Goal: Task Accomplishment & Management: Use online tool/utility

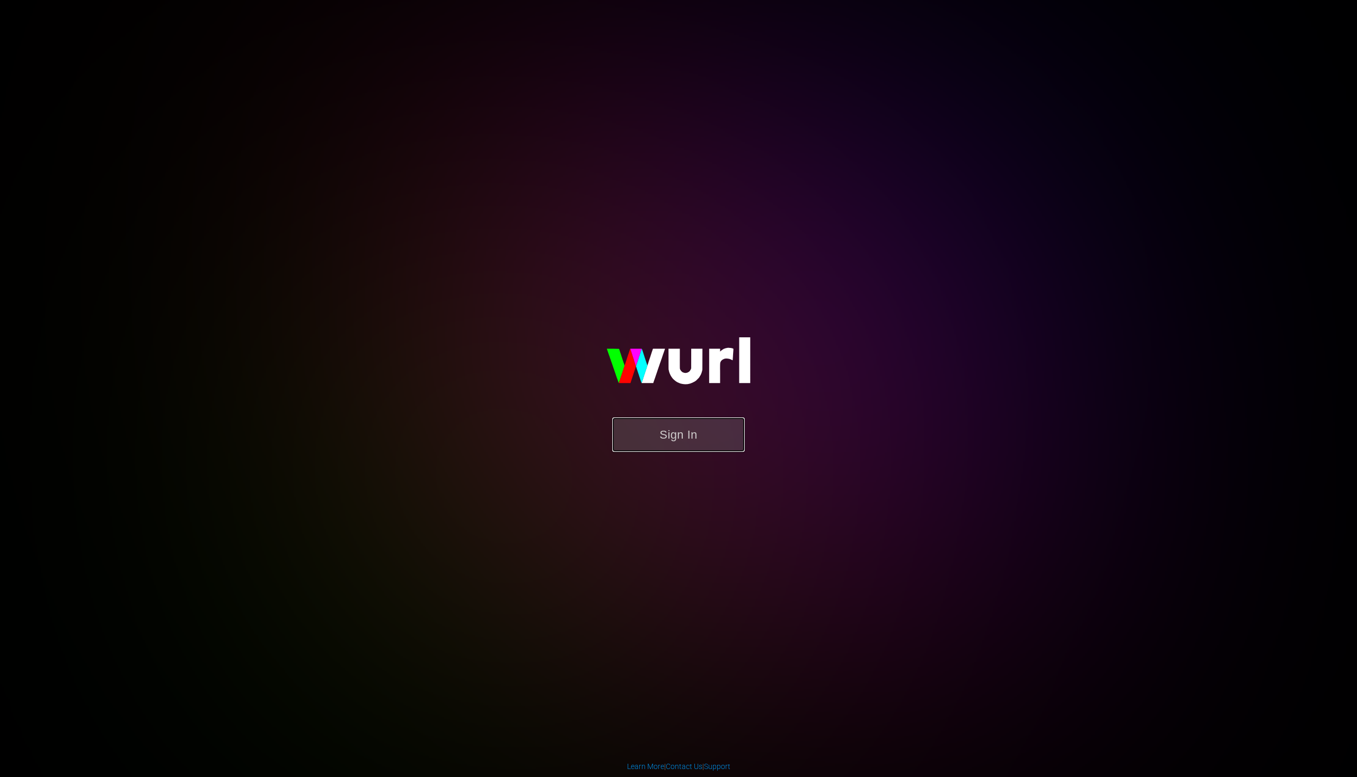
click at [683, 420] on button "Sign In" at bounding box center [678, 434] width 133 height 34
click at [687, 435] on button "Sign In" at bounding box center [678, 434] width 133 height 34
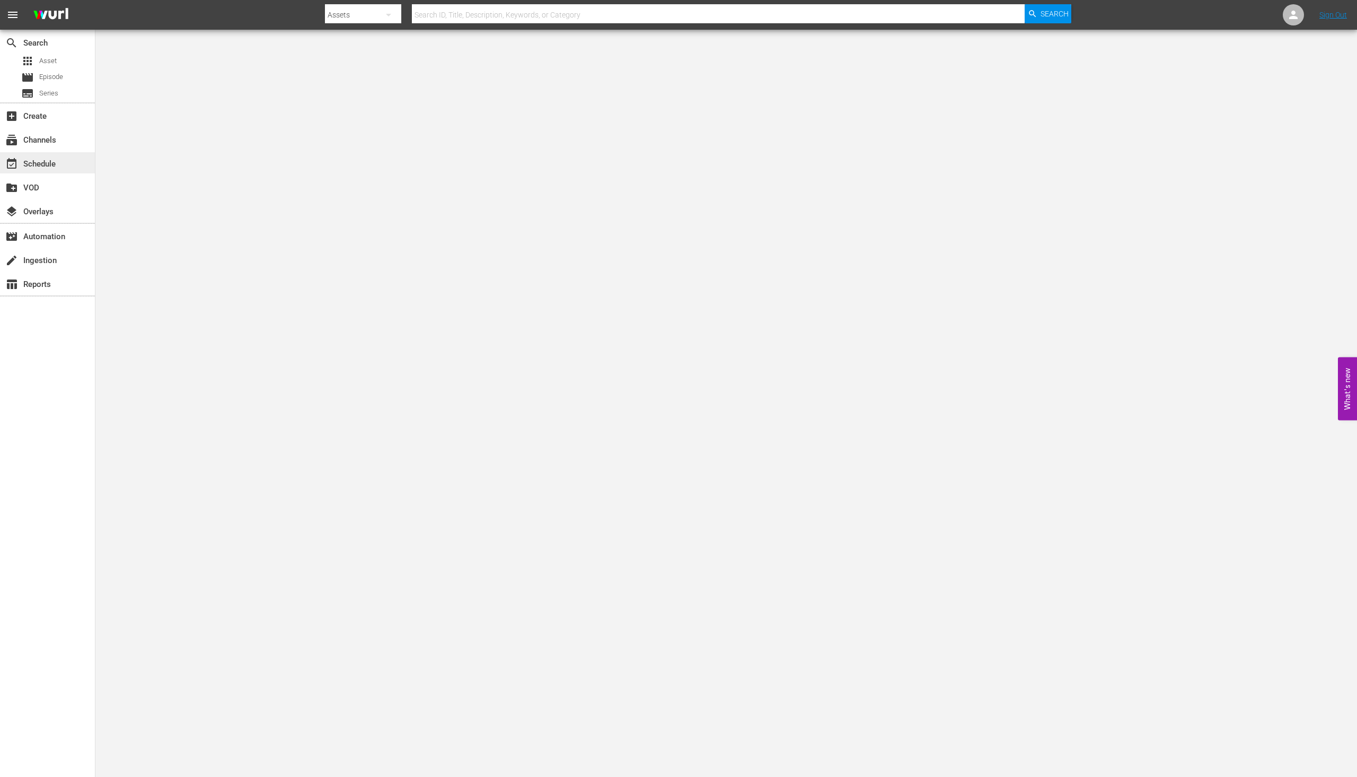
click at [52, 165] on div "event_available Schedule" at bounding box center [29, 162] width 59 height 10
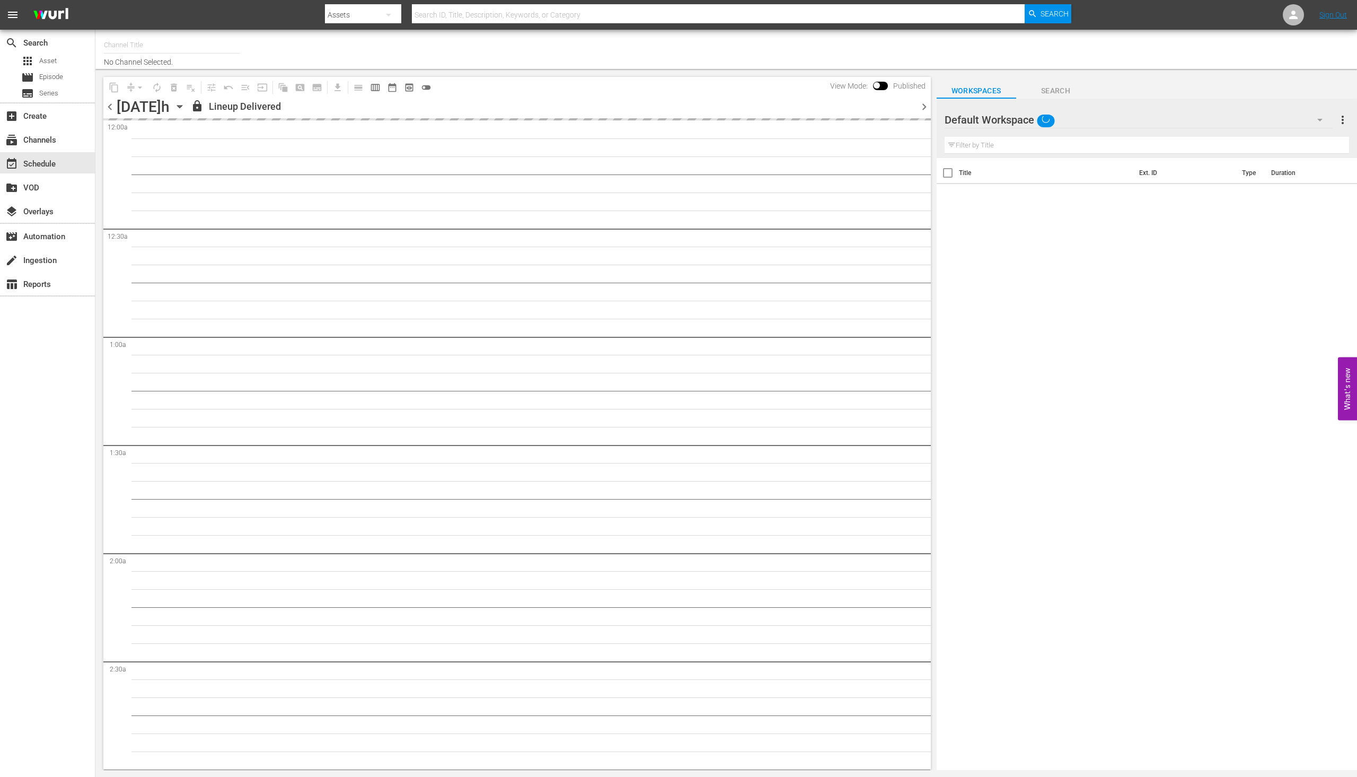
type input "PeliMex (1184)"
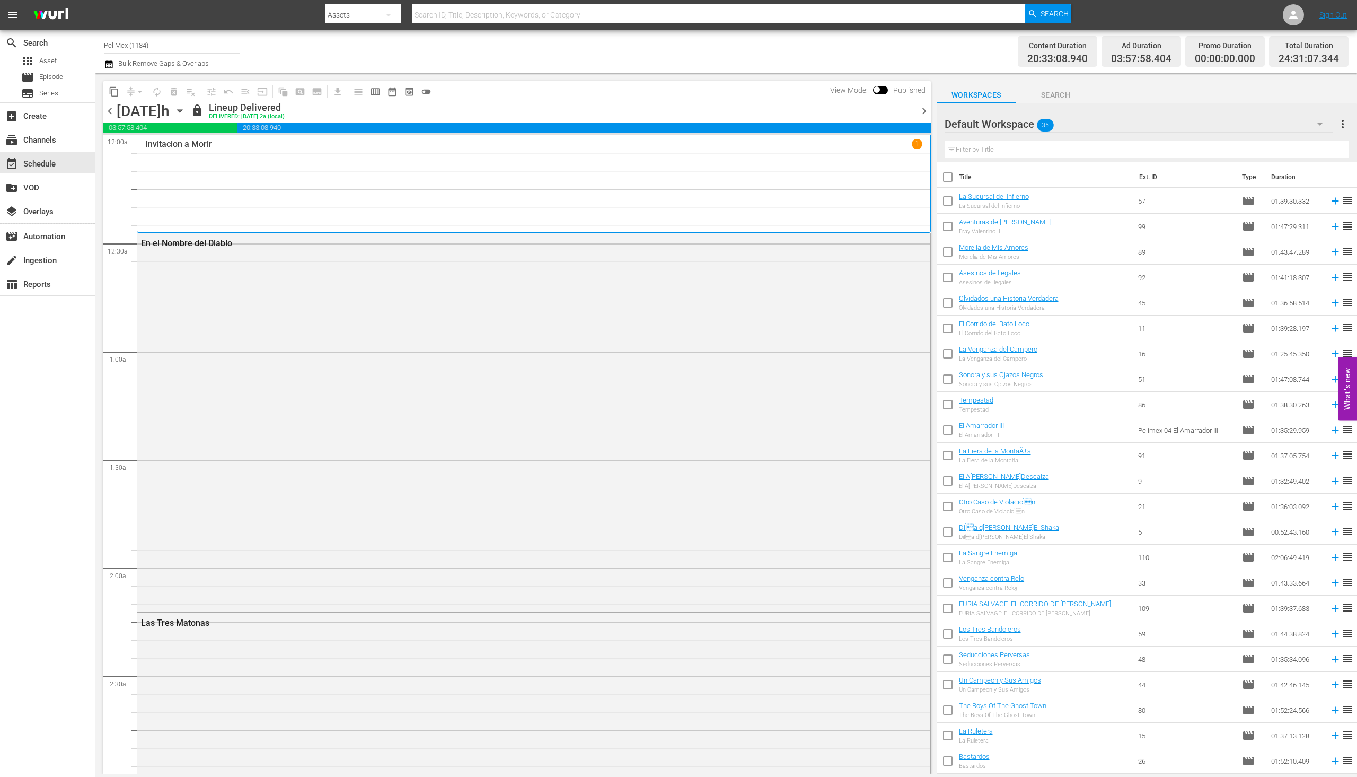
click at [925, 112] on span "chevron_right" at bounding box center [924, 110] width 13 height 13
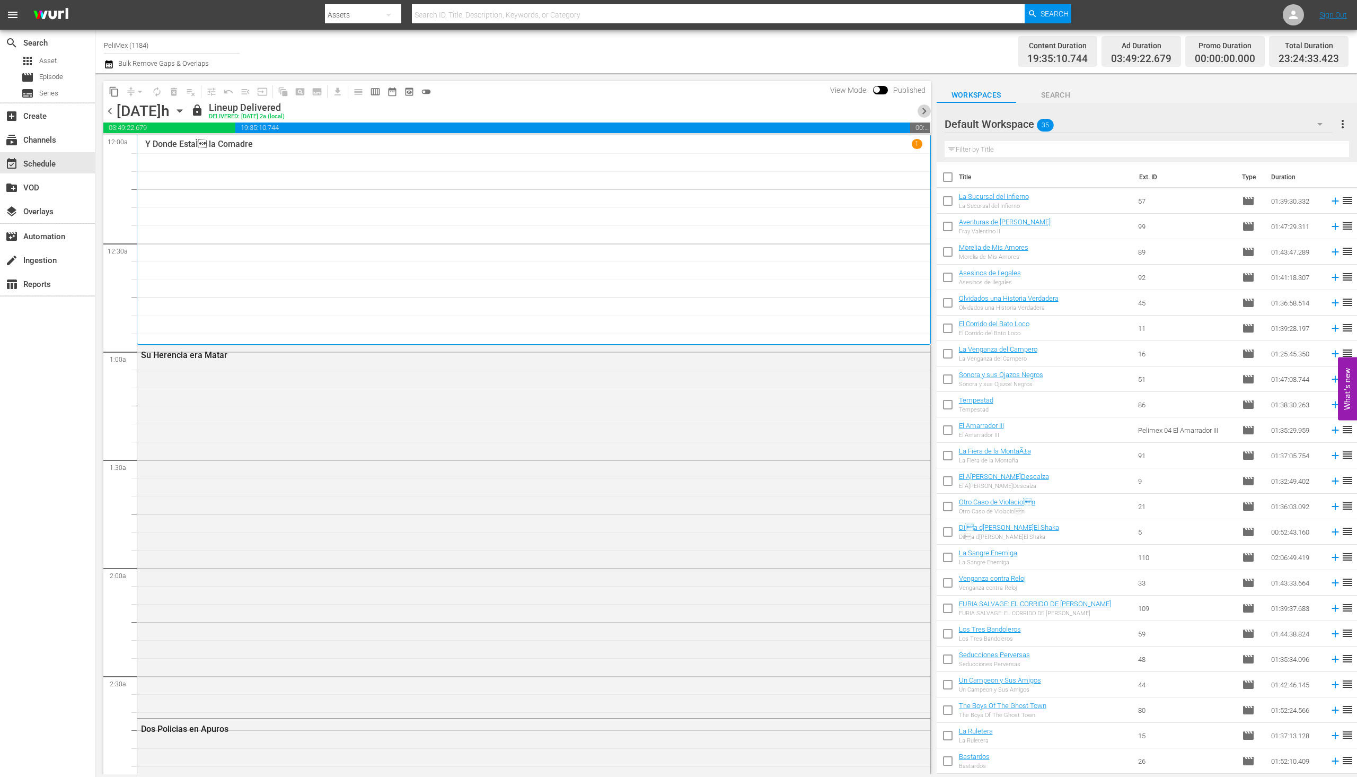
click at [925, 112] on span "chevron_right" at bounding box center [924, 110] width 13 height 13
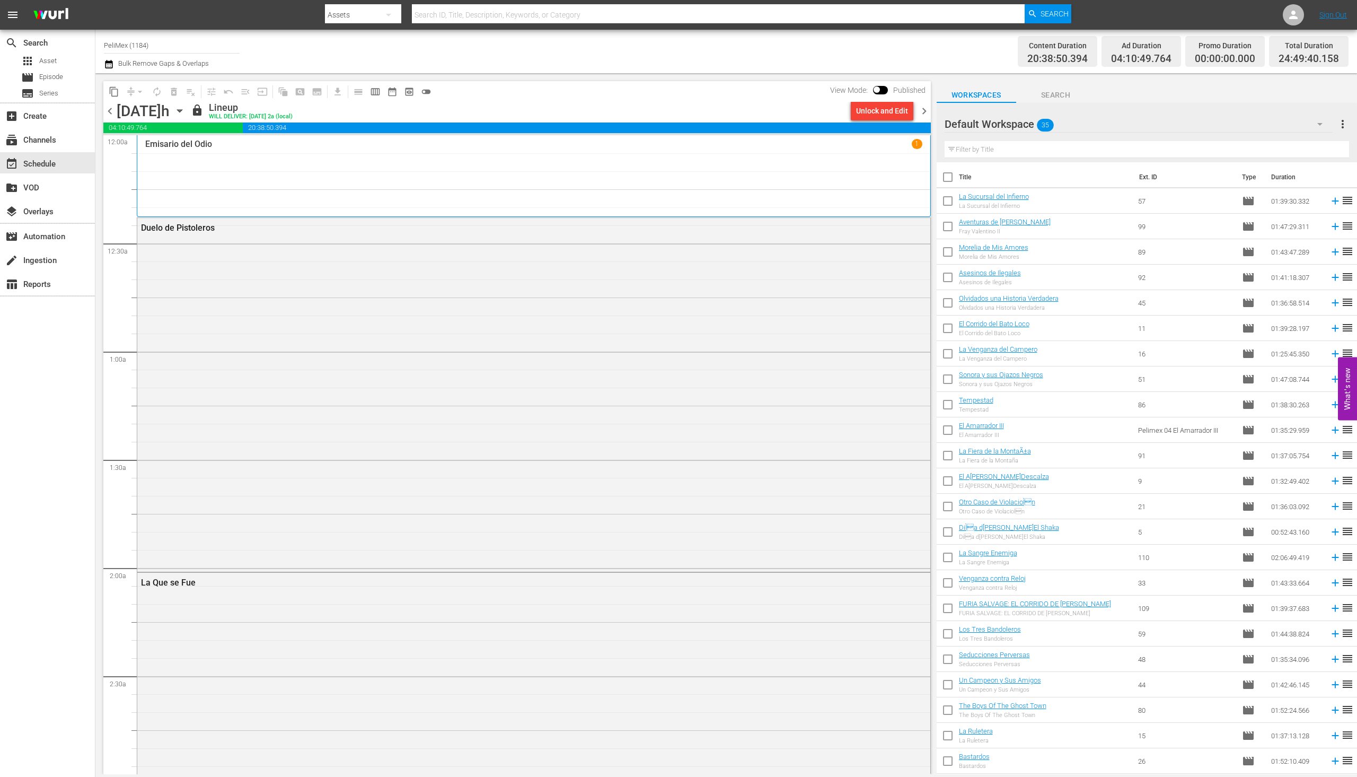
click at [925, 112] on span "chevron_right" at bounding box center [924, 110] width 13 height 13
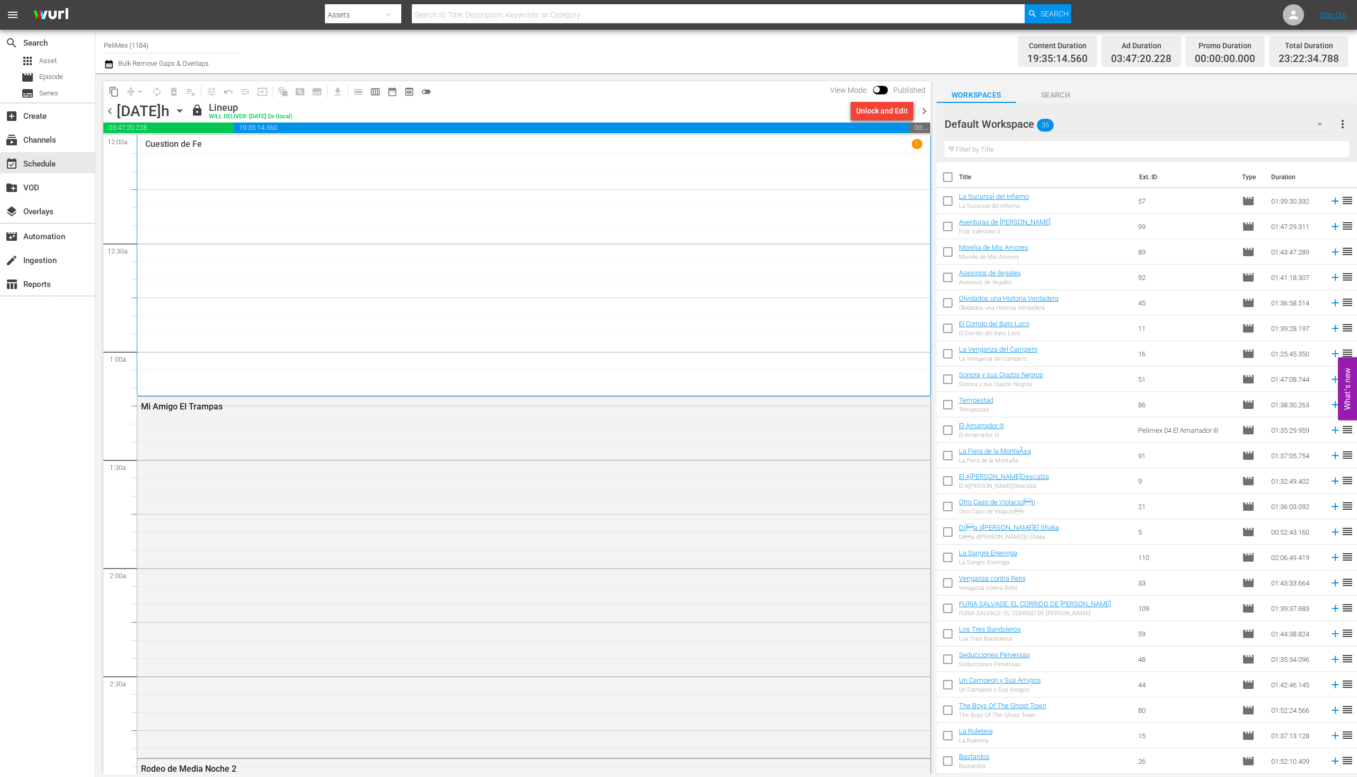
click at [925, 112] on span "chevron_right" at bounding box center [924, 110] width 13 height 13
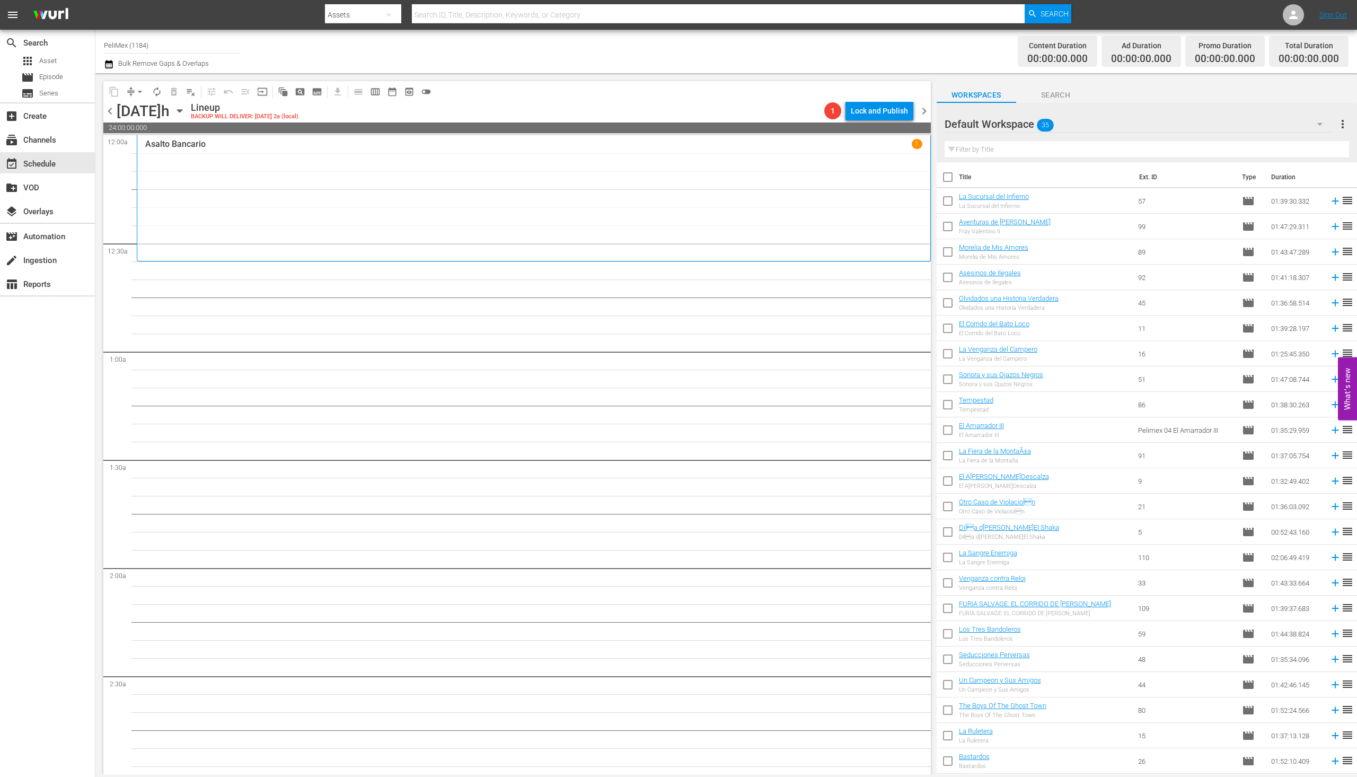
click at [946, 201] on input "checkbox" at bounding box center [948, 203] width 22 height 22
checkbox input "true"
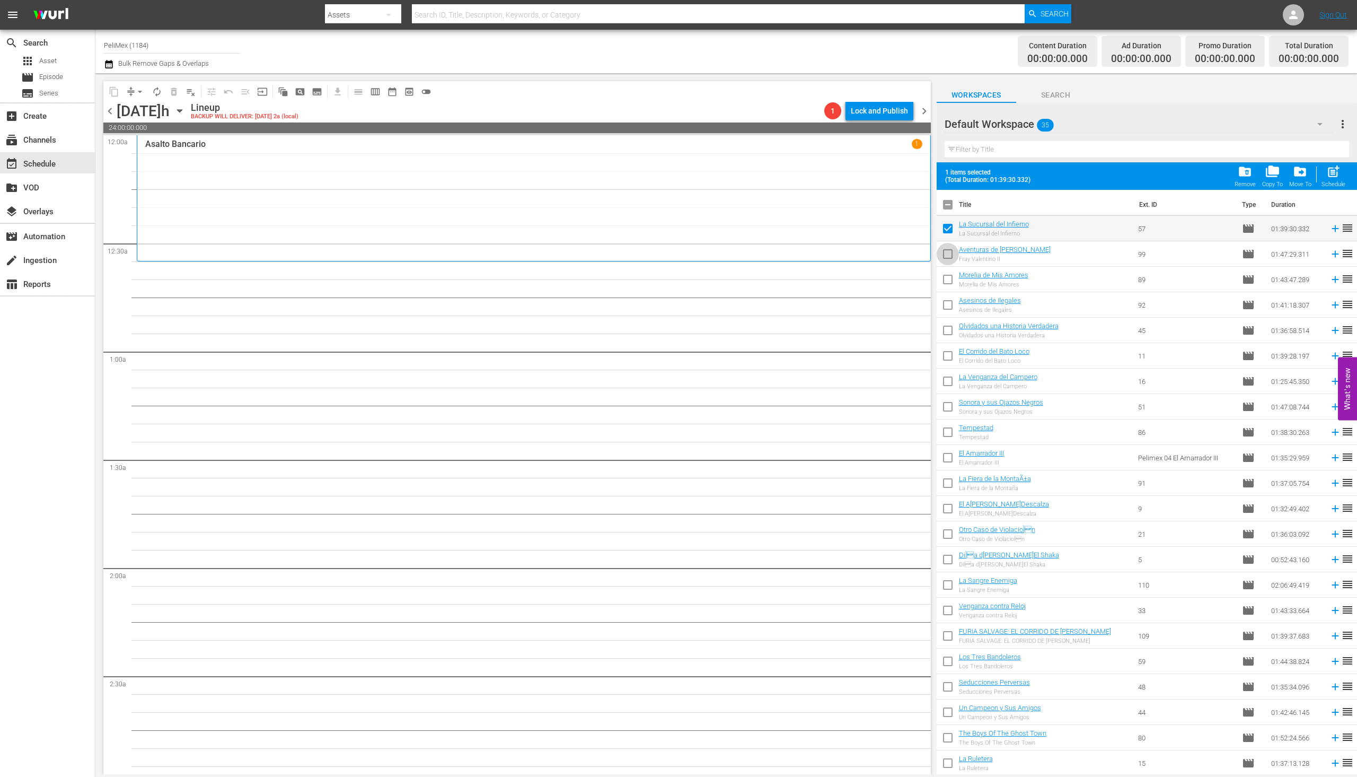
click at [941, 256] on input "checkbox" at bounding box center [948, 256] width 22 height 22
checkbox input "true"
click at [945, 278] on input "checkbox" at bounding box center [948, 281] width 22 height 22
checkbox input "true"
click at [945, 302] on input "checkbox" at bounding box center [948, 307] width 22 height 22
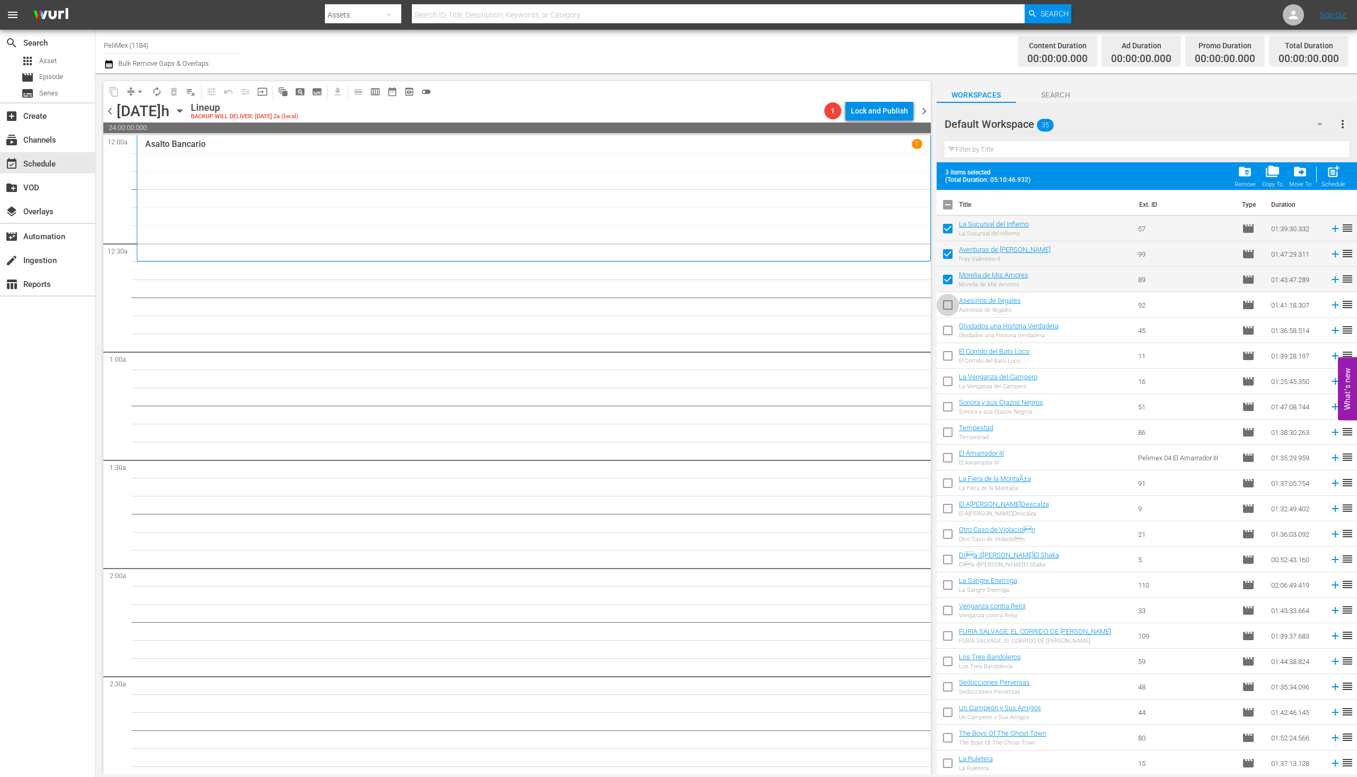
checkbox input "true"
click at [945, 326] on input "checkbox" at bounding box center [948, 332] width 22 height 22
checkbox input "true"
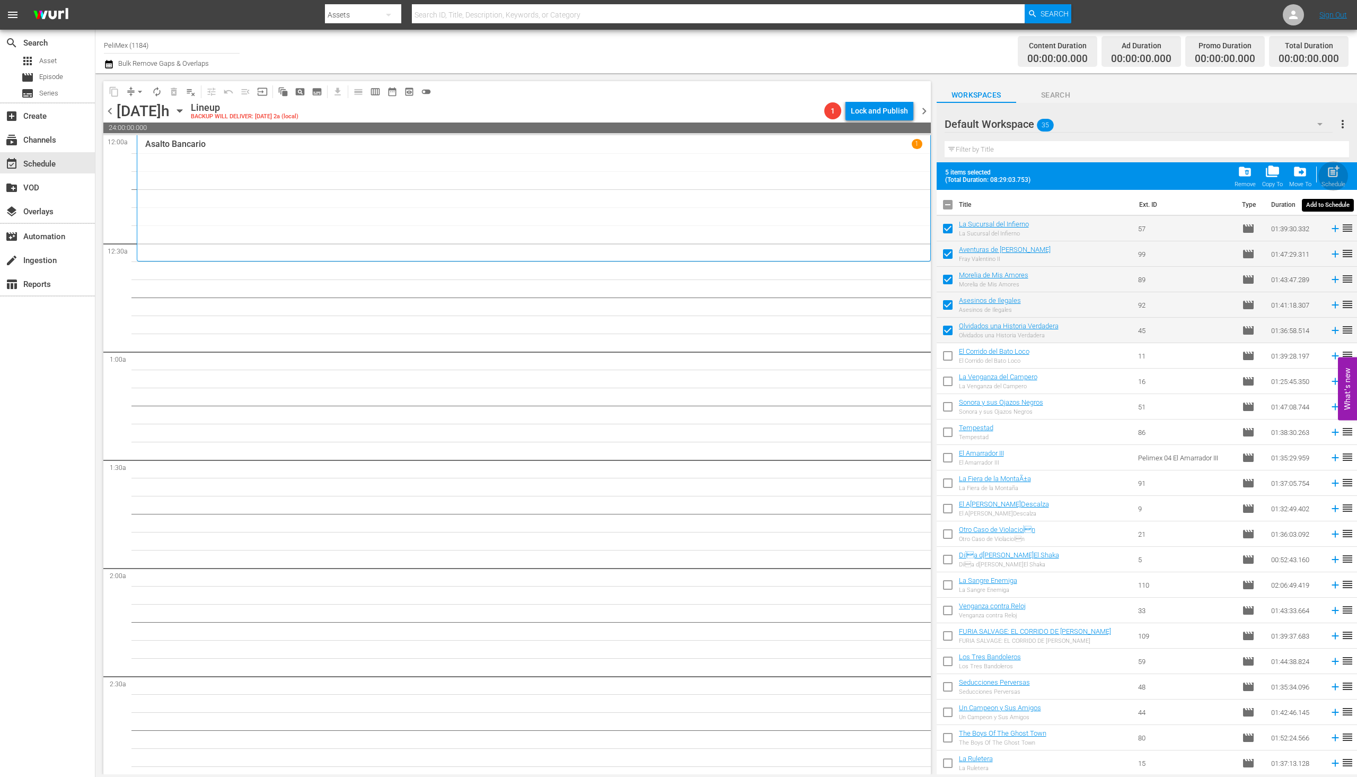
click at [1332, 170] on span "post_add" at bounding box center [1334, 171] width 14 height 14
checkbox input "false"
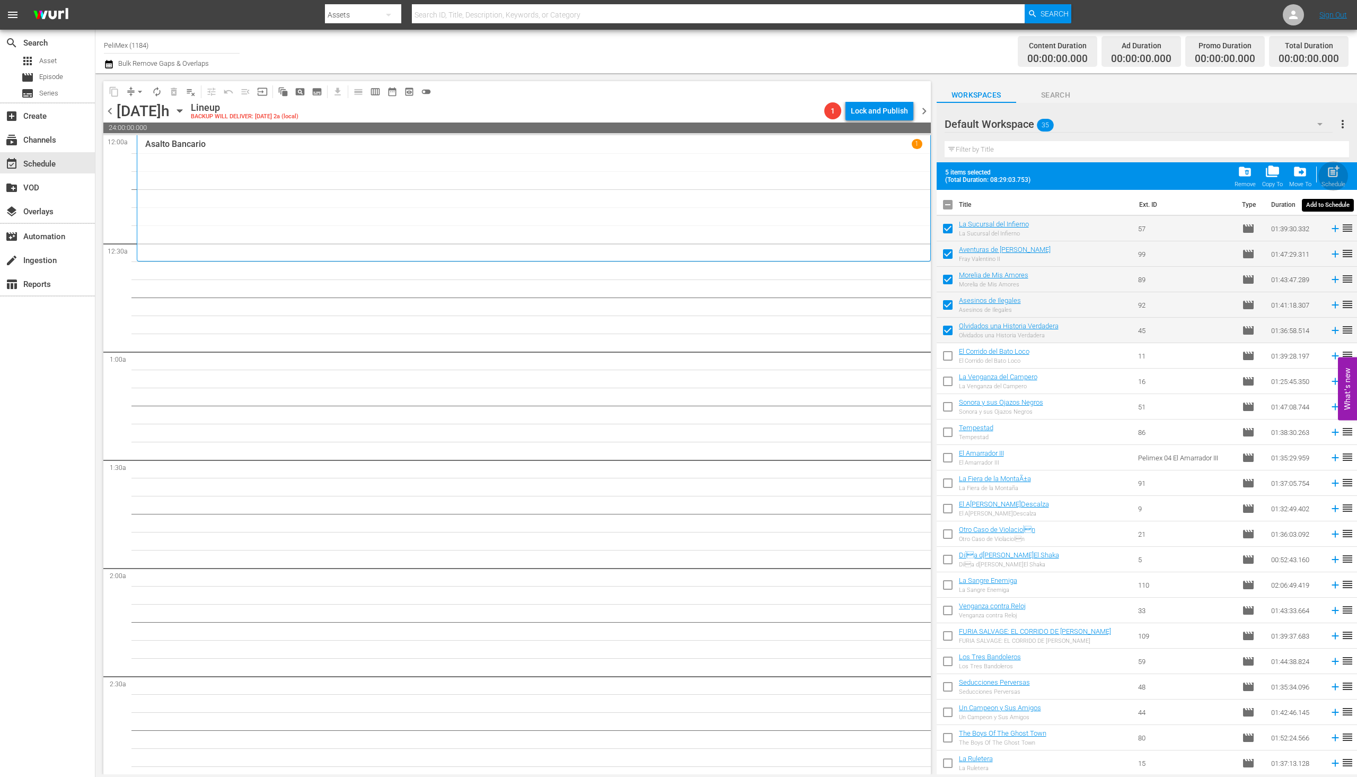
checkbox input "false"
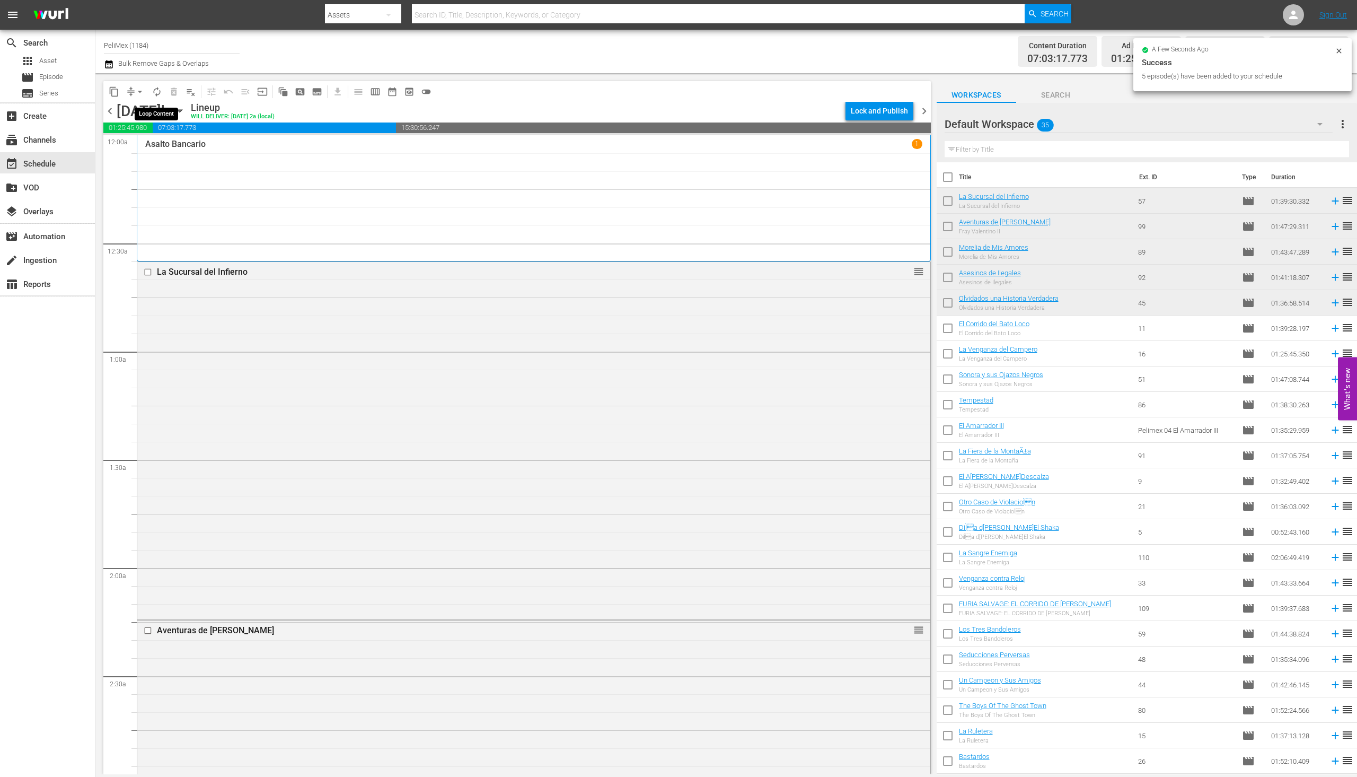
click at [159, 93] on span "autorenew_outlined" at bounding box center [157, 91] width 11 height 11
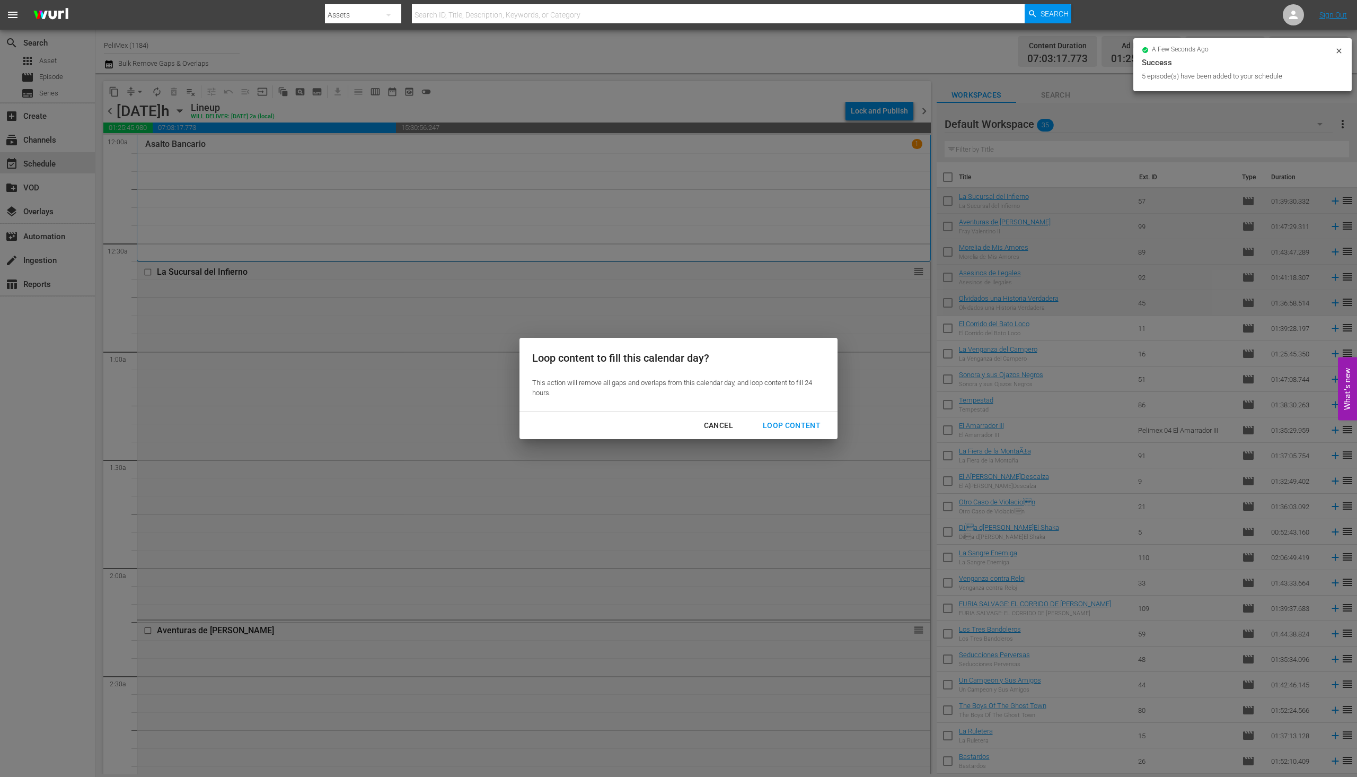
click at [791, 422] on div "Loop Content" at bounding box center [791, 425] width 75 height 13
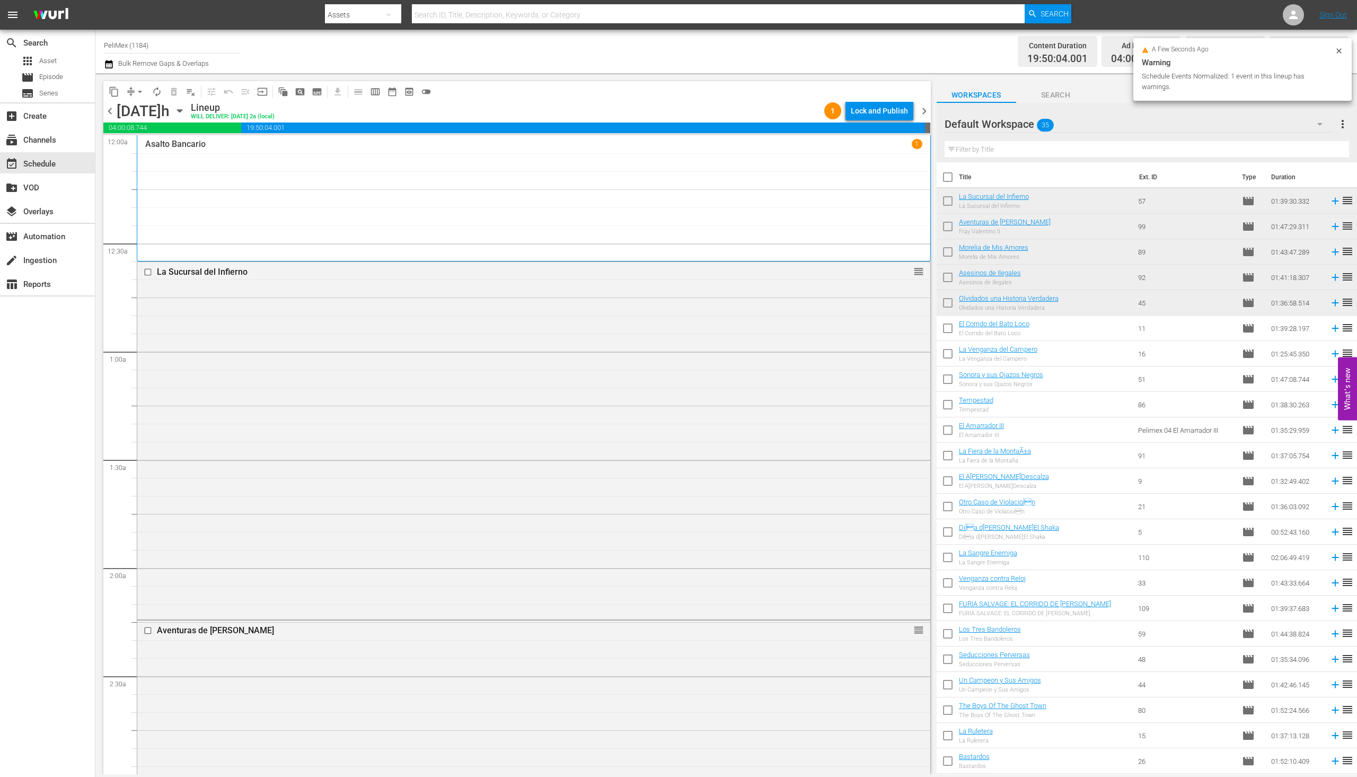
click at [952, 334] on input "checkbox" at bounding box center [948, 330] width 22 height 22
checkbox input "true"
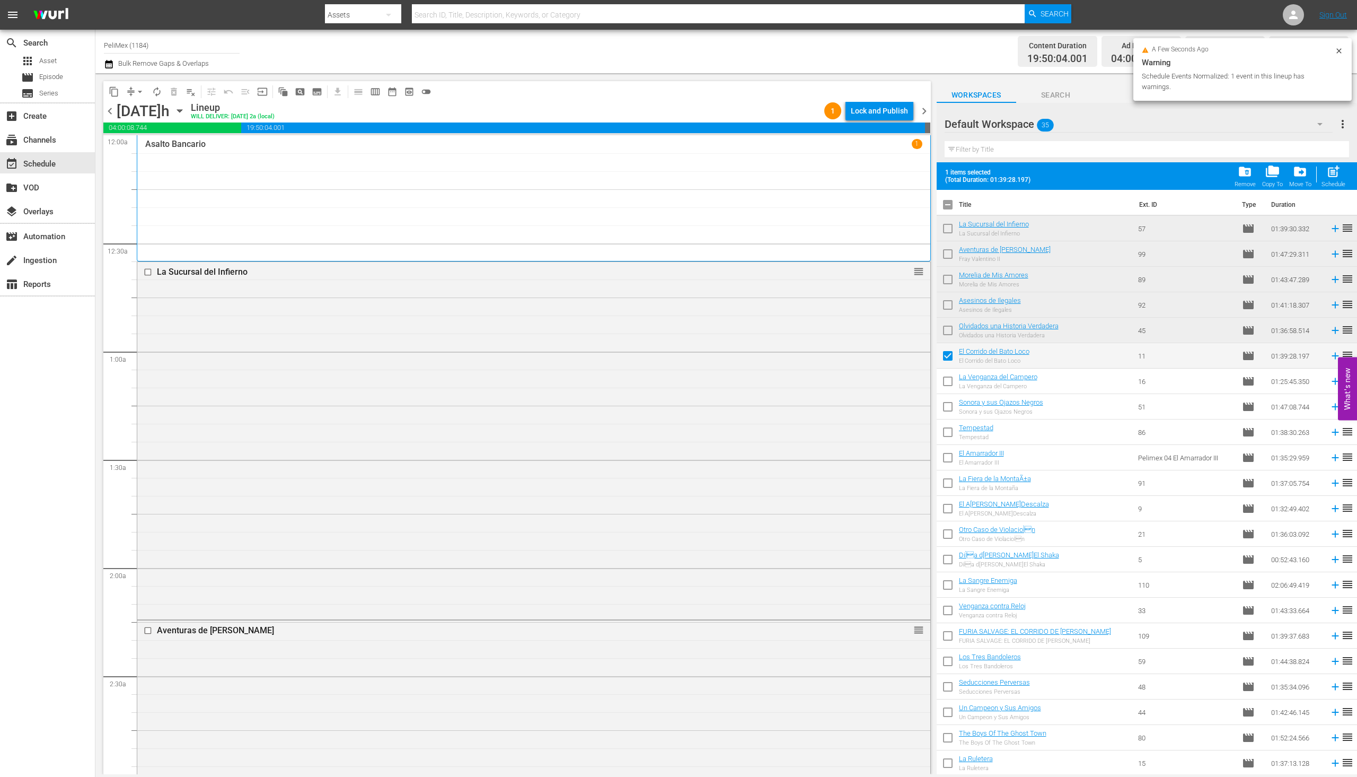
scroll to position [53, 0]
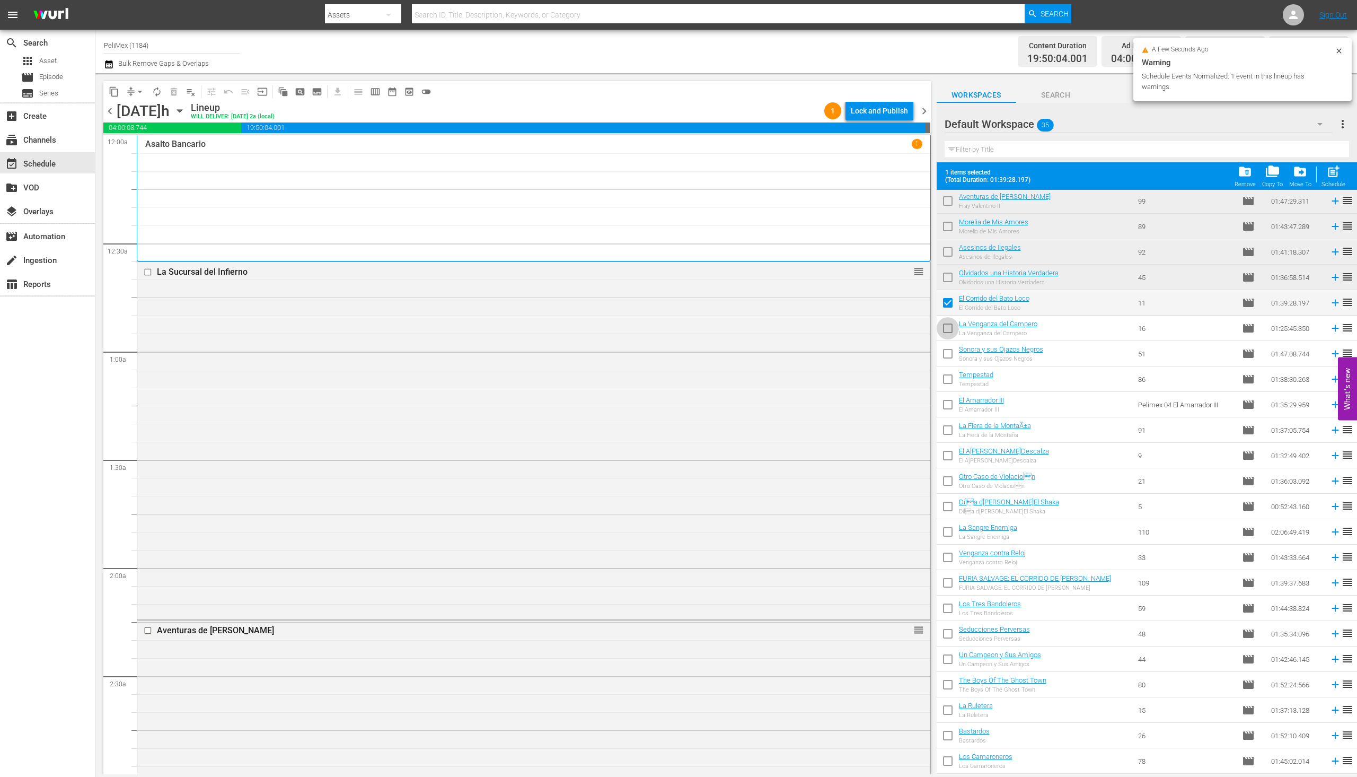
click at [952, 334] on input "checkbox" at bounding box center [948, 330] width 22 height 22
checkbox input "true"
click at [949, 353] on input "checkbox" at bounding box center [948, 356] width 22 height 22
checkbox input "true"
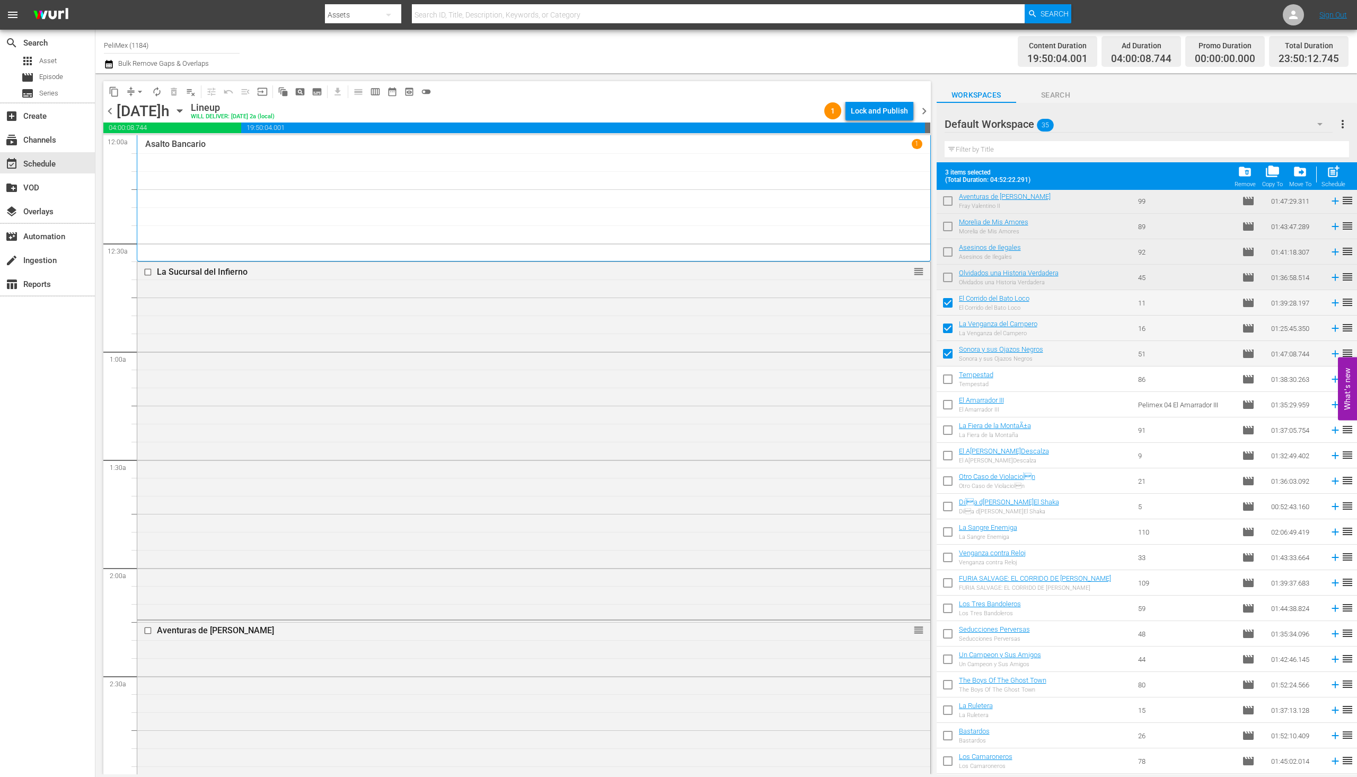
click at [947, 385] on input "checkbox" at bounding box center [948, 381] width 22 height 22
checkbox input "true"
click at [946, 409] on input "checkbox" at bounding box center [948, 407] width 22 height 22
checkbox input "true"
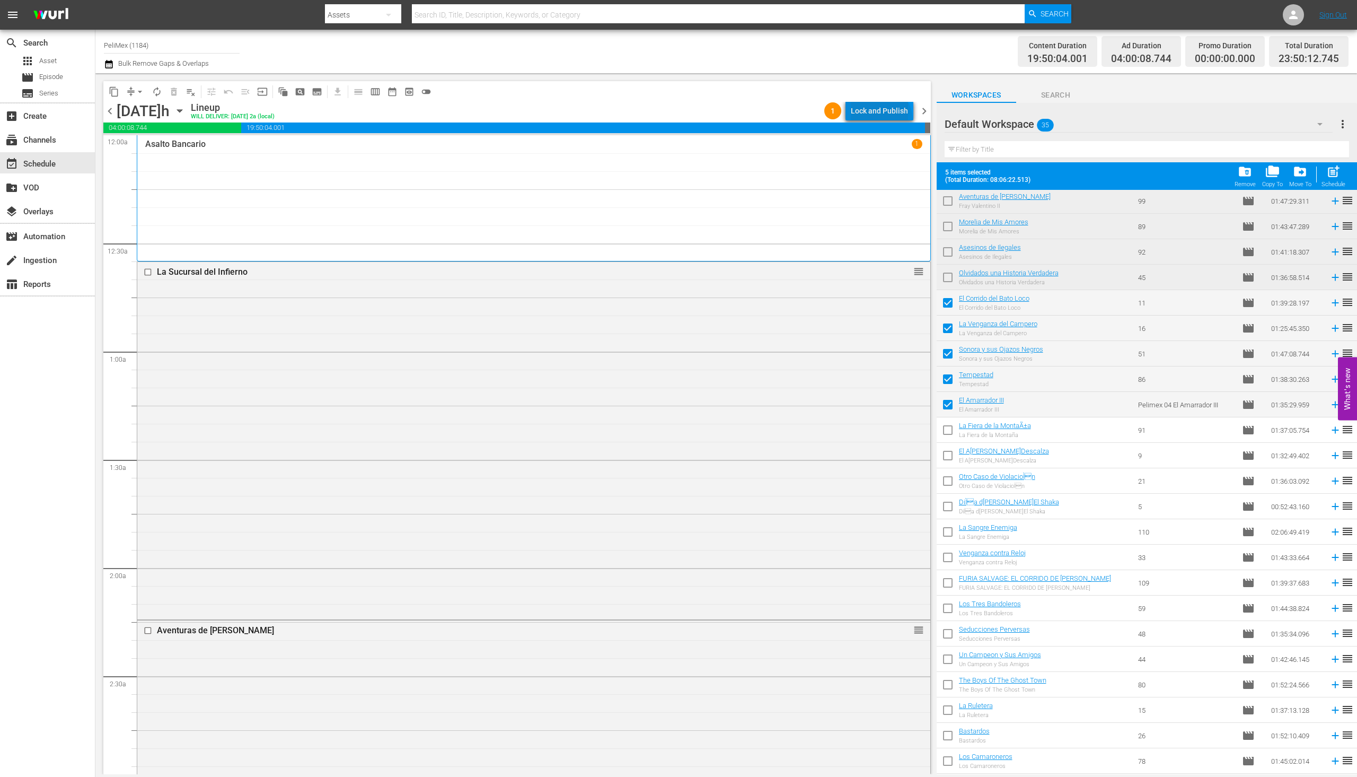
click at [882, 120] on div "Lock and Publish" at bounding box center [879, 110] width 57 height 19
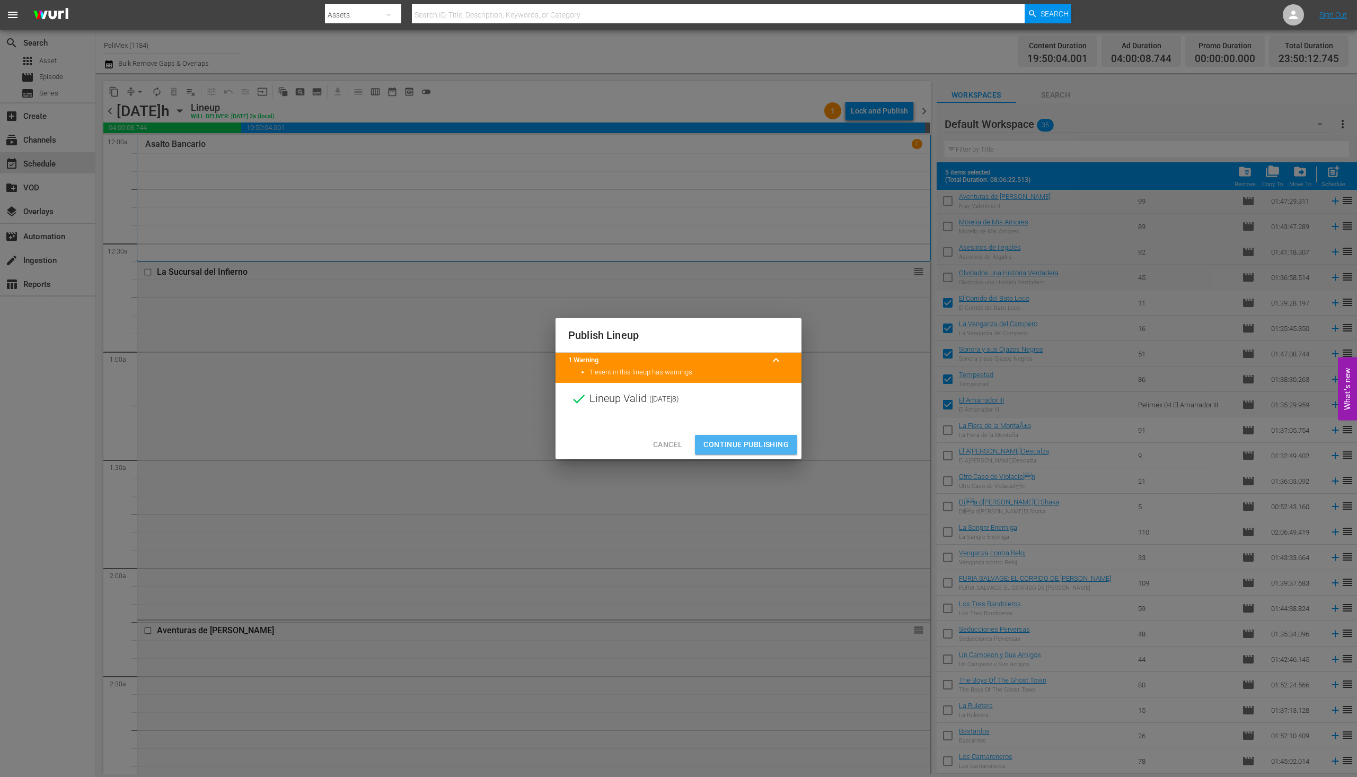
click at [769, 441] on span "Continue Publishing" at bounding box center [746, 444] width 85 height 13
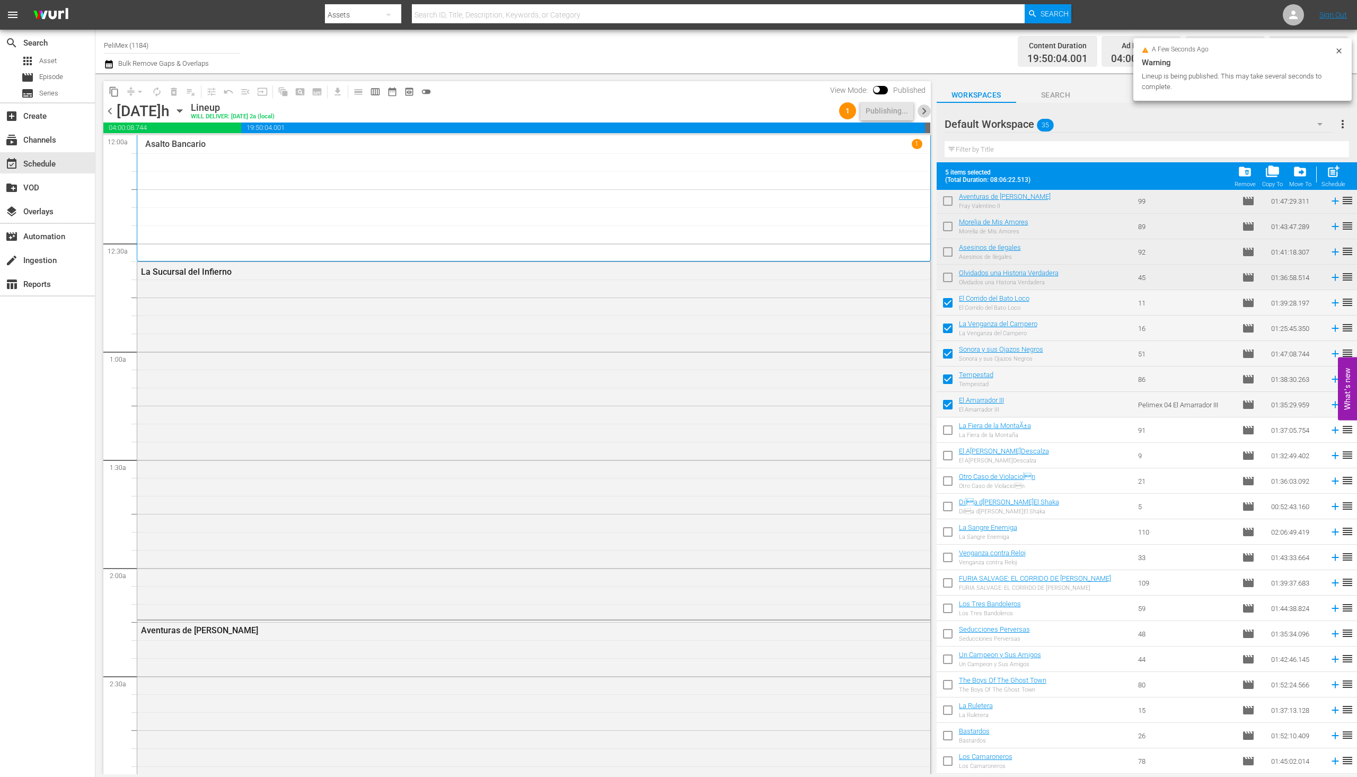
click at [931, 114] on span "chevron_right" at bounding box center [924, 110] width 13 height 13
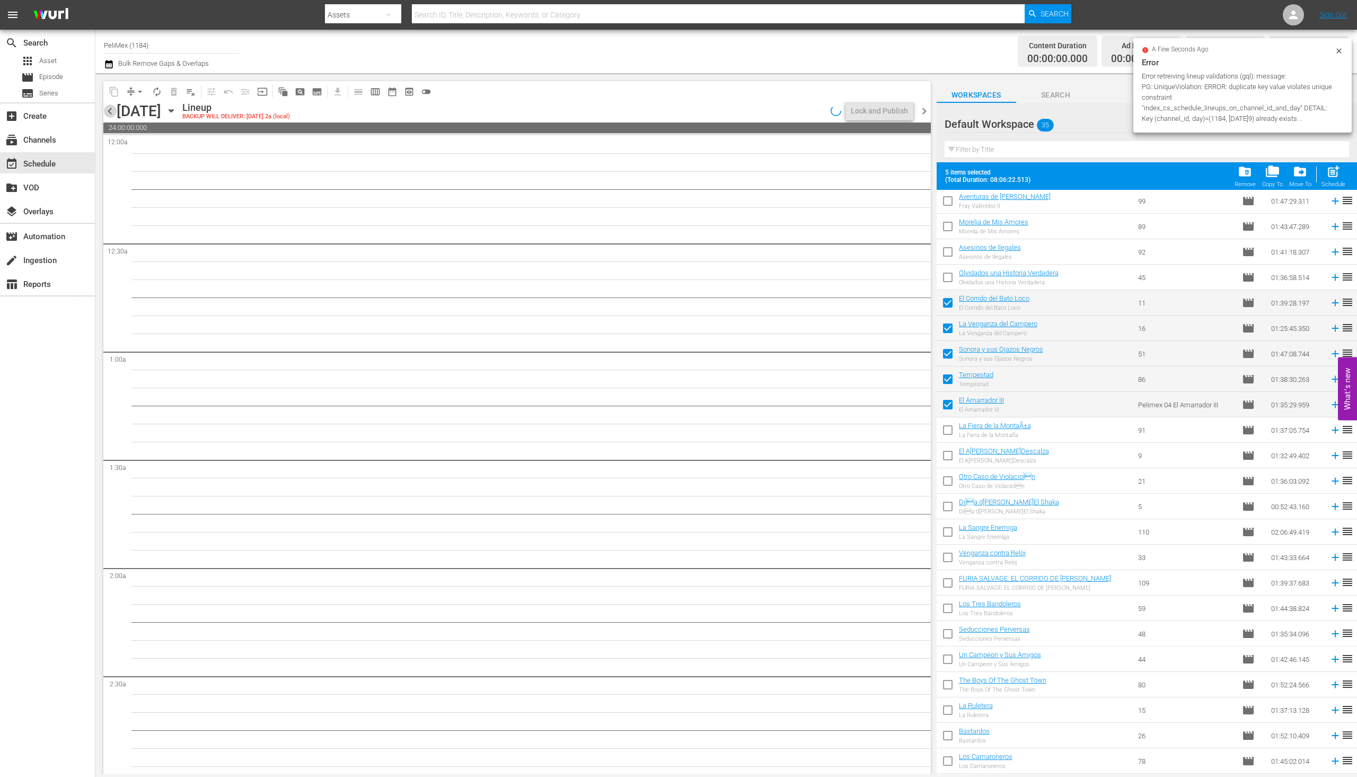
click at [108, 108] on span "chevron_left" at bounding box center [109, 110] width 13 height 13
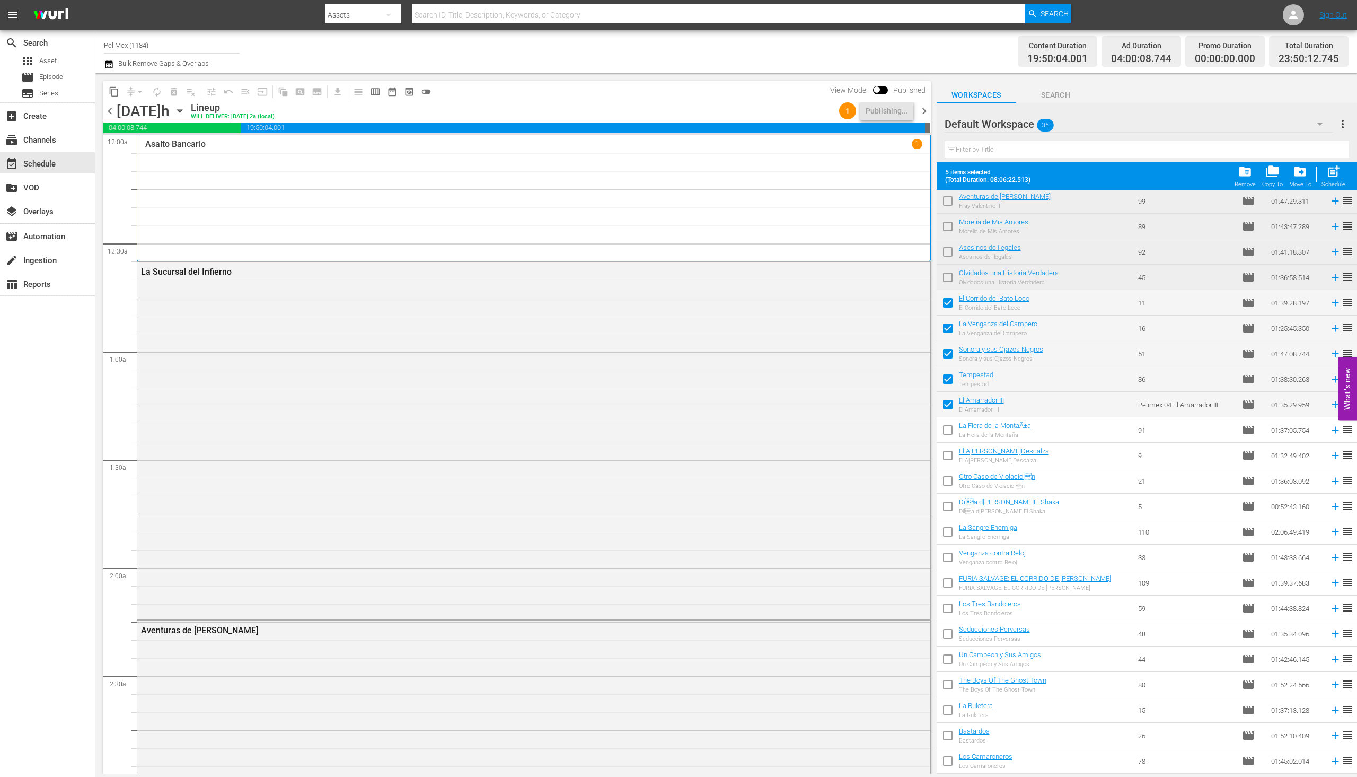
click at [924, 111] on span "chevron_right" at bounding box center [924, 110] width 13 height 13
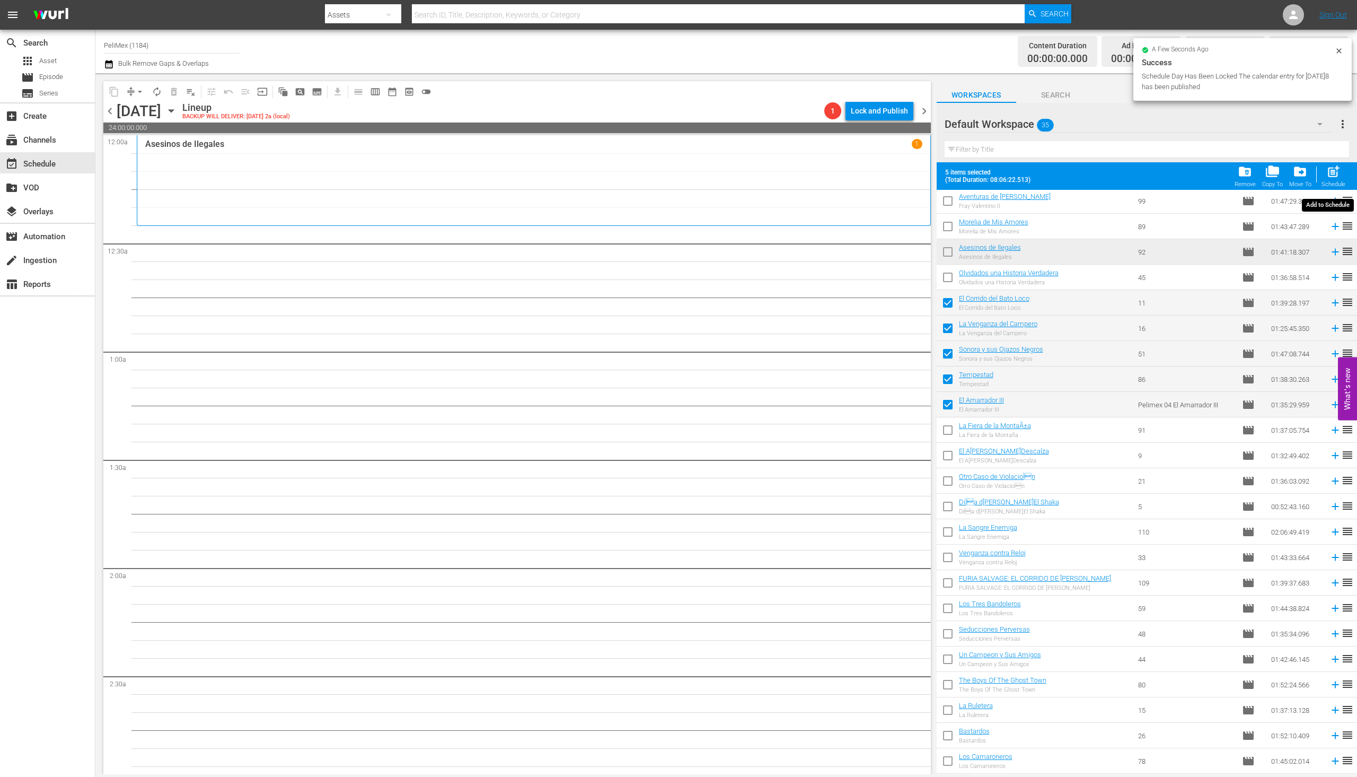
click at [1338, 177] on span "post_add" at bounding box center [1334, 171] width 14 height 14
checkbox input "false"
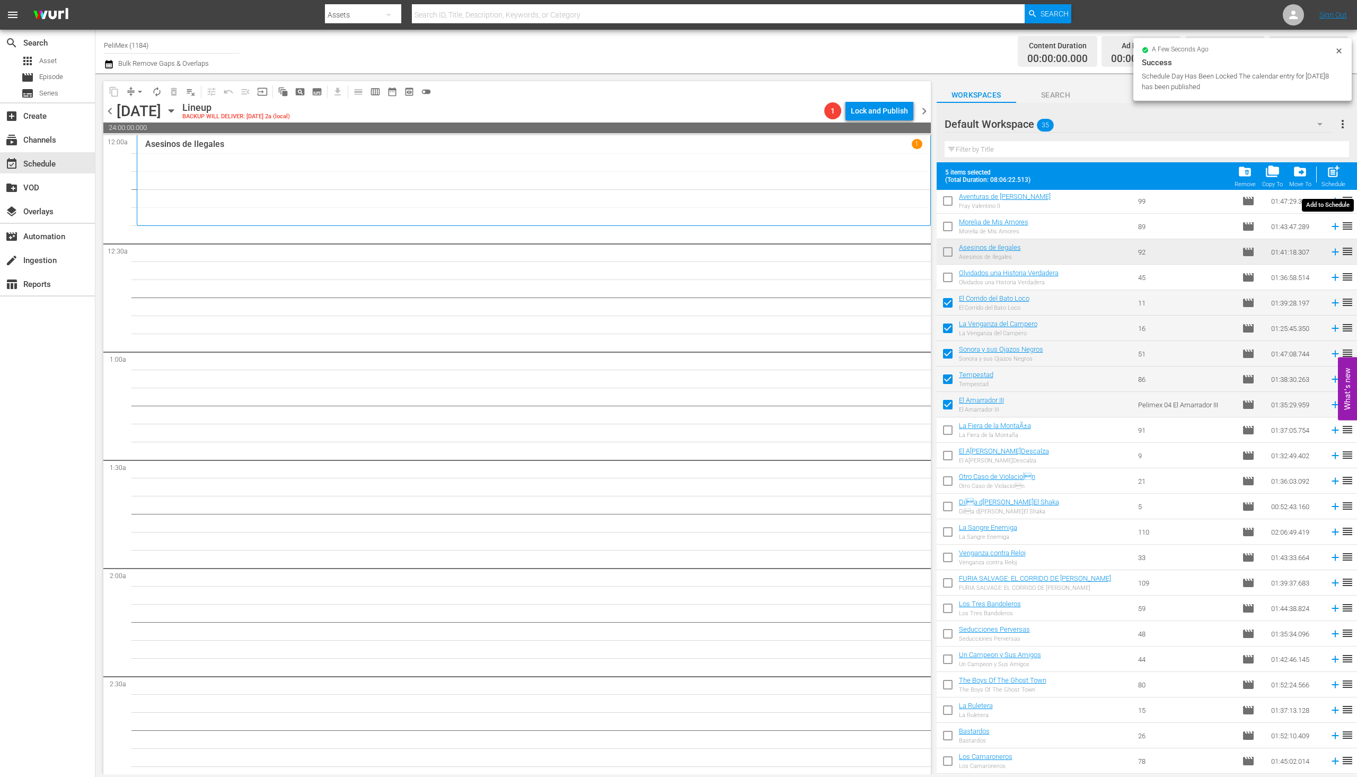
checkbox input "false"
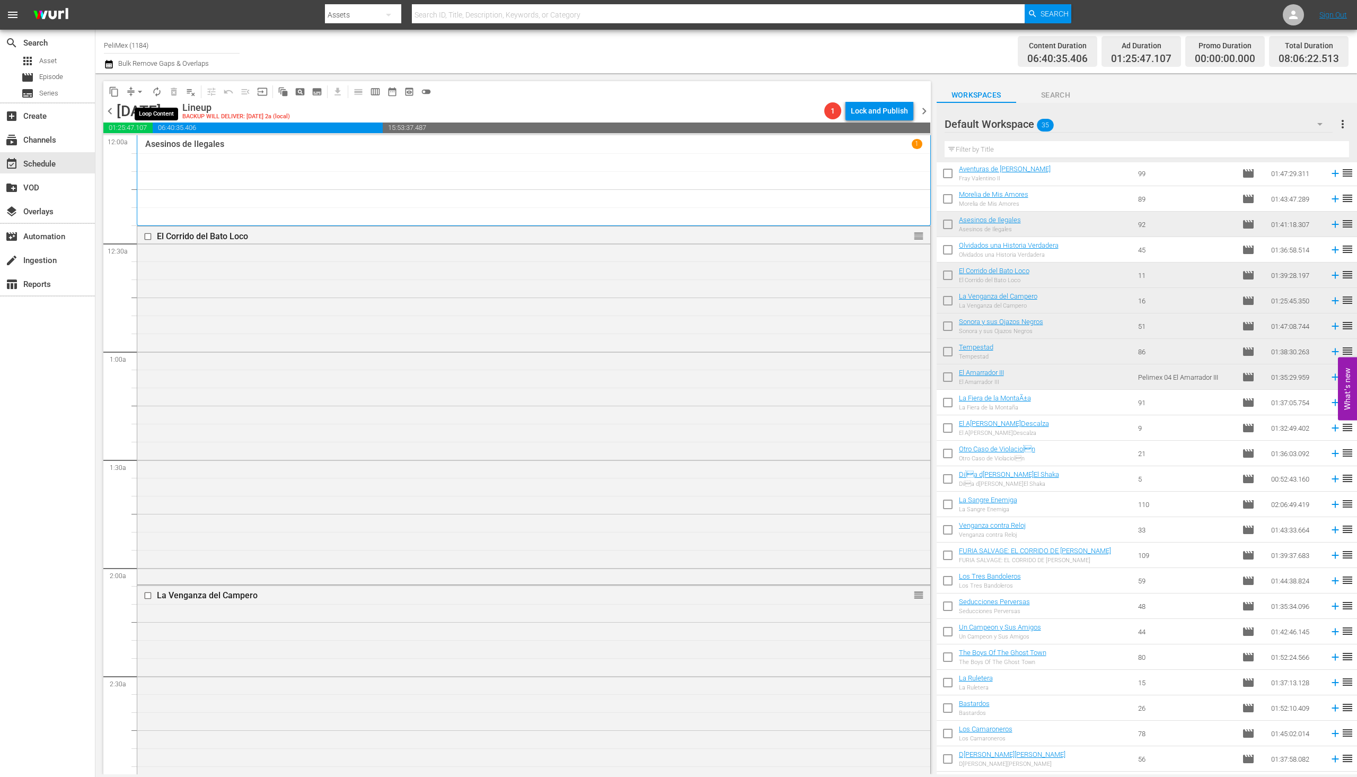
click at [153, 91] on span "autorenew_outlined" at bounding box center [157, 91] width 11 height 11
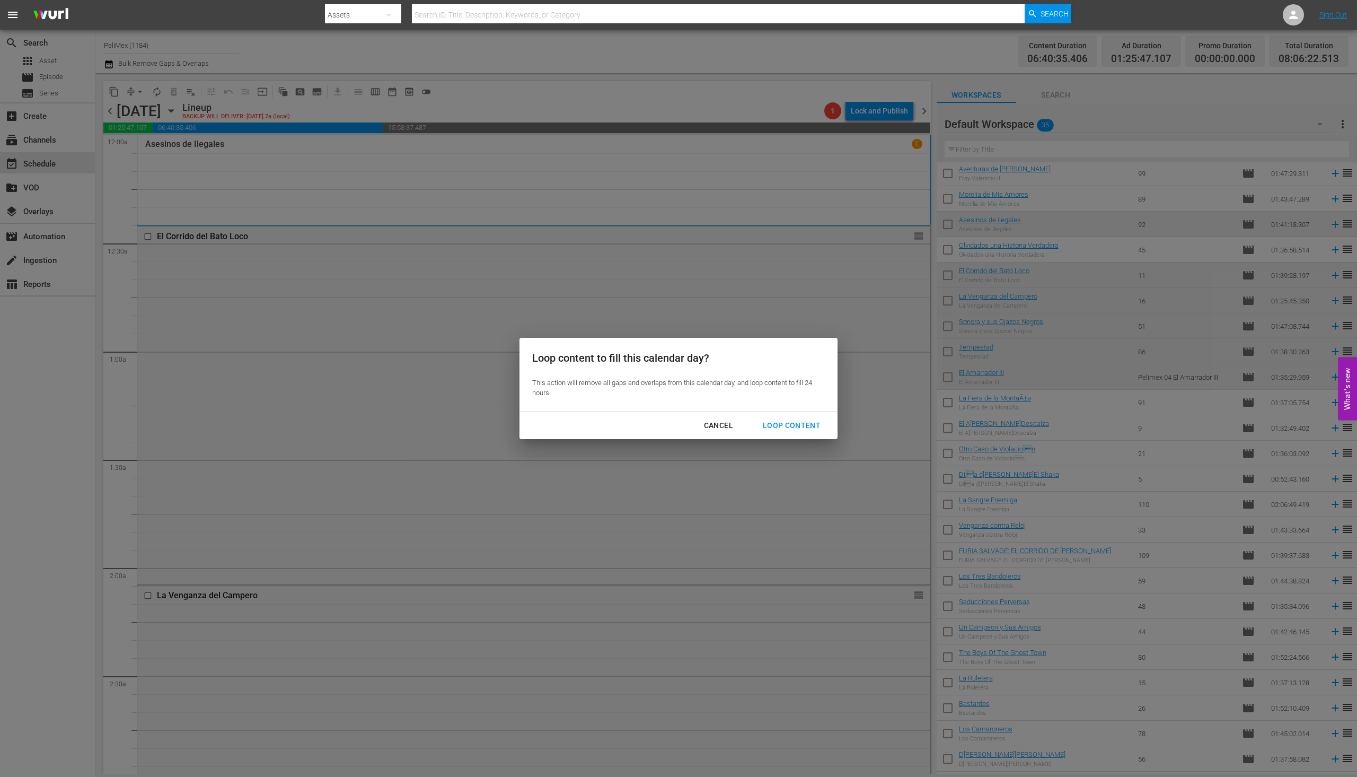
click at [806, 429] on div "Loop Content" at bounding box center [791, 425] width 75 height 13
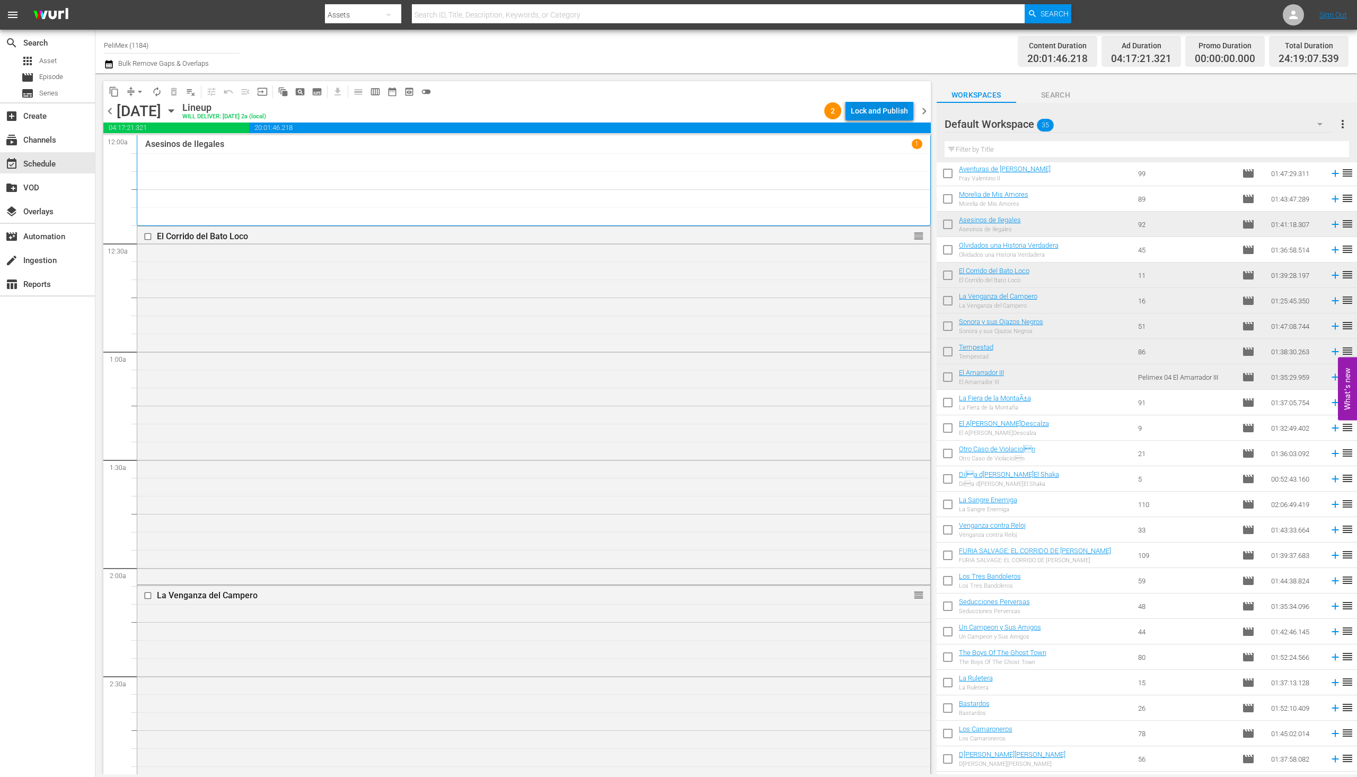
click at [873, 108] on div "Lock and Publish" at bounding box center [879, 110] width 57 height 19
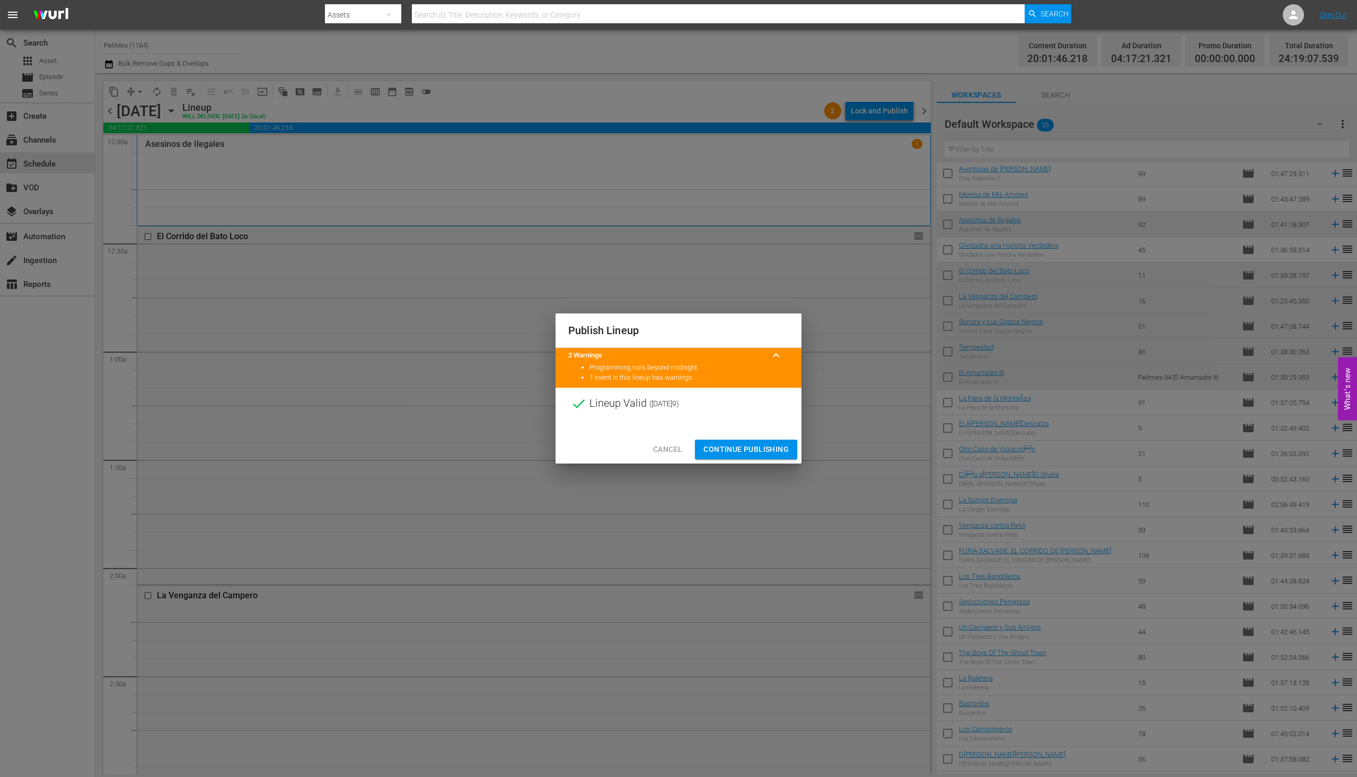
click at [752, 445] on span "Continue Publishing" at bounding box center [746, 449] width 85 height 13
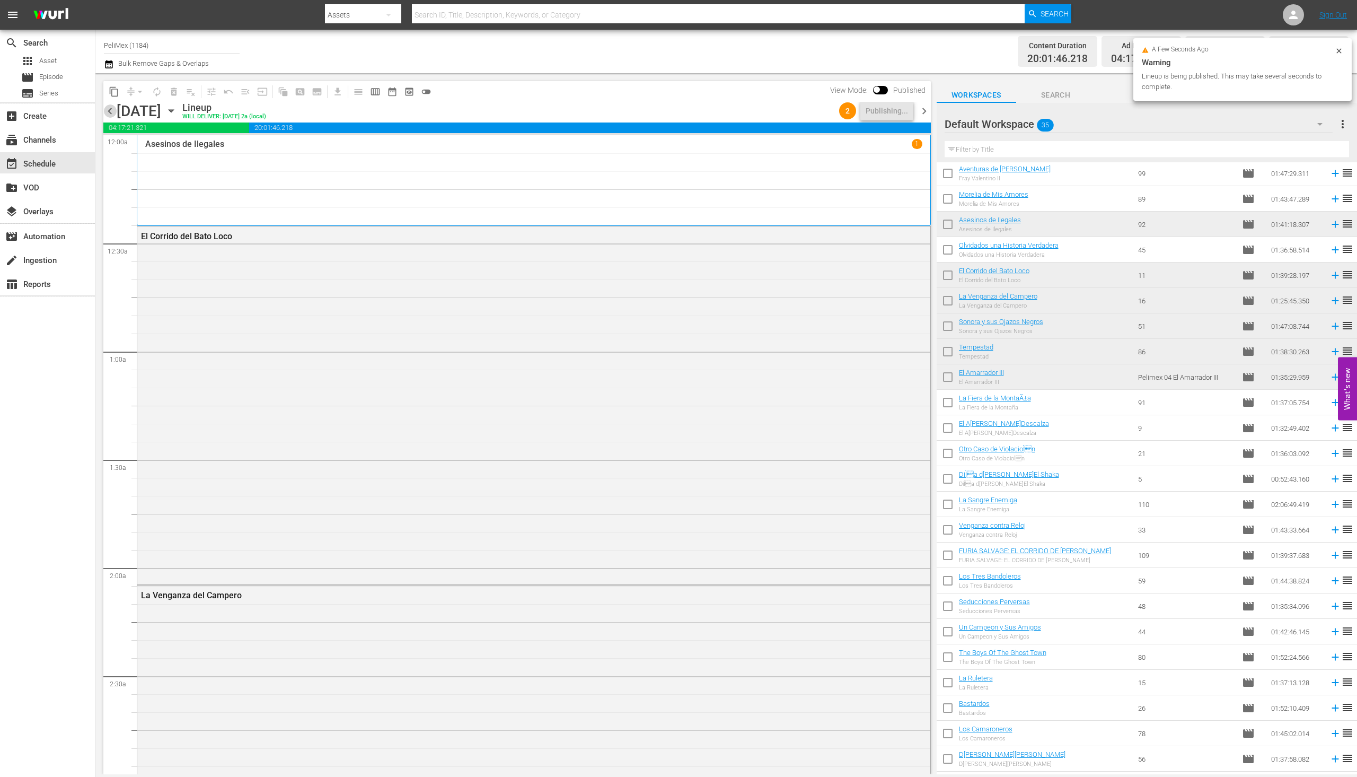
click at [110, 107] on span "chevron_left" at bounding box center [109, 110] width 13 height 13
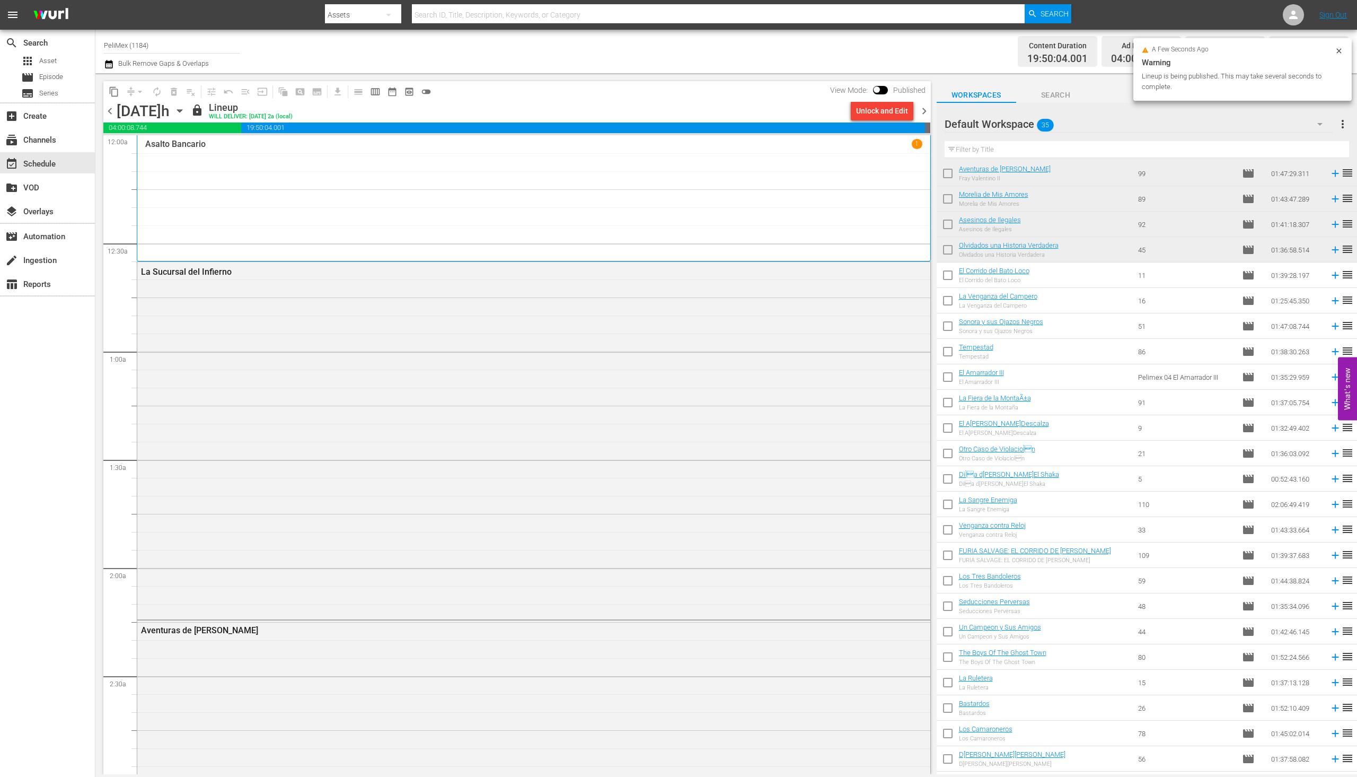
click at [922, 111] on span "chevron_right" at bounding box center [924, 110] width 13 height 13
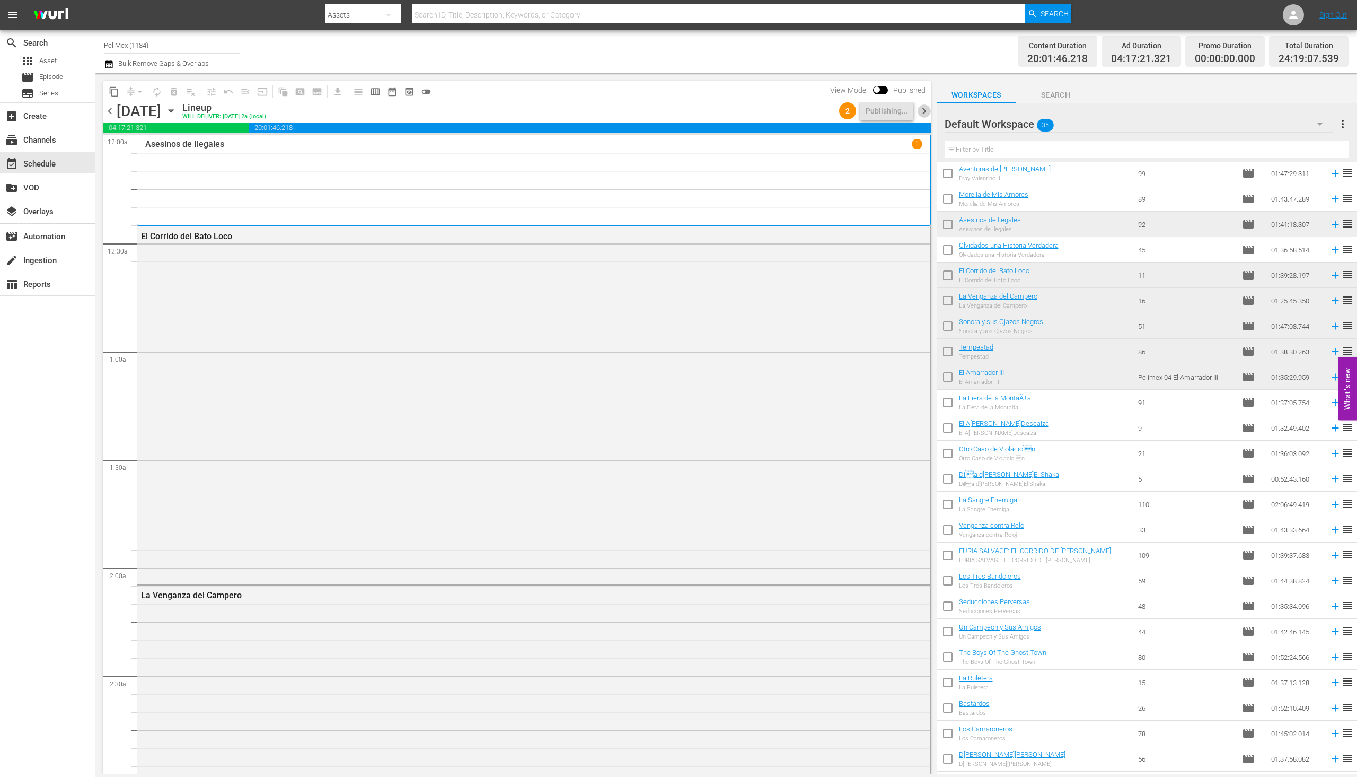
click at [922, 111] on span "chevron_right" at bounding box center [924, 110] width 13 height 13
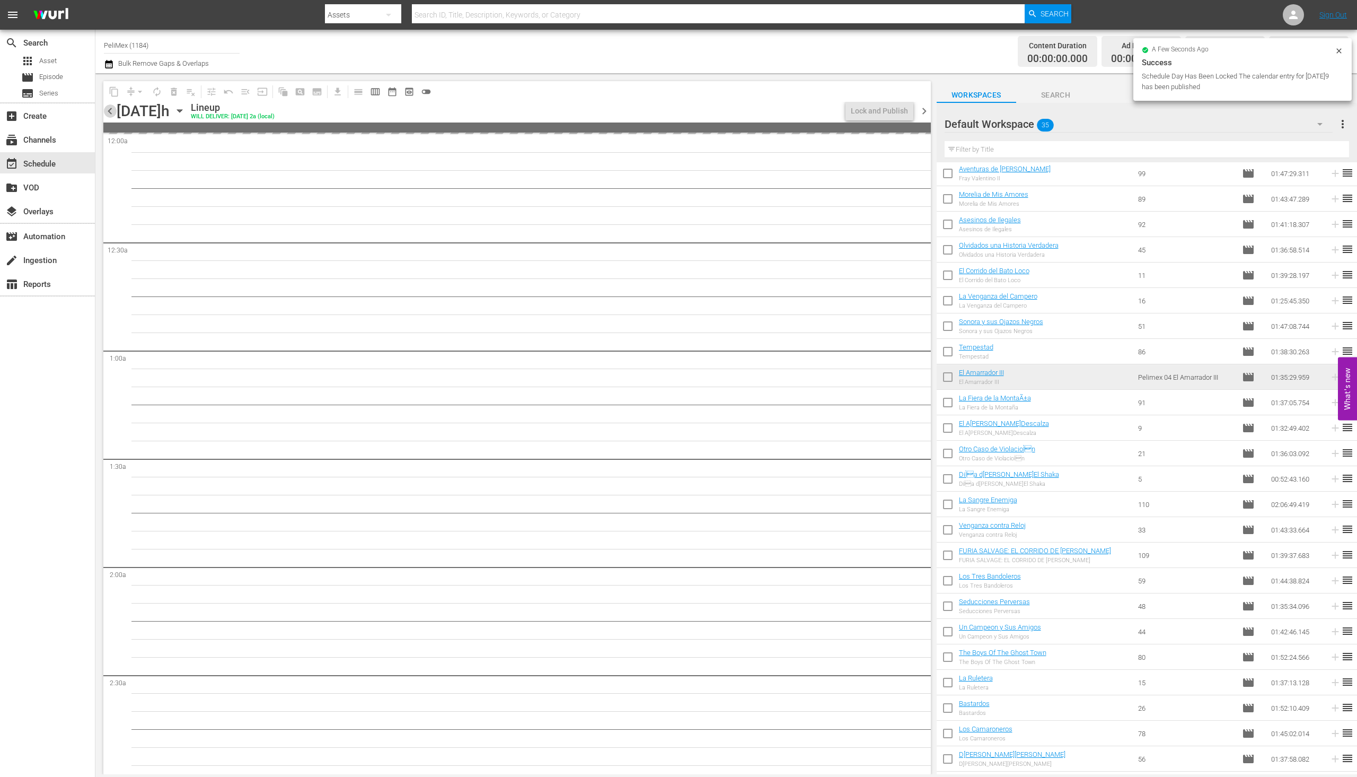
click at [114, 116] on span "chevron_left" at bounding box center [109, 110] width 13 height 13
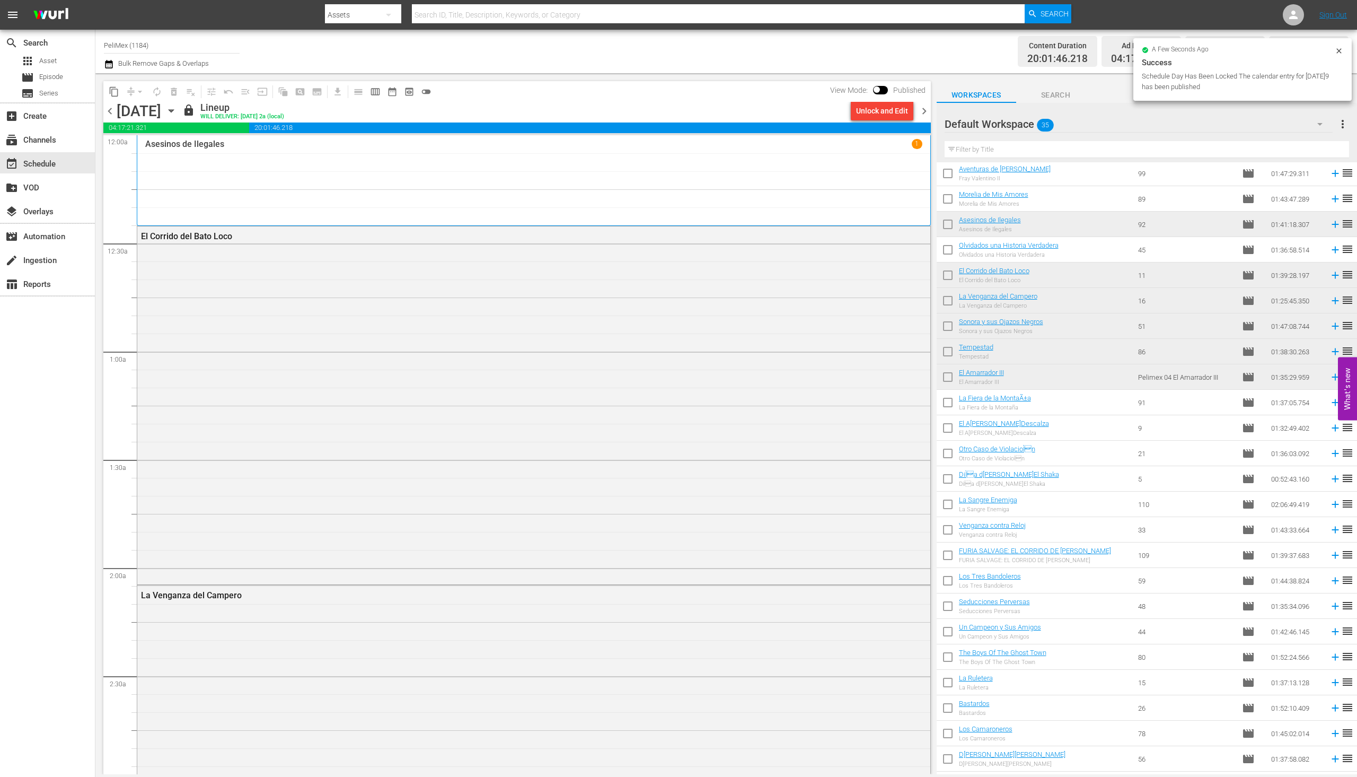
click at [925, 110] on span "chevron_right" at bounding box center [924, 110] width 13 height 13
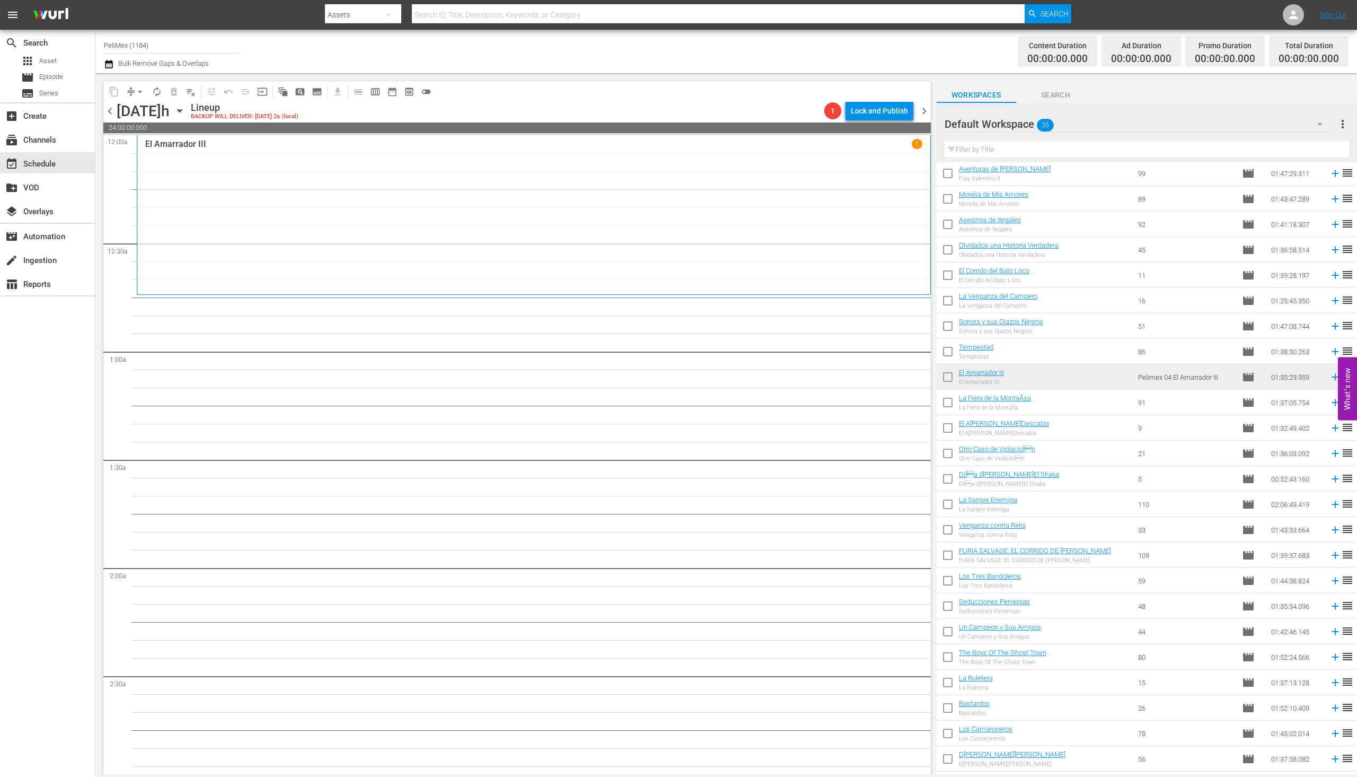
click at [113, 108] on span "chevron_left" at bounding box center [109, 110] width 13 height 13
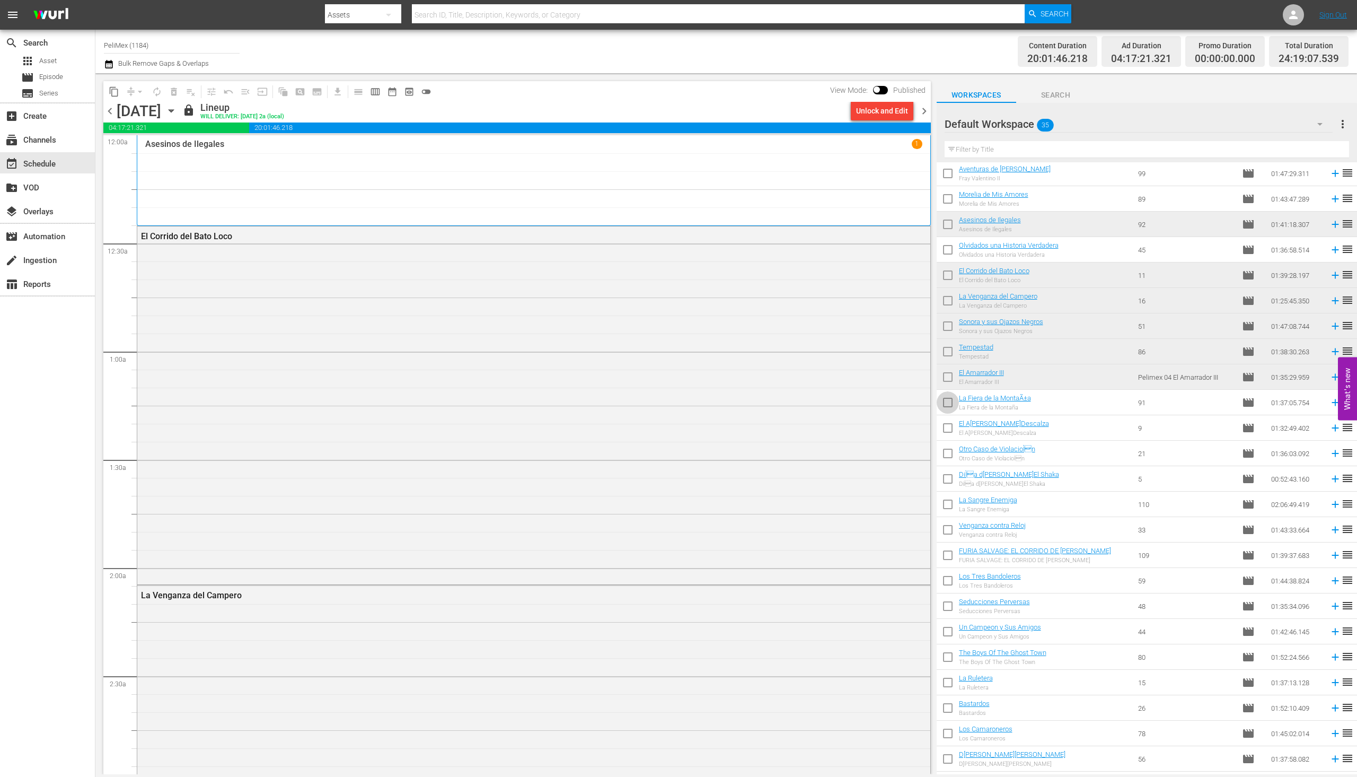
click at [946, 408] on input "checkbox" at bounding box center [948, 404] width 22 height 22
checkbox input "true"
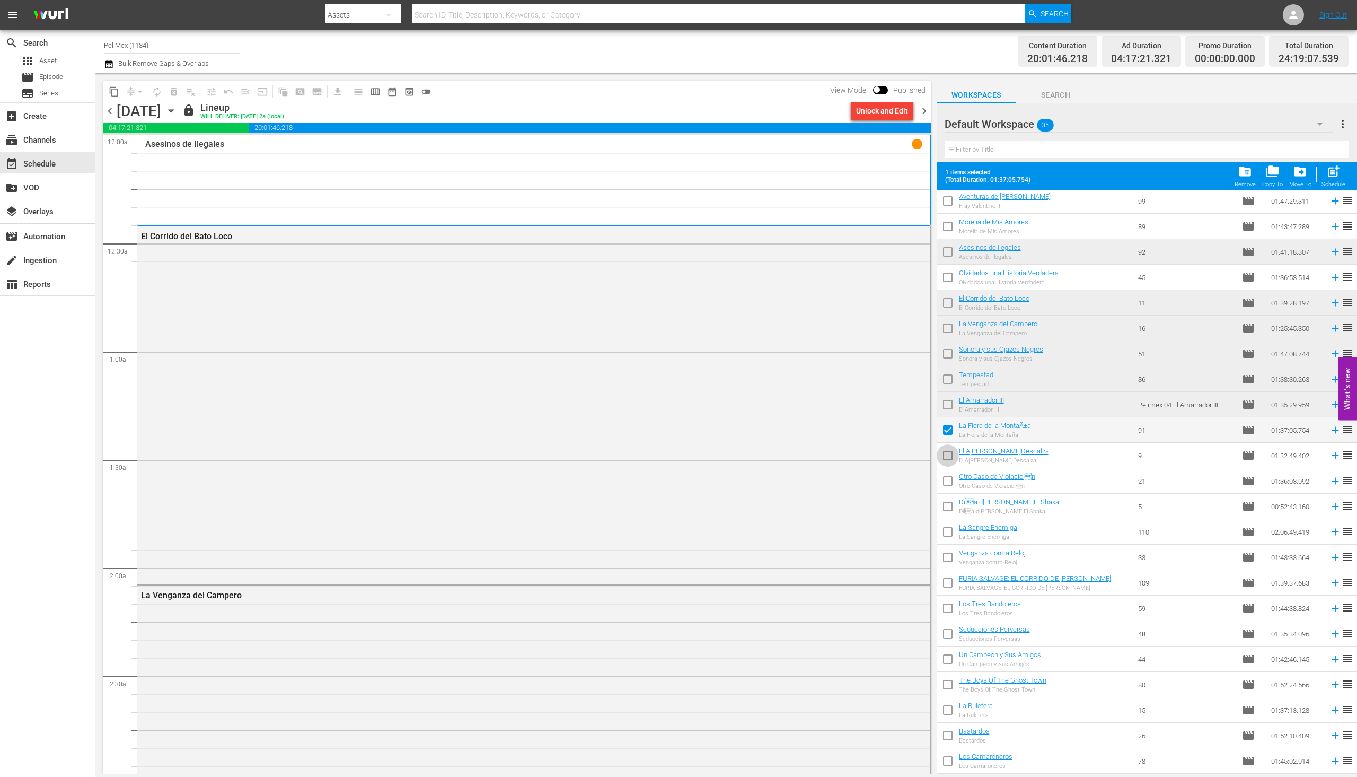
drag, startPoint x: 949, startPoint y: 463, endPoint x: 953, endPoint y: 478, distance: 14.8
click at [949, 464] on input "checkbox" at bounding box center [948, 457] width 22 height 22
checkbox input "true"
click at [953, 478] on input "checkbox" at bounding box center [948, 483] width 22 height 22
checkbox input "true"
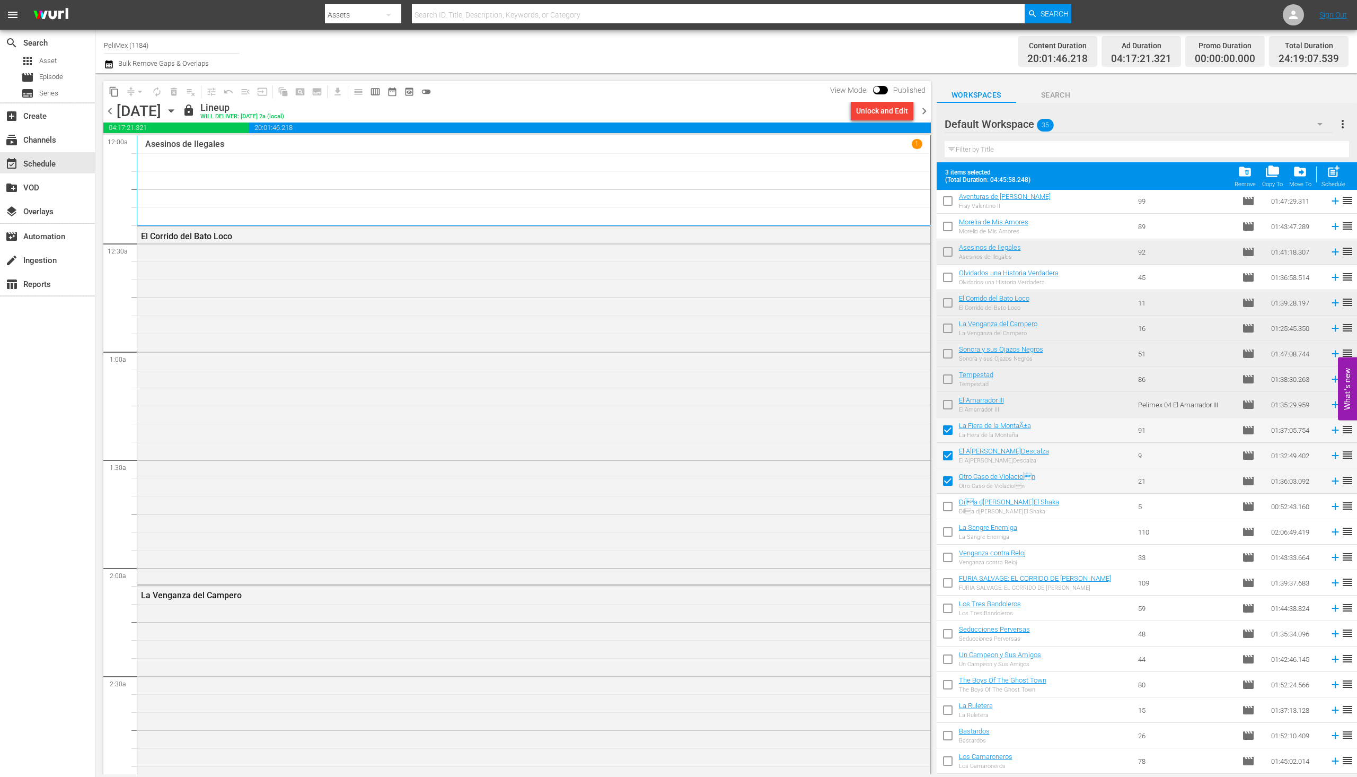
click at [951, 506] on input "checkbox" at bounding box center [948, 508] width 22 height 22
checkbox input "true"
click at [951, 524] on input "checkbox" at bounding box center [948, 534] width 22 height 22
checkbox input "true"
click at [925, 109] on span "chevron_right" at bounding box center [924, 110] width 13 height 13
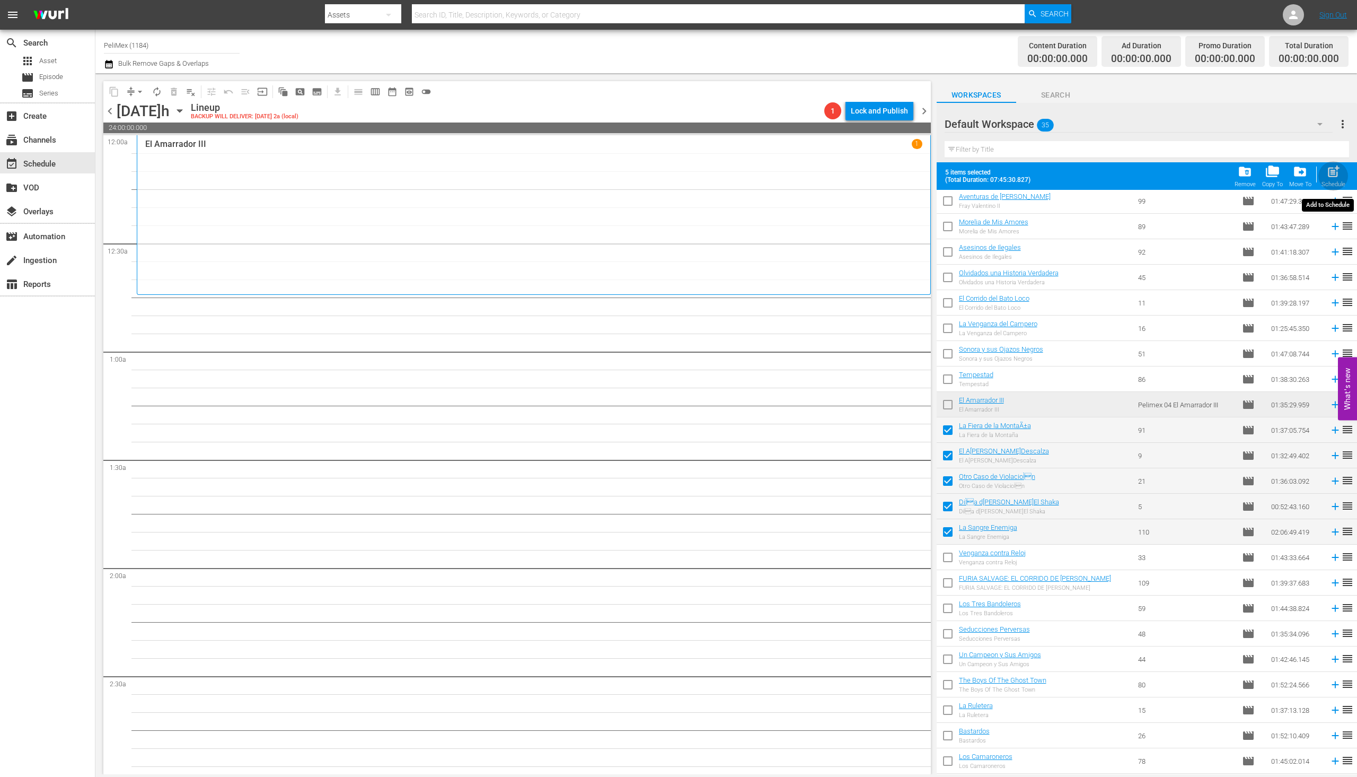
click at [1340, 180] on div "post_add Schedule" at bounding box center [1334, 175] width 24 height 23
checkbox input "false"
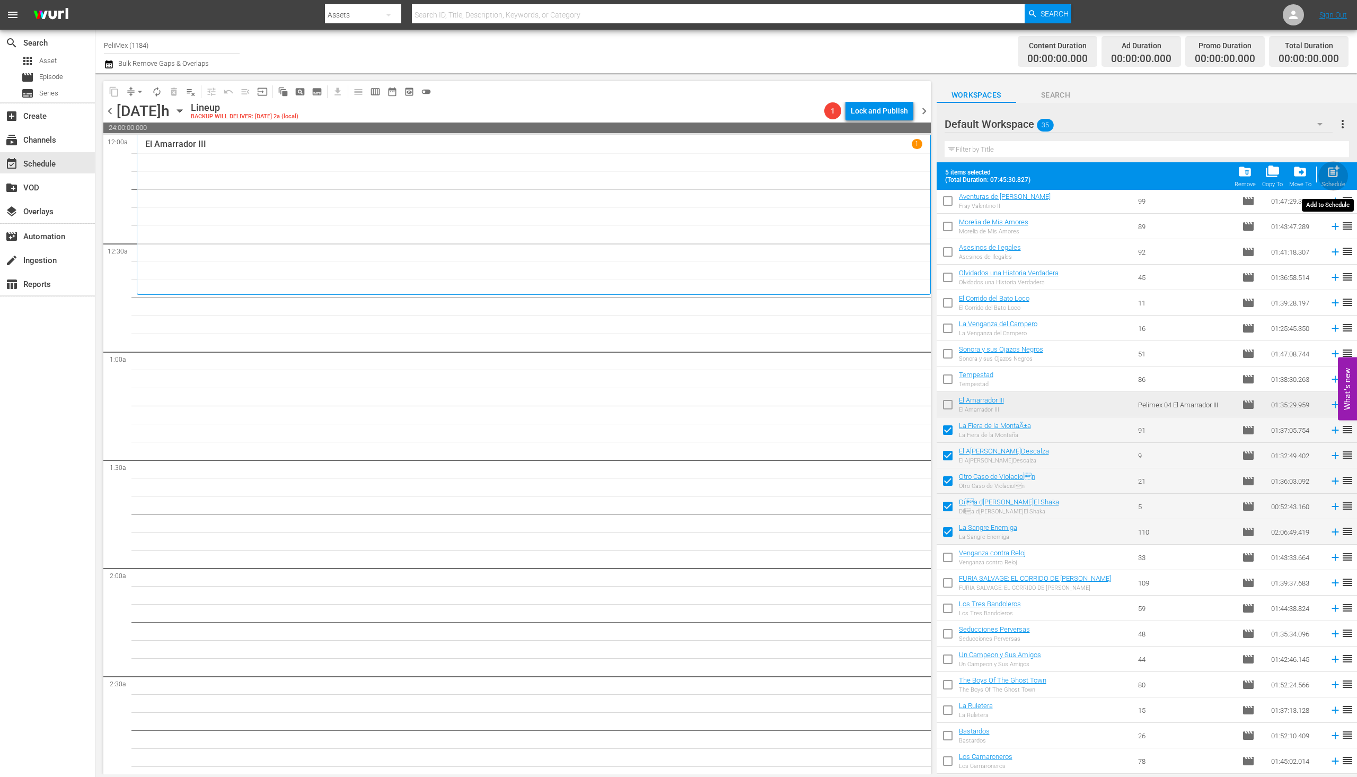
checkbox input "false"
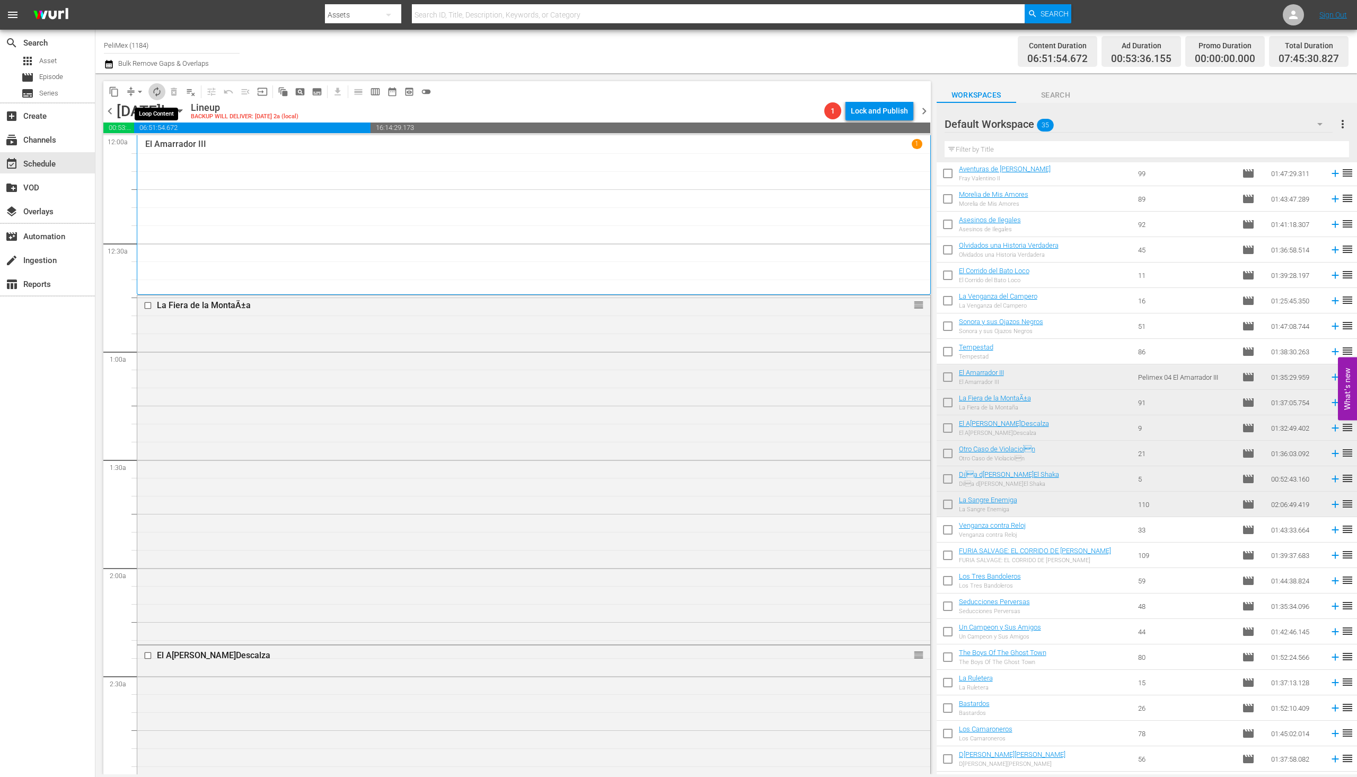
click at [163, 88] on button "autorenew_outlined" at bounding box center [156, 91] width 17 height 17
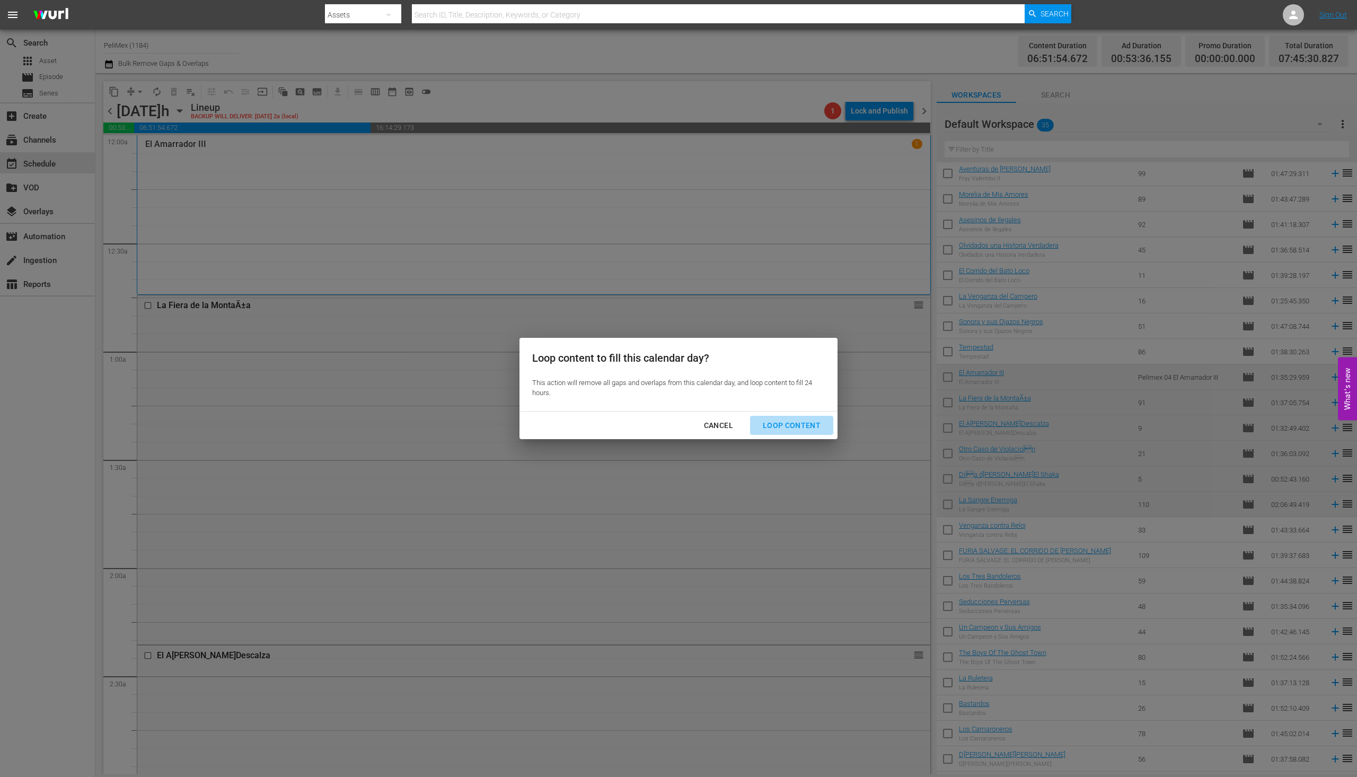
click at [808, 420] on div "Loop Content" at bounding box center [791, 425] width 75 height 13
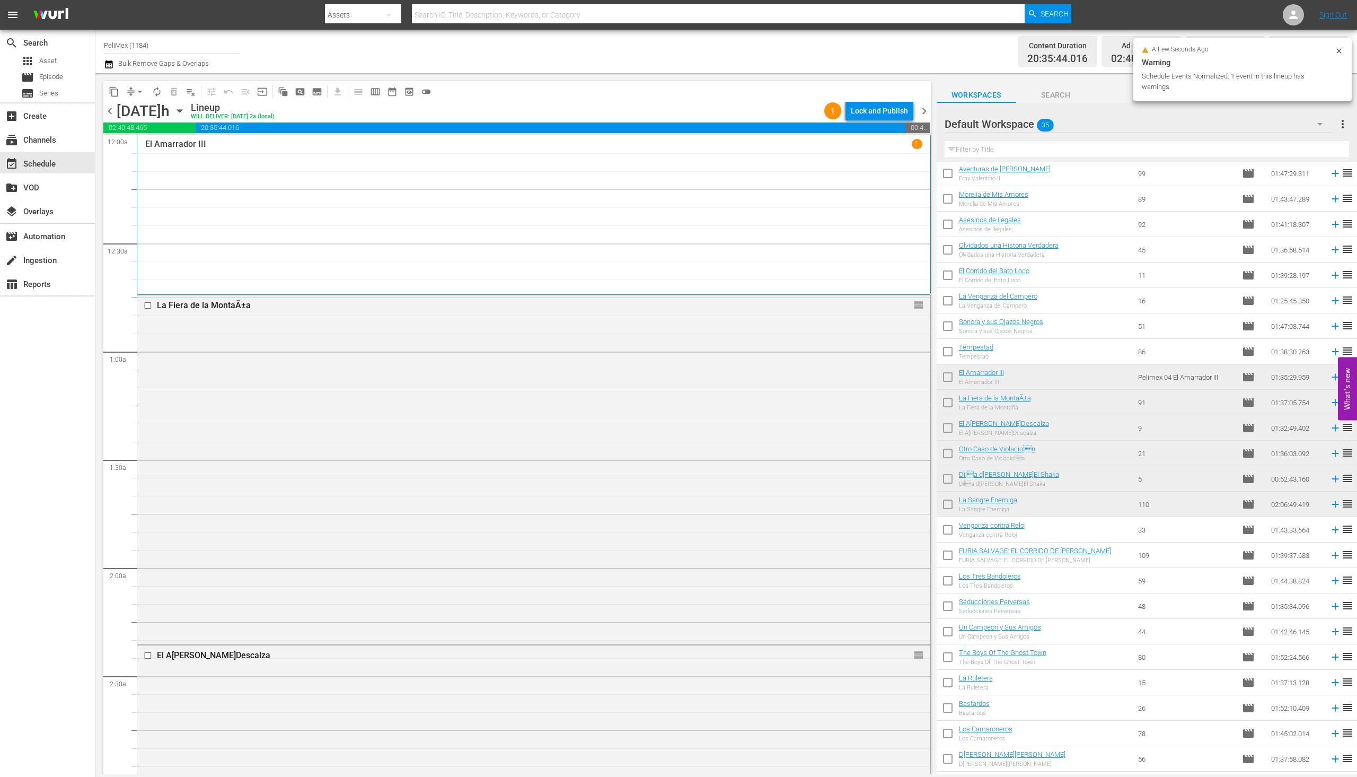
click at [888, 110] on div "Lock and Publish" at bounding box center [879, 110] width 57 height 19
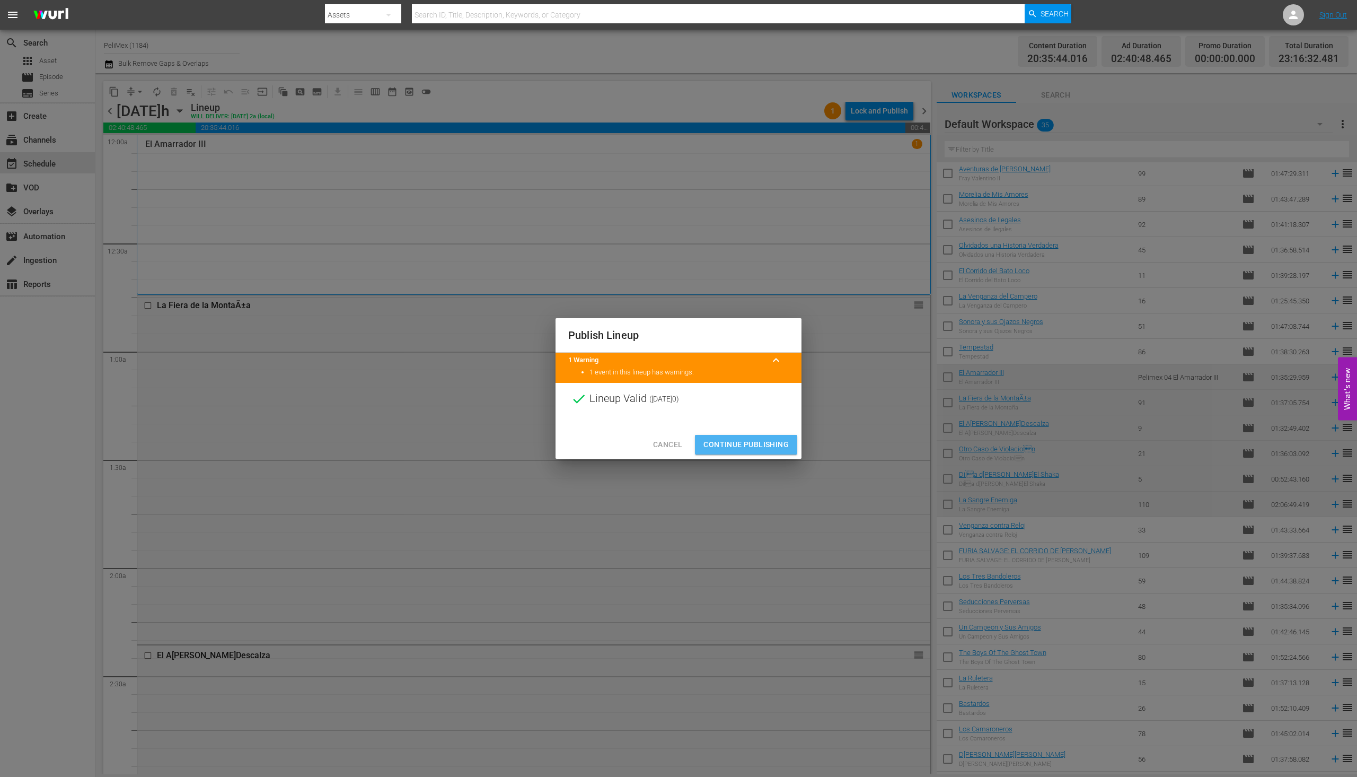
click at [757, 450] on span "Continue Publishing" at bounding box center [746, 444] width 85 height 13
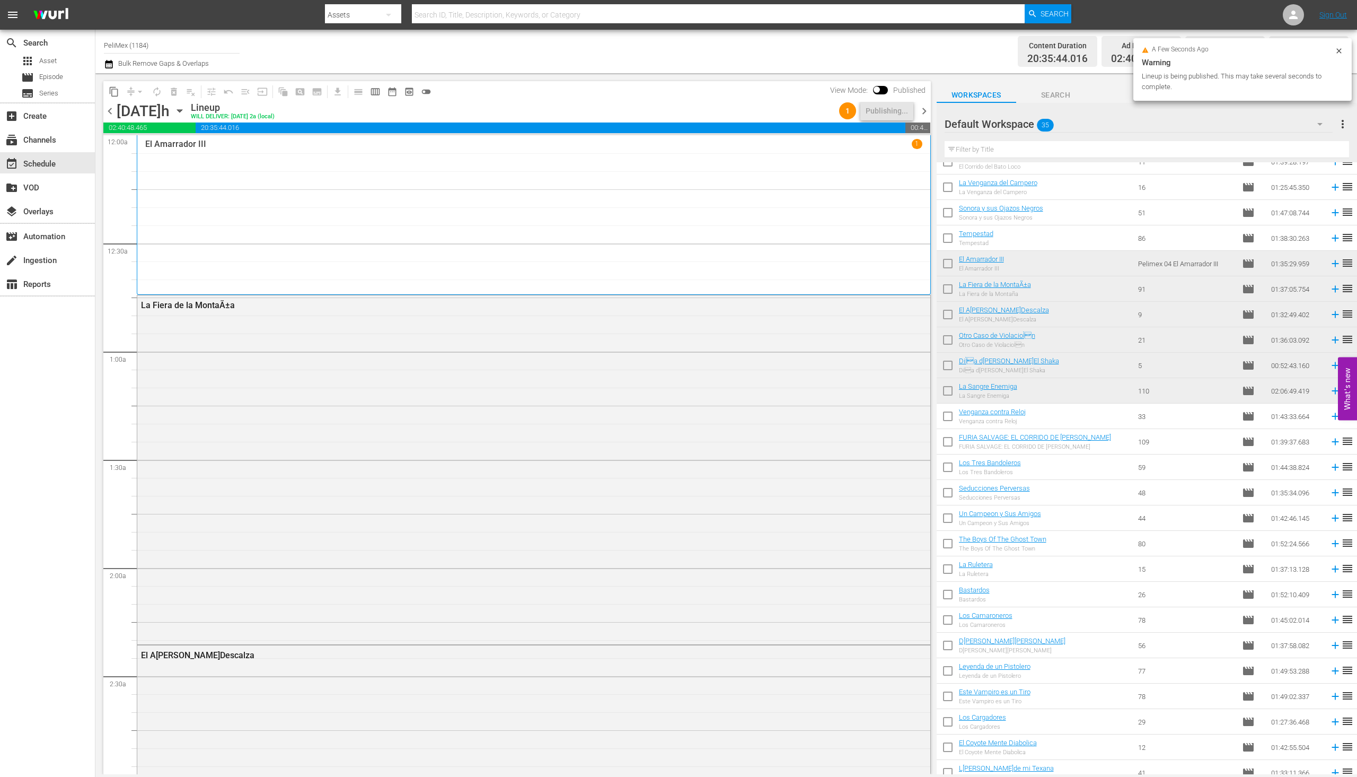
scroll to position [212, 0]
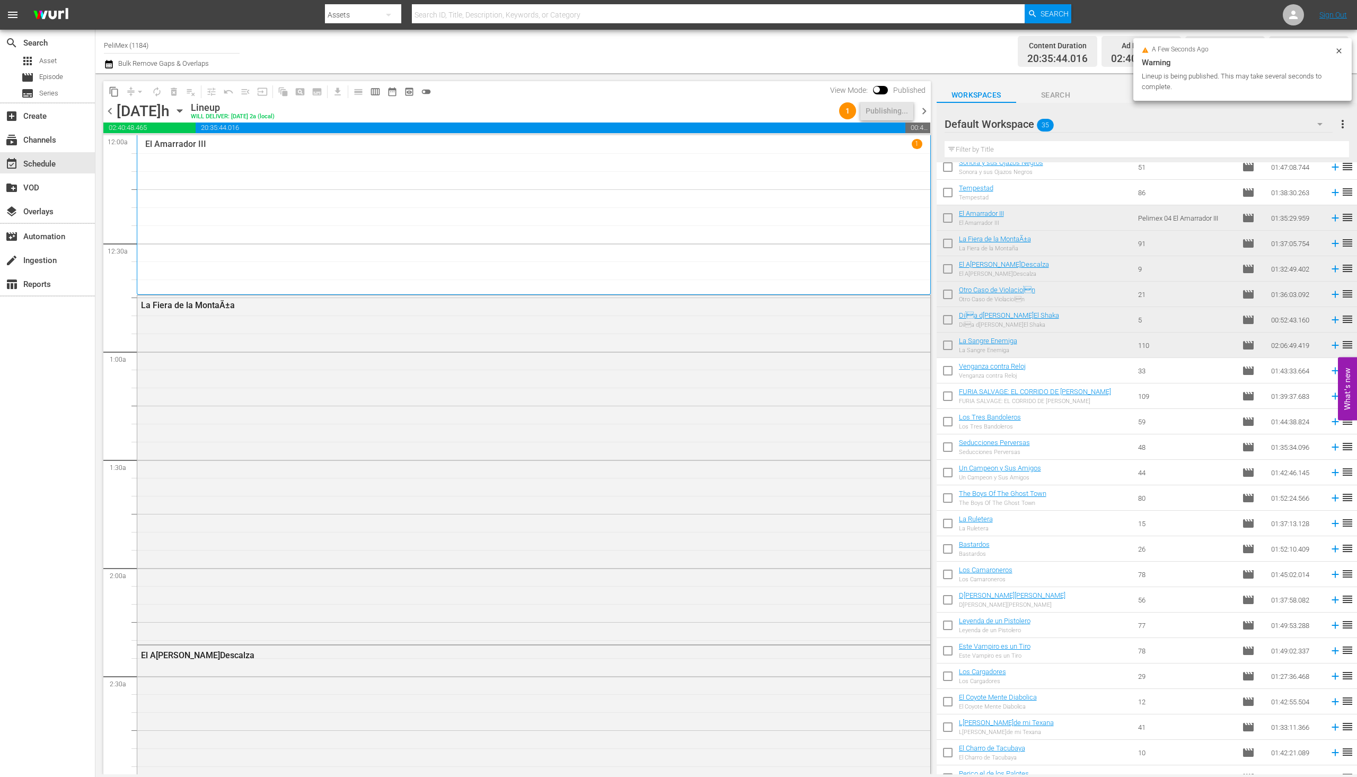
click at [947, 377] on input "checkbox" at bounding box center [948, 373] width 22 height 22
checkbox input "true"
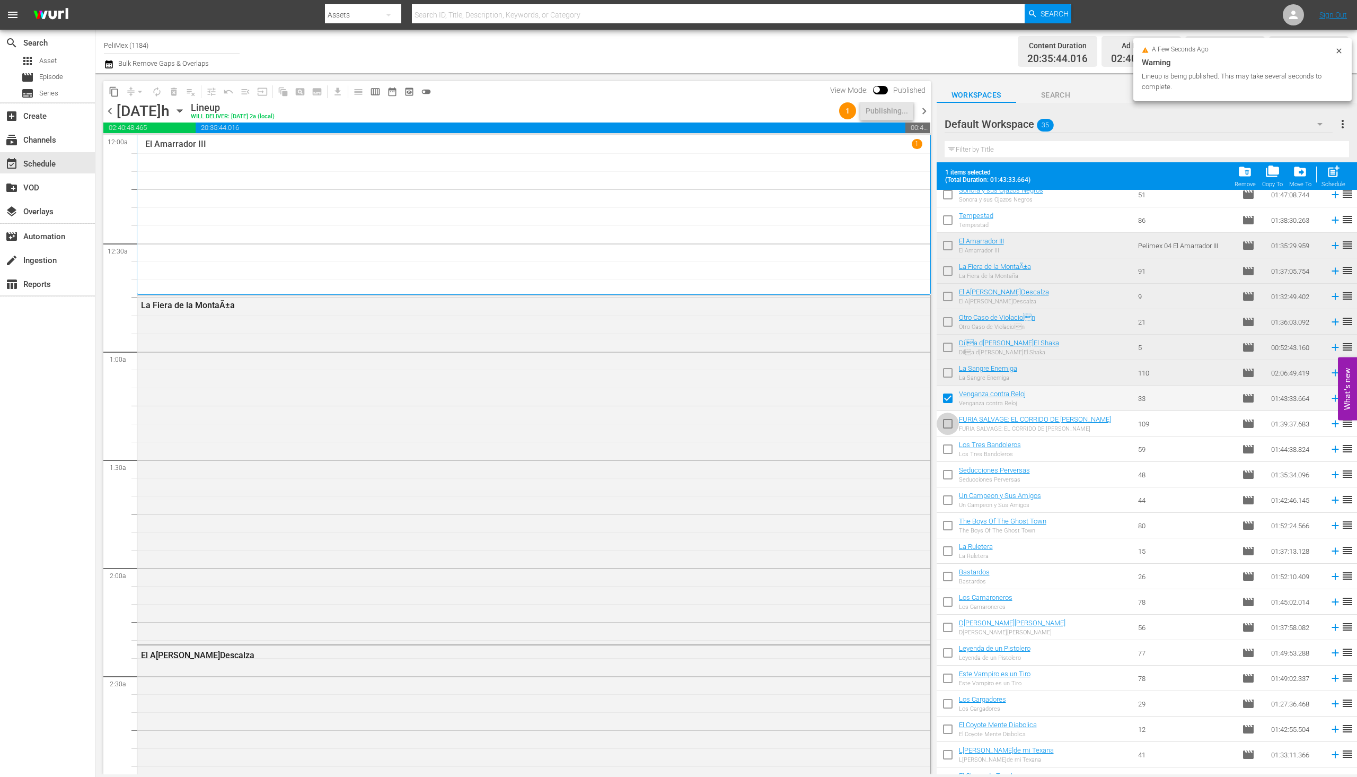
click at [945, 432] on input "checkbox" at bounding box center [948, 426] width 22 height 22
checkbox input "true"
click at [949, 454] on input "checkbox" at bounding box center [948, 451] width 22 height 22
checkbox input "true"
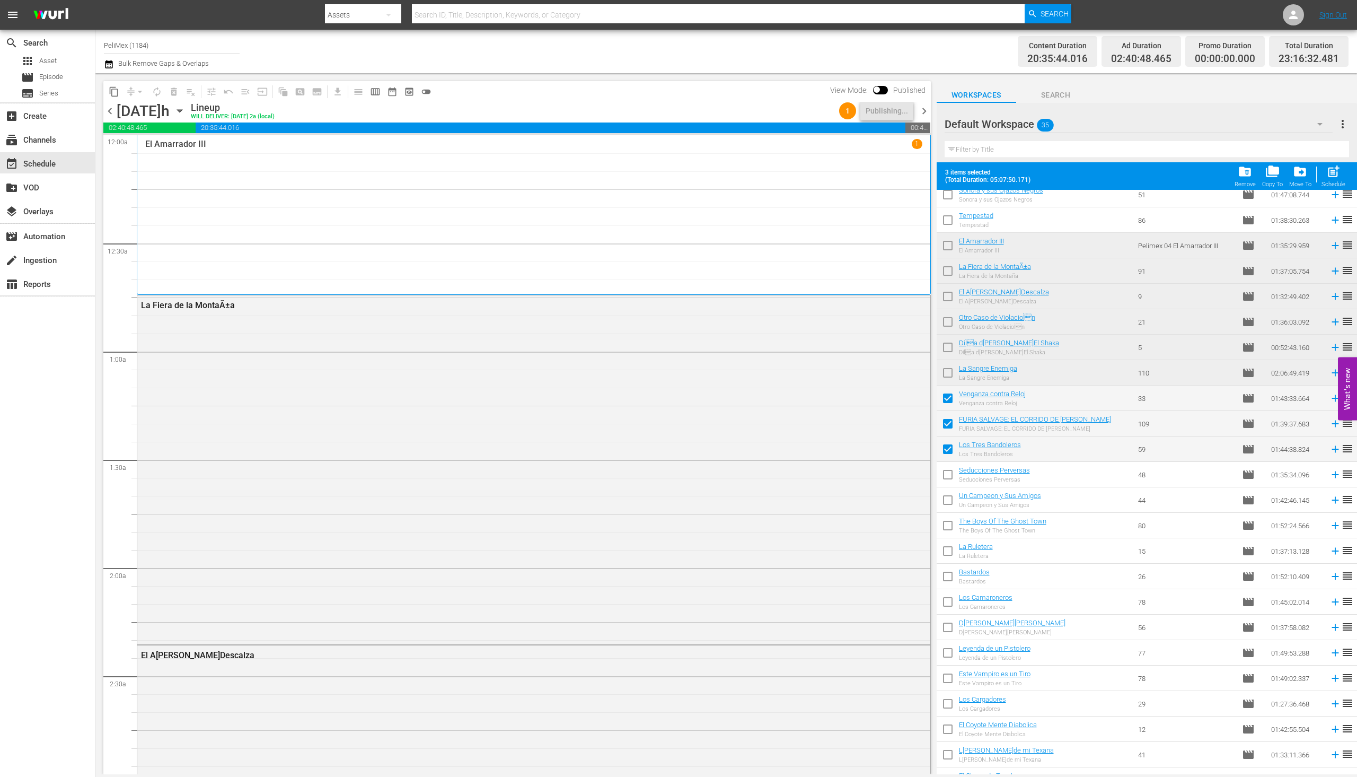
click at [952, 473] on input "checkbox" at bounding box center [948, 477] width 22 height 22
checkbox input "true"
click at [952, 500] on input "checkbox" at bounding box center [948, 502] width 22 height 22
checkbox input "true"
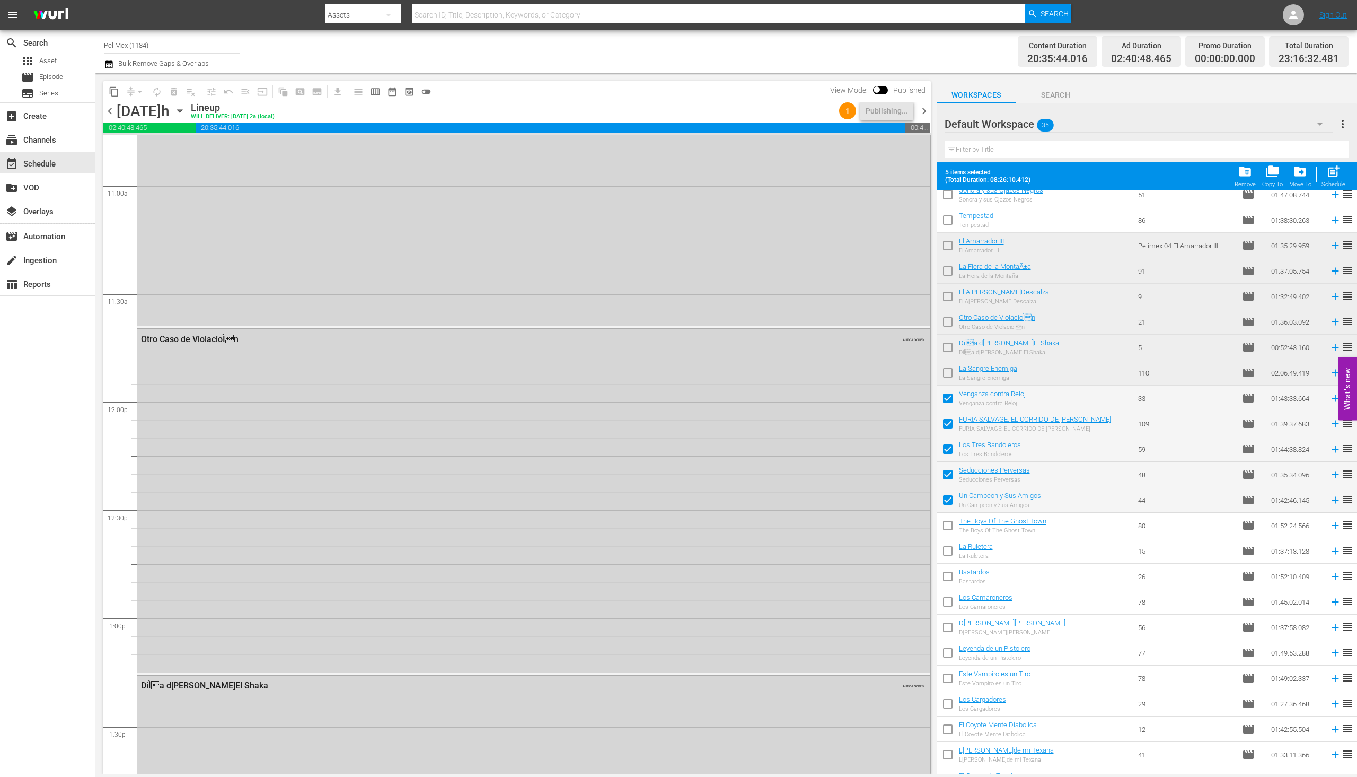
scroll to position [0, 0]
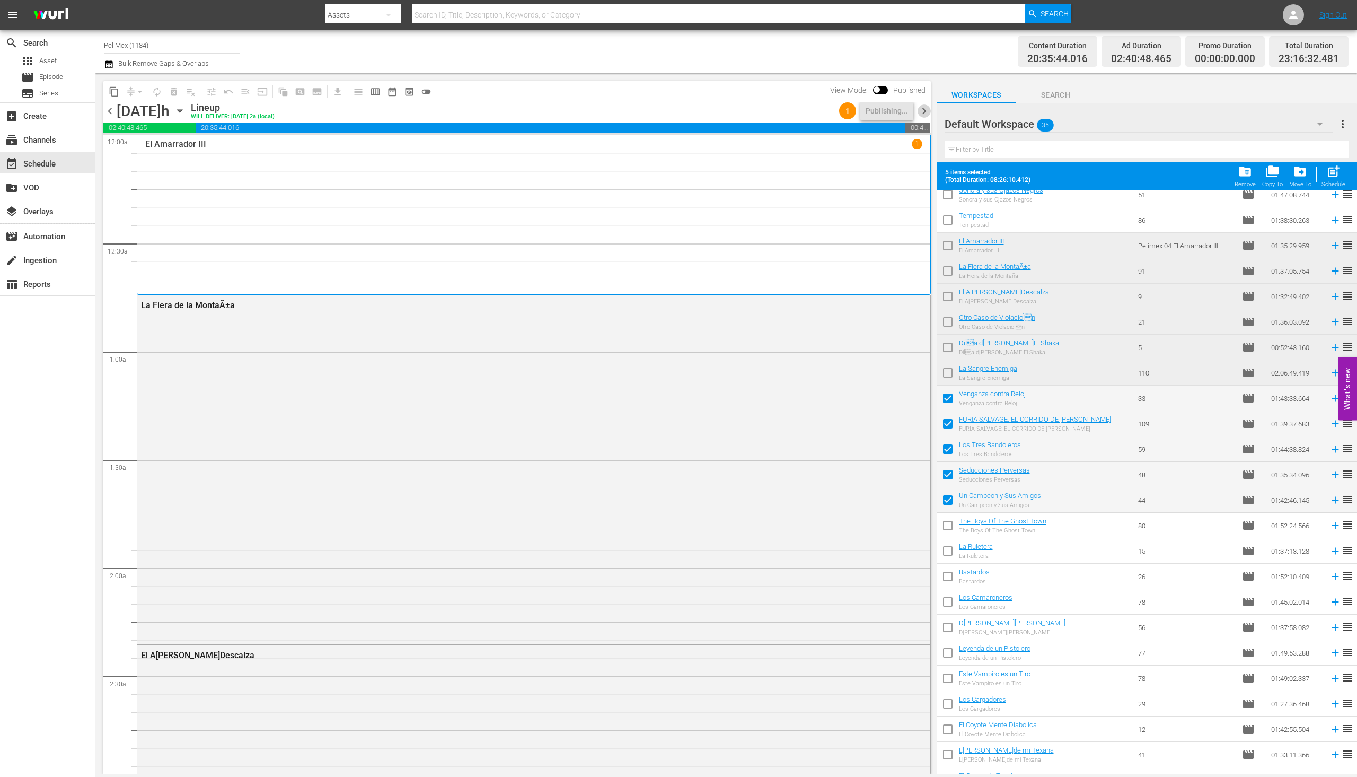
click at [920, 115] on span "chevron_right" at bounding box center [924, 110] width 13 height 13
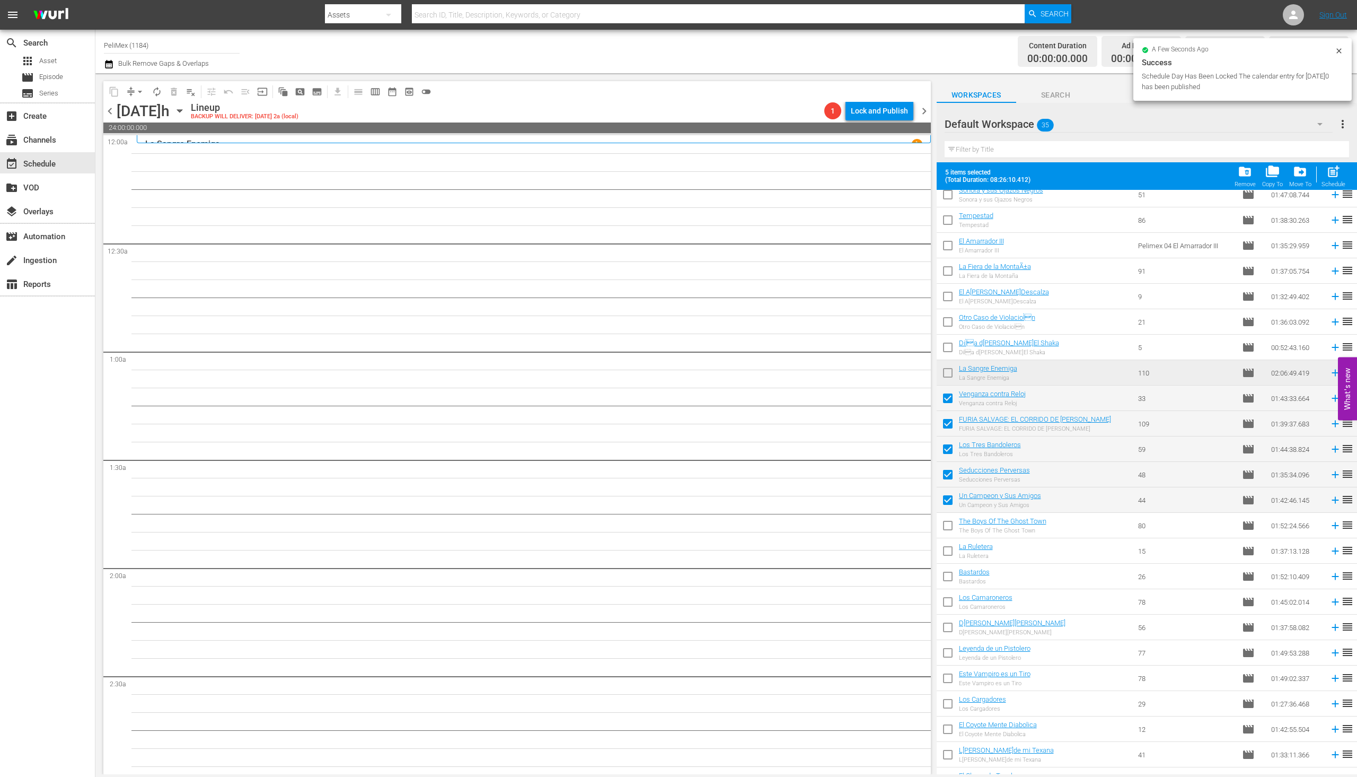
click at [109, 108] on span "chevron_left" at bounding box center [109, 110] width 13 height 13
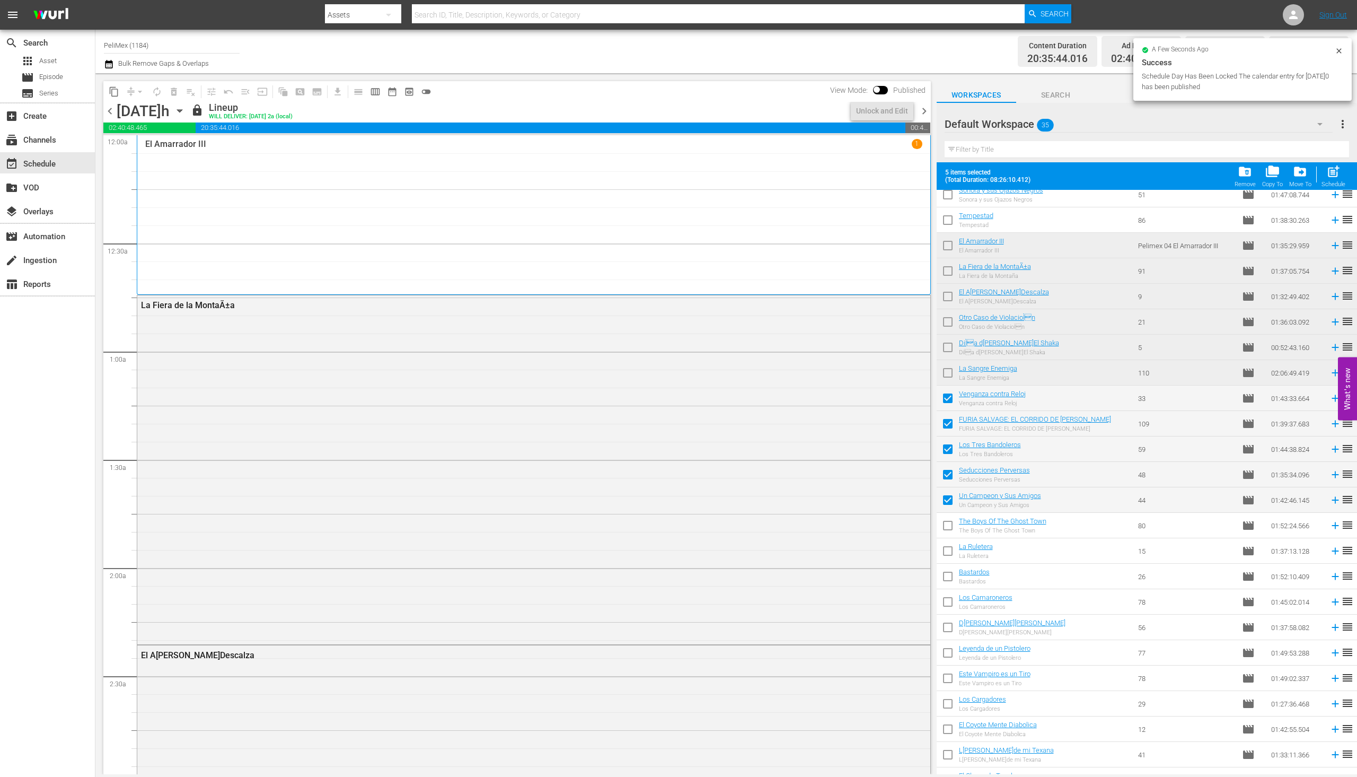
click at [927, 116] on span "chevron_right" at bounding box center [924, 110] width 13 height 13
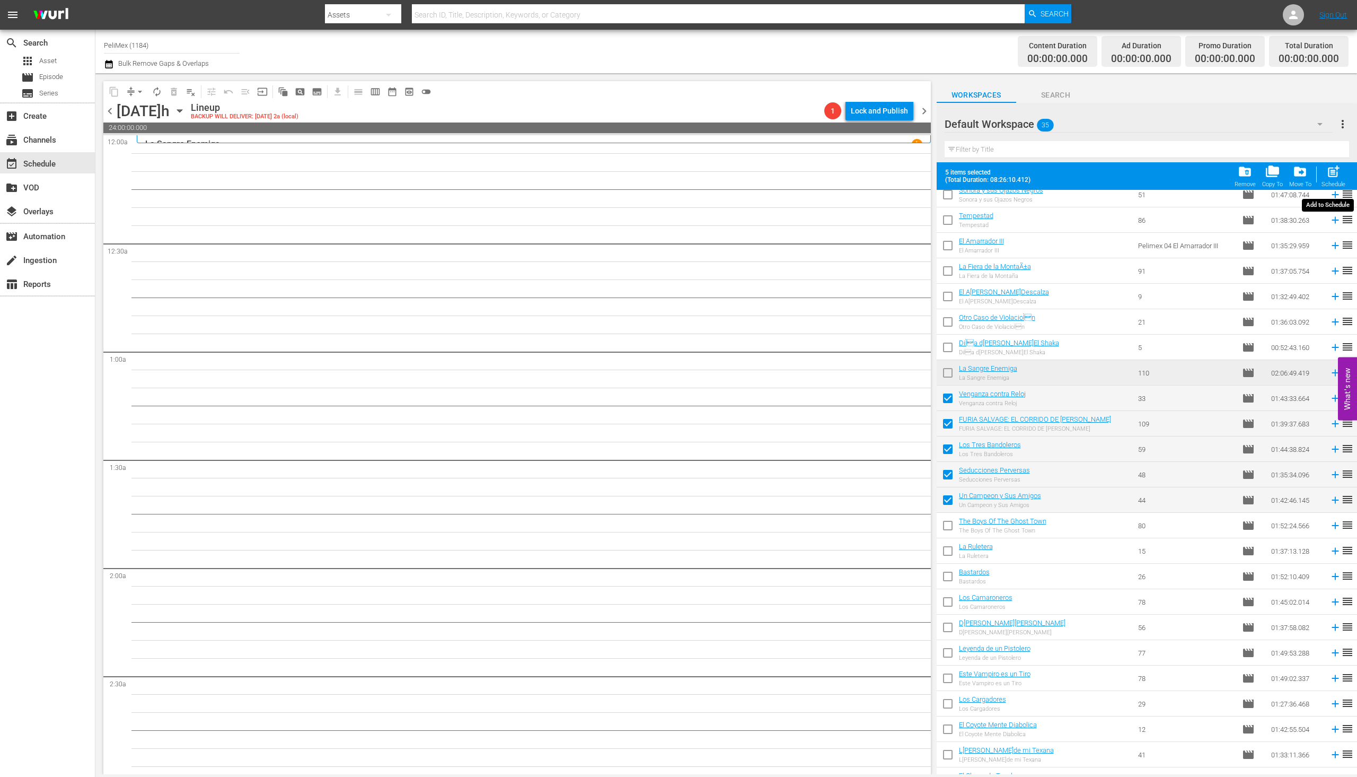
click at [1337, 178] on span "post_add" at bounding box center [1334, 171] width 14 height 14
checkbox input "false"
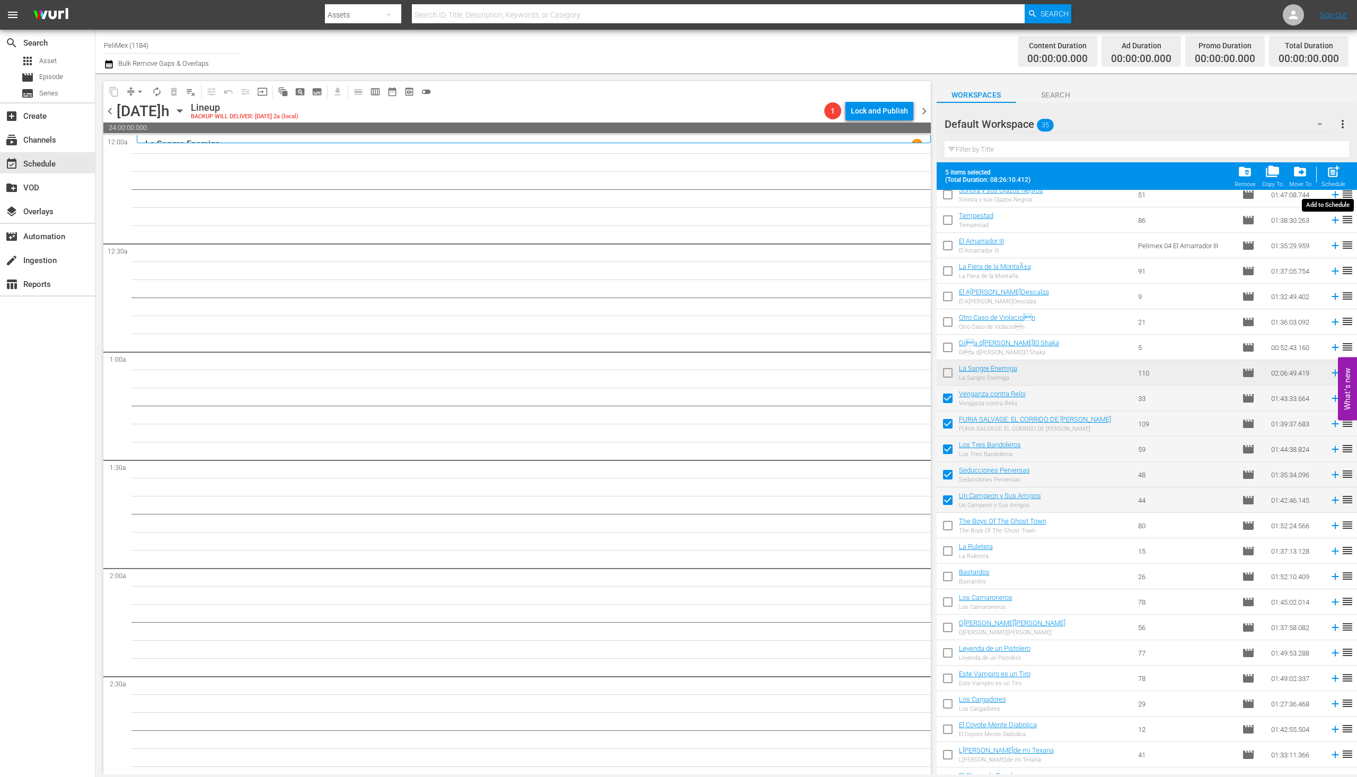
checkbox input "false"
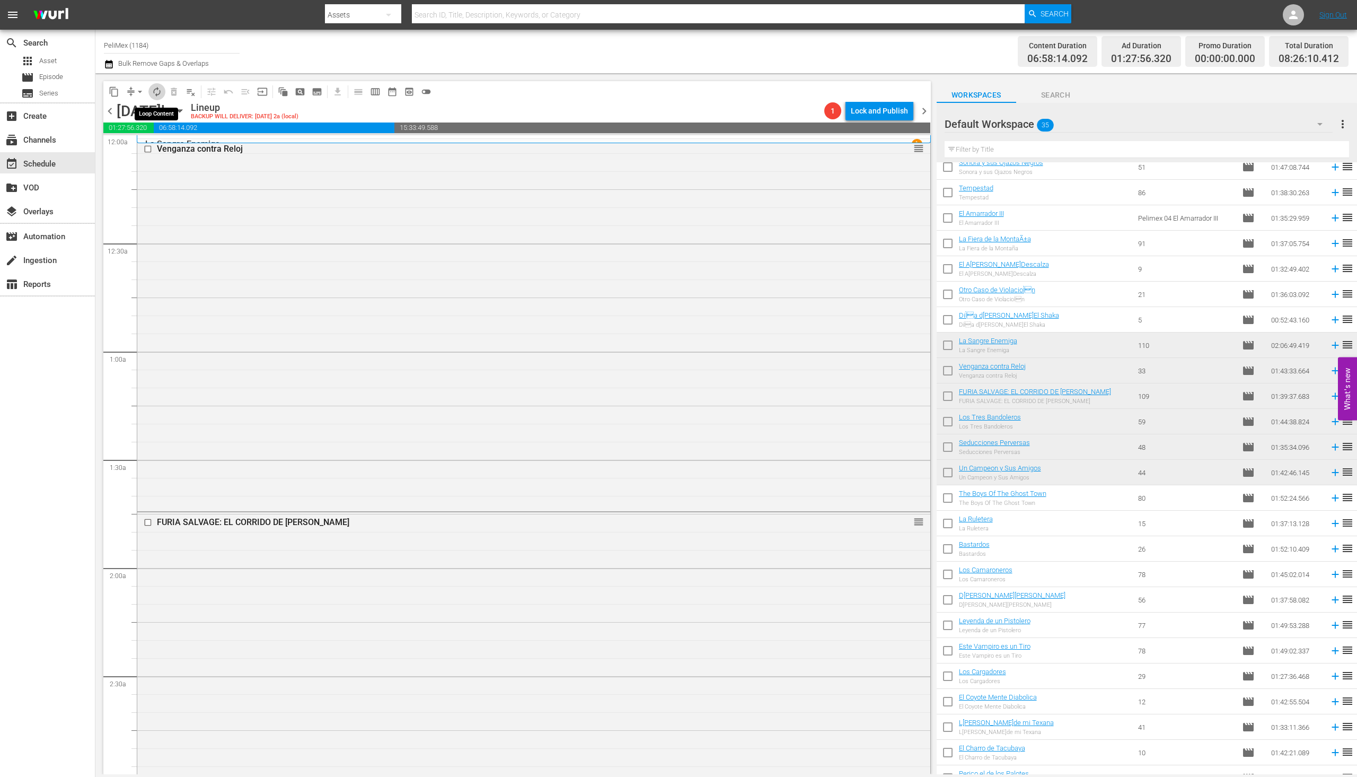
click at [153, 94] on span "autorenew_outlined" at bounding box center [157, 91] width 11 height 11
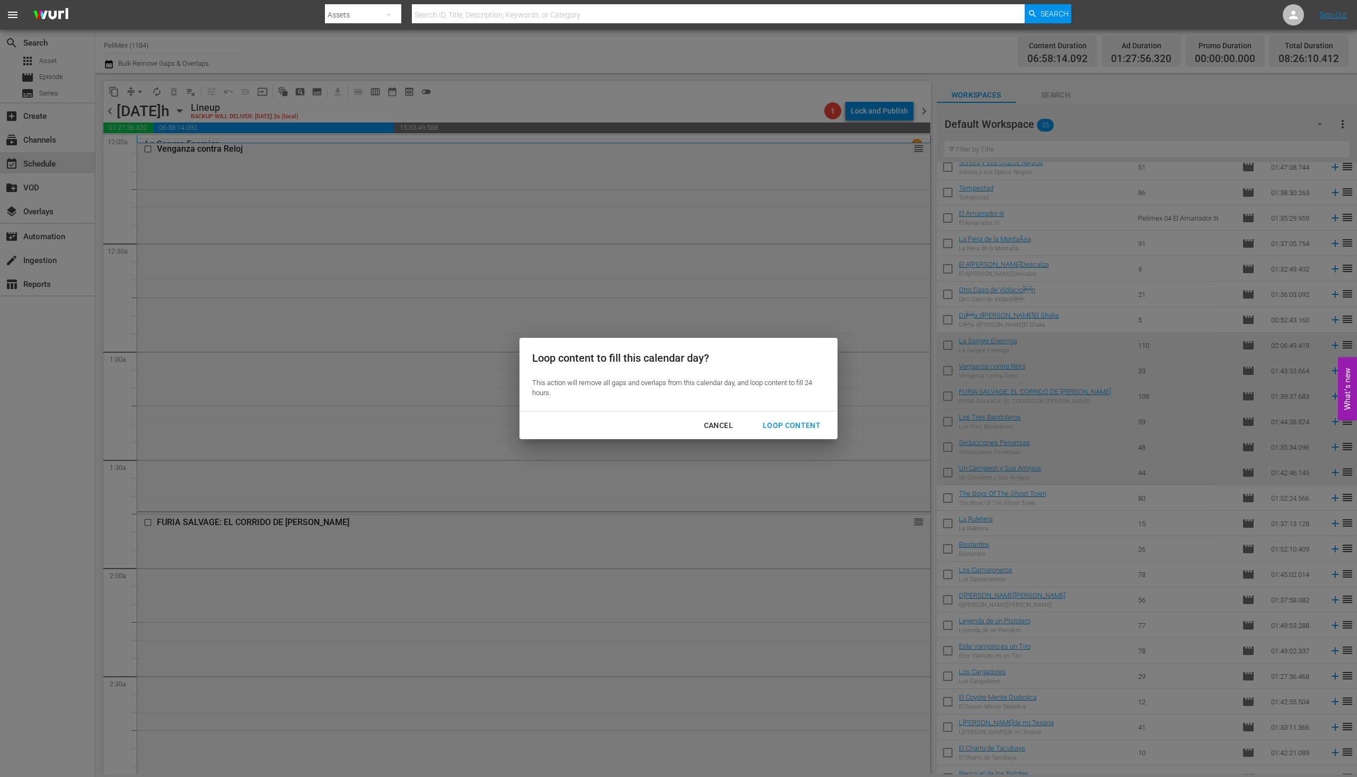
click at [794, 422] on div "Loop Content" at bounding box center [791, 425] width 75 height 13
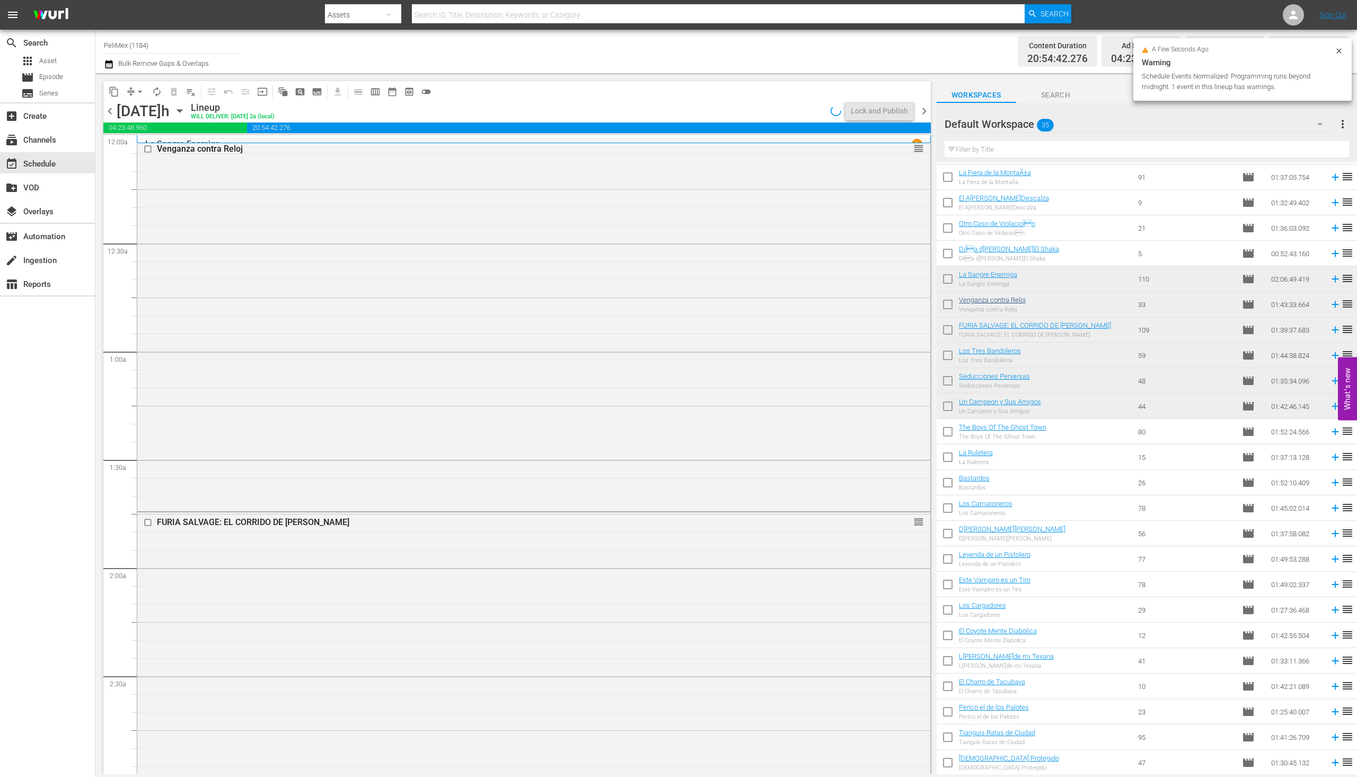
scroll to position [303, 0]
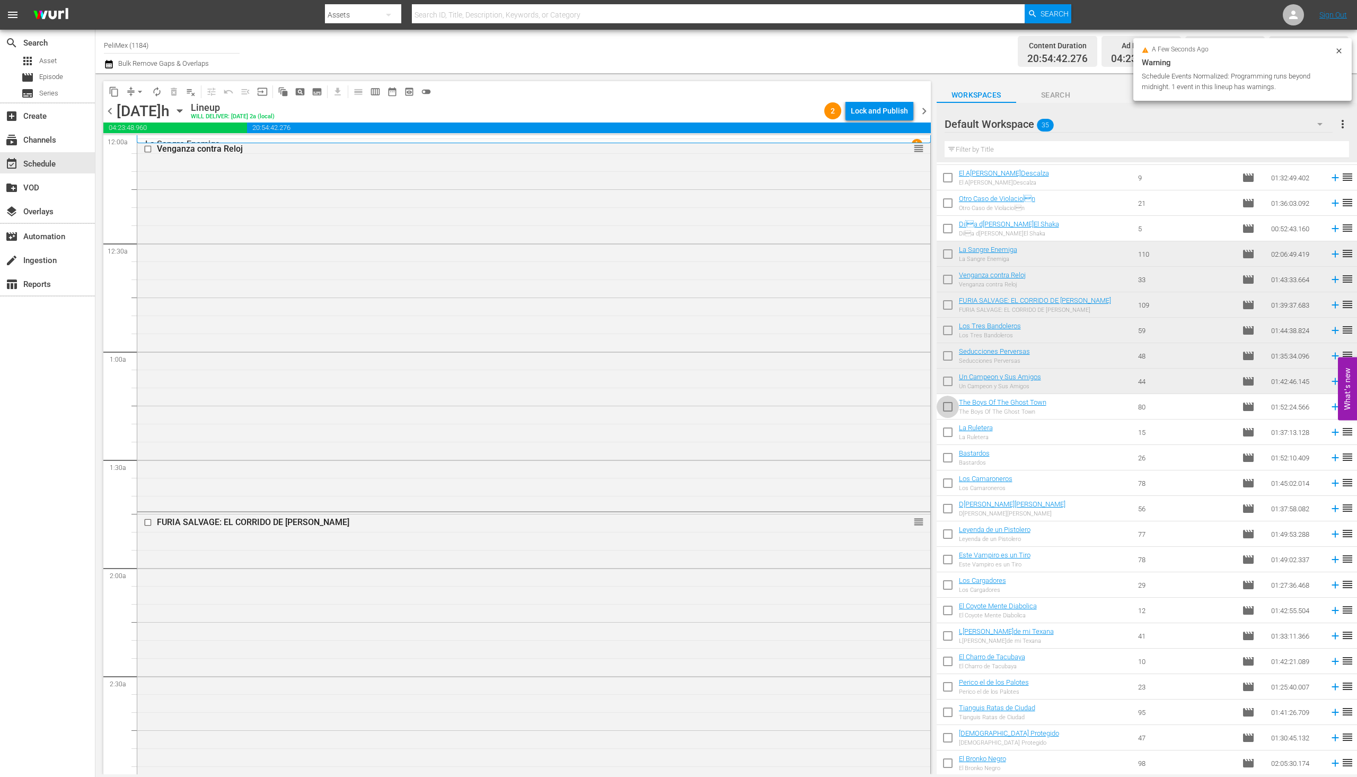
click at [951, 409] on input "checkbox" at bounding box center [948, 409] width 22 height 22
checkbox input "true"
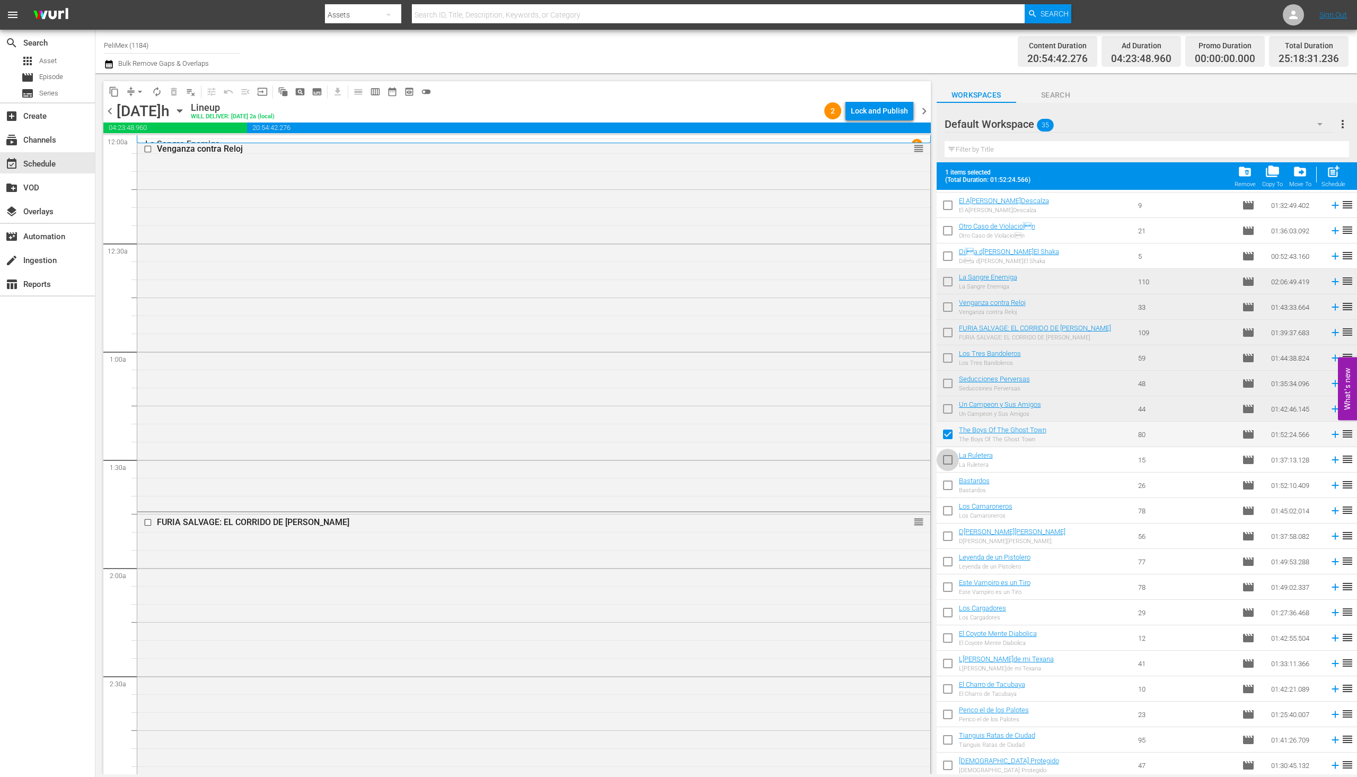
click at [957, 466] on input "checkbox" at bounding box center [948, 462] width 22 height 22
checkbox input "true"
click at [955, 490] on input "checkbox" at bounding box center [948, 487] width 22 height 22
checkbox input "true"
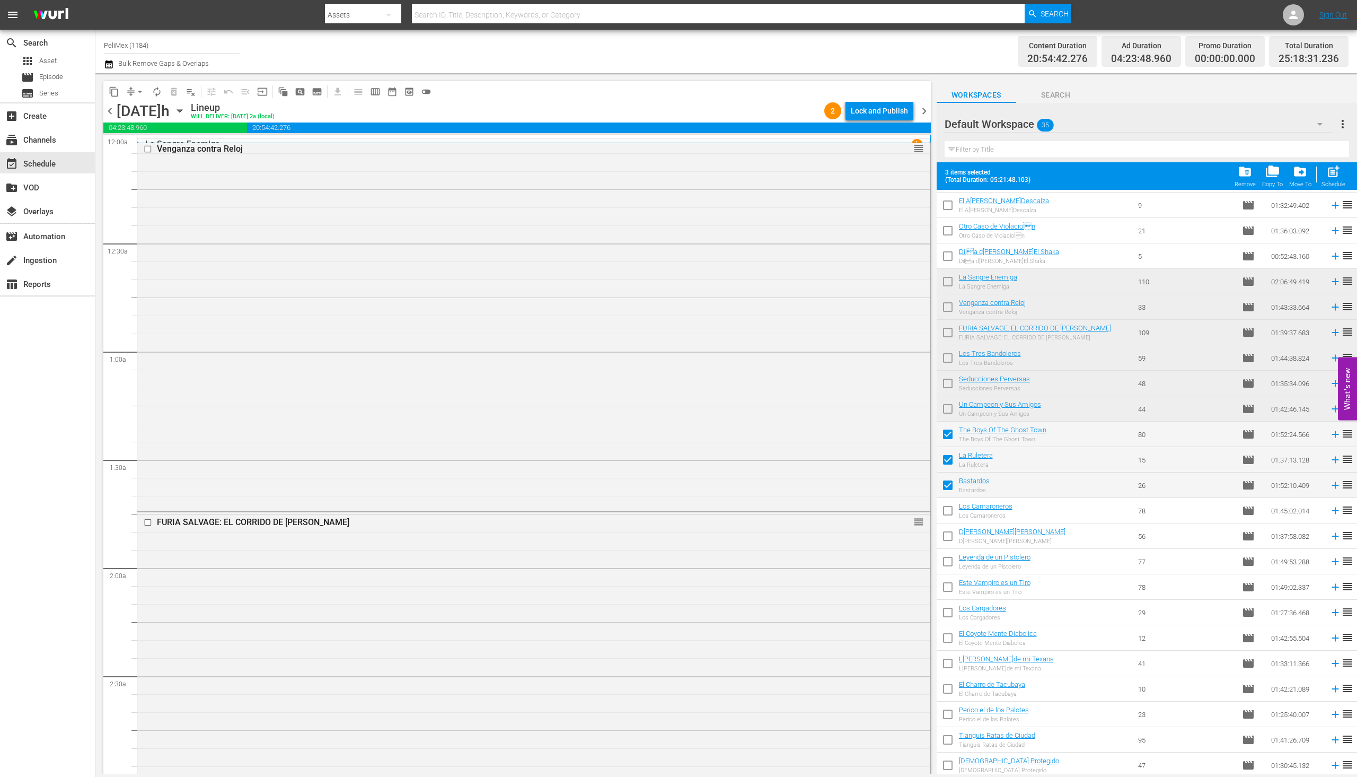
click at [956, 513] on input "checkbox" at bounding box center [948, 513] width 22 height 22
checkbox input "true"
click at [956, 542] on input "checkbox" at bounding box center [948, 538] width 22 height 22
checkbox input "true"
click at [898, 112] on div "Lock and Publish" at bounding box center [879, 110] width 57 height 19
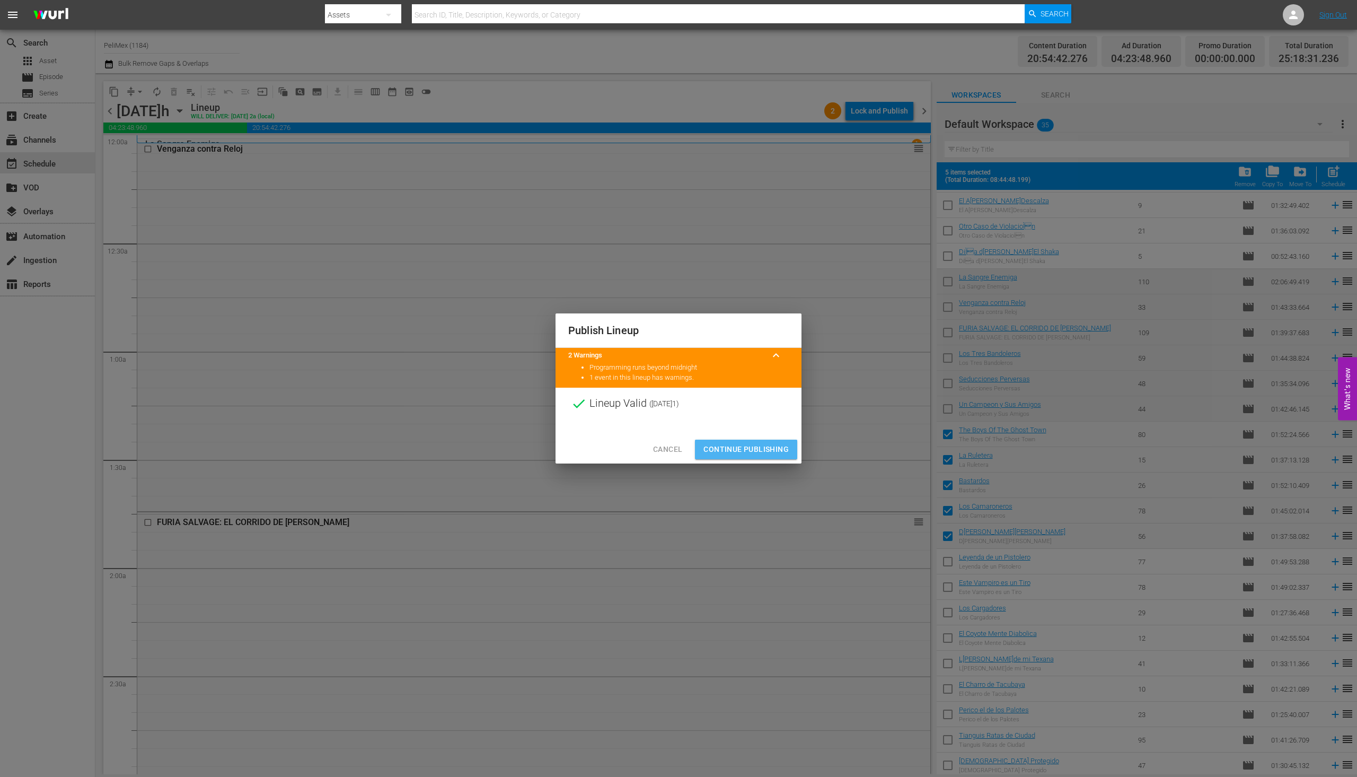
click at [755, 451] on span "Continue Publishing" at bounding box center [746, 449] width 85 height 13
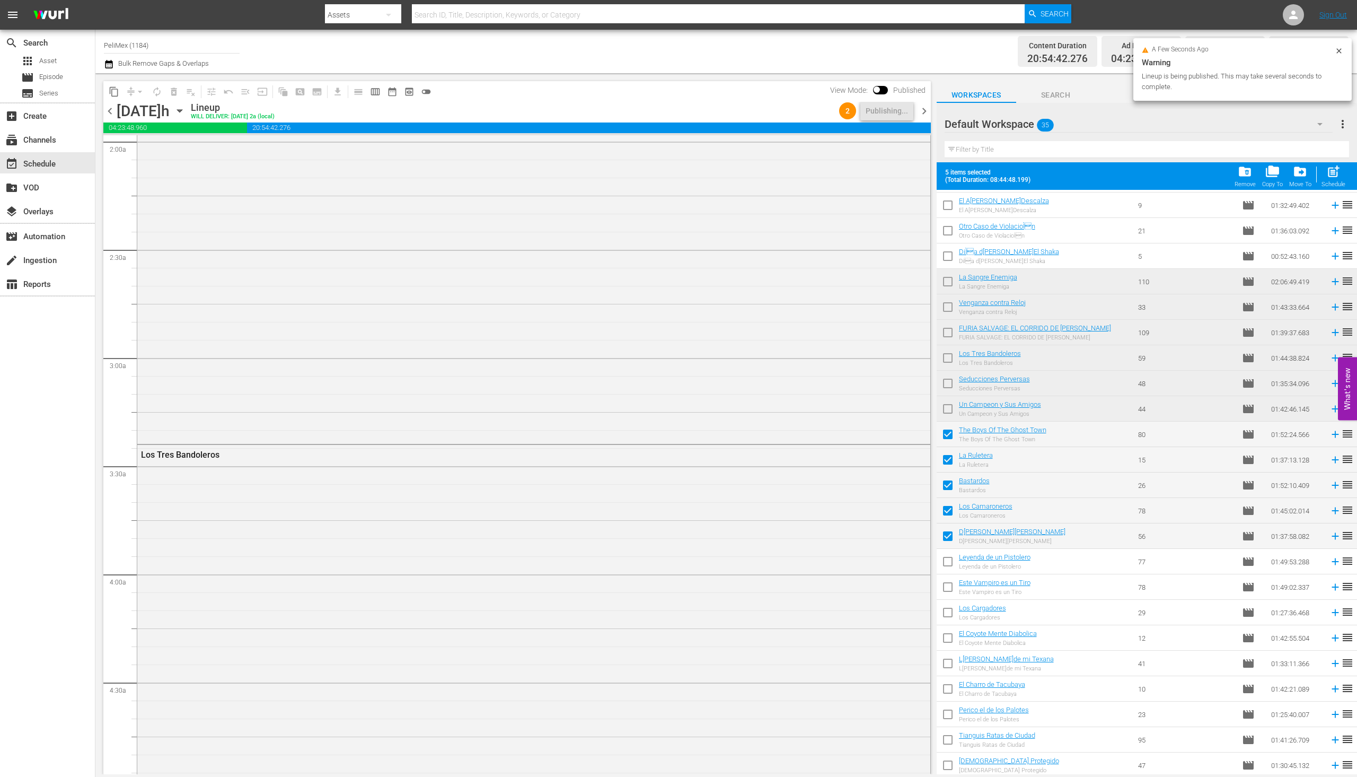
scroll to position [0, 0]
click at [925, 109] on span "chevron_right" at bounding box center [924, 110] width 13 height 13
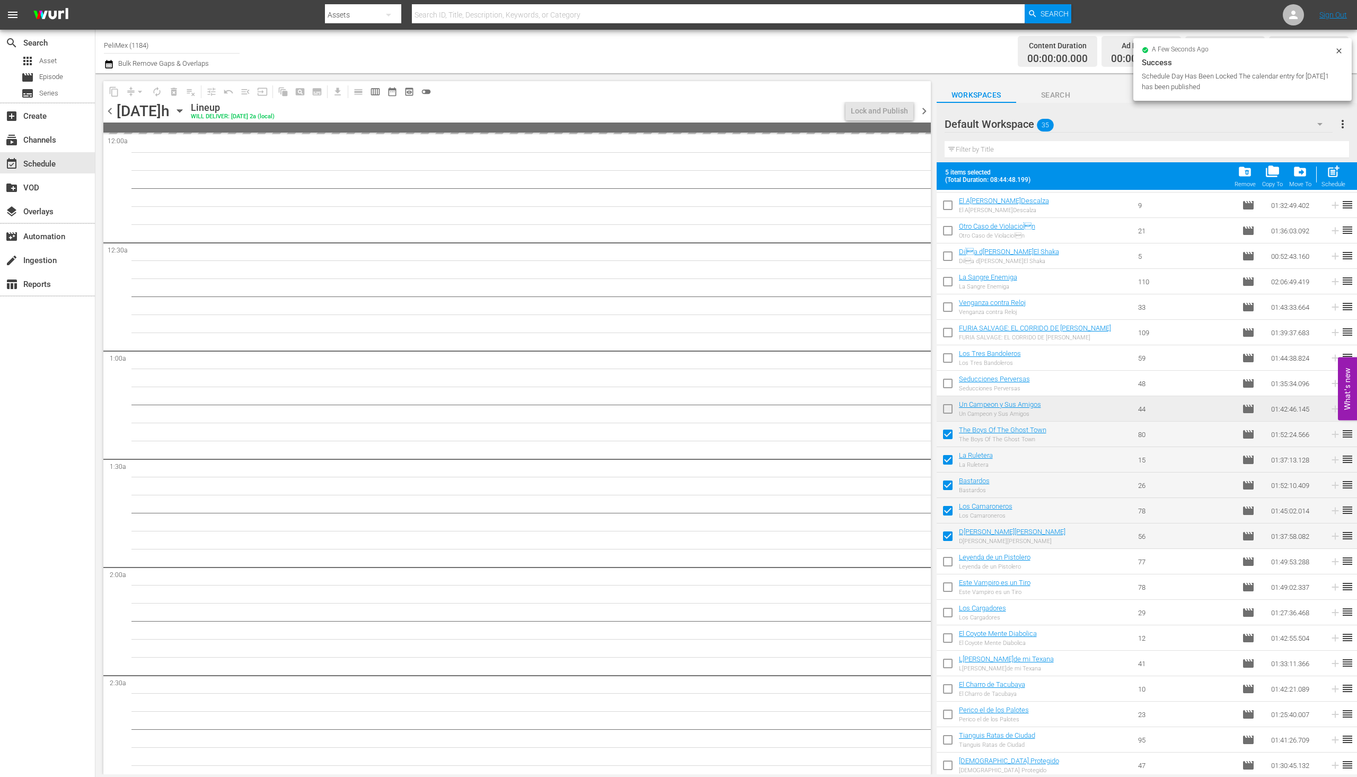
click at [106, 111] on span "chevron_left" at bounding box center [109, 110] width 13 height 13
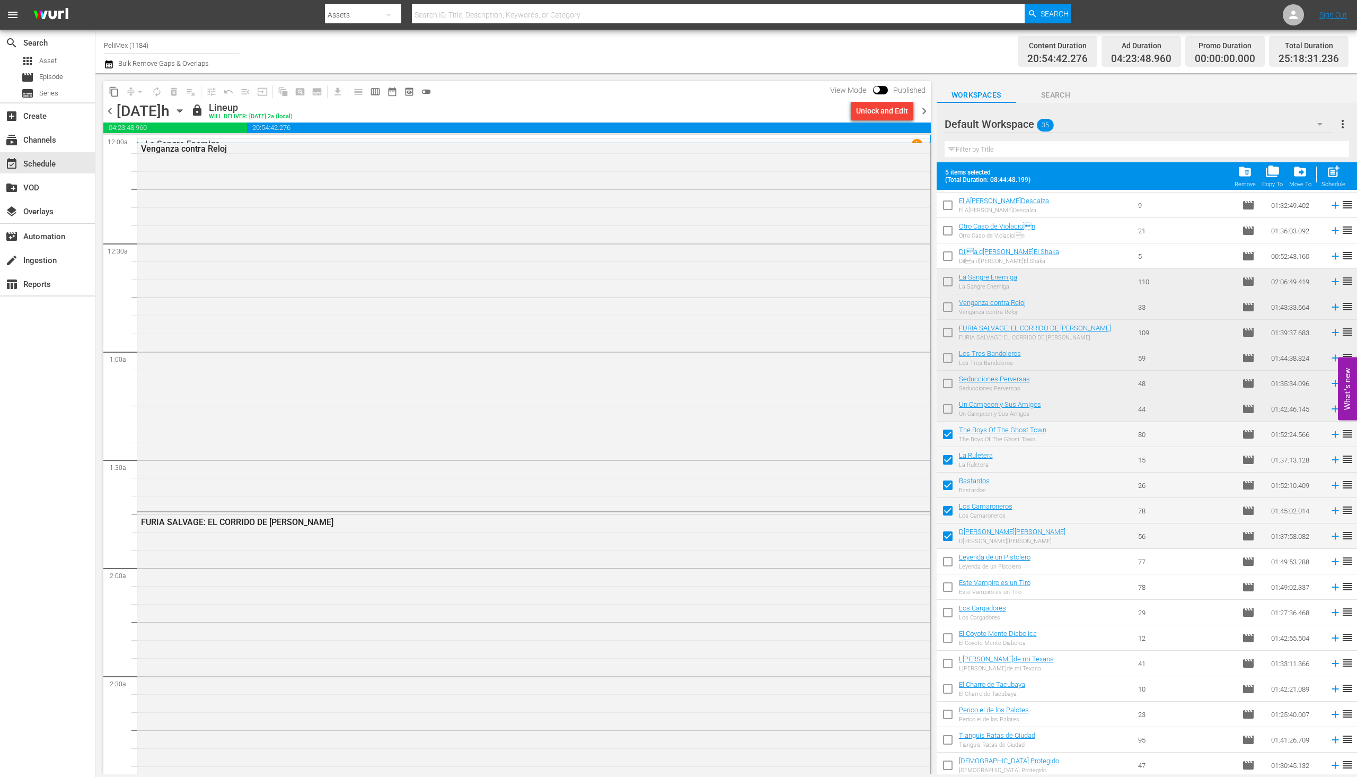
click at [924, 112] on span "chevron_right" at bounding box center [924, 110] width 13 height 13
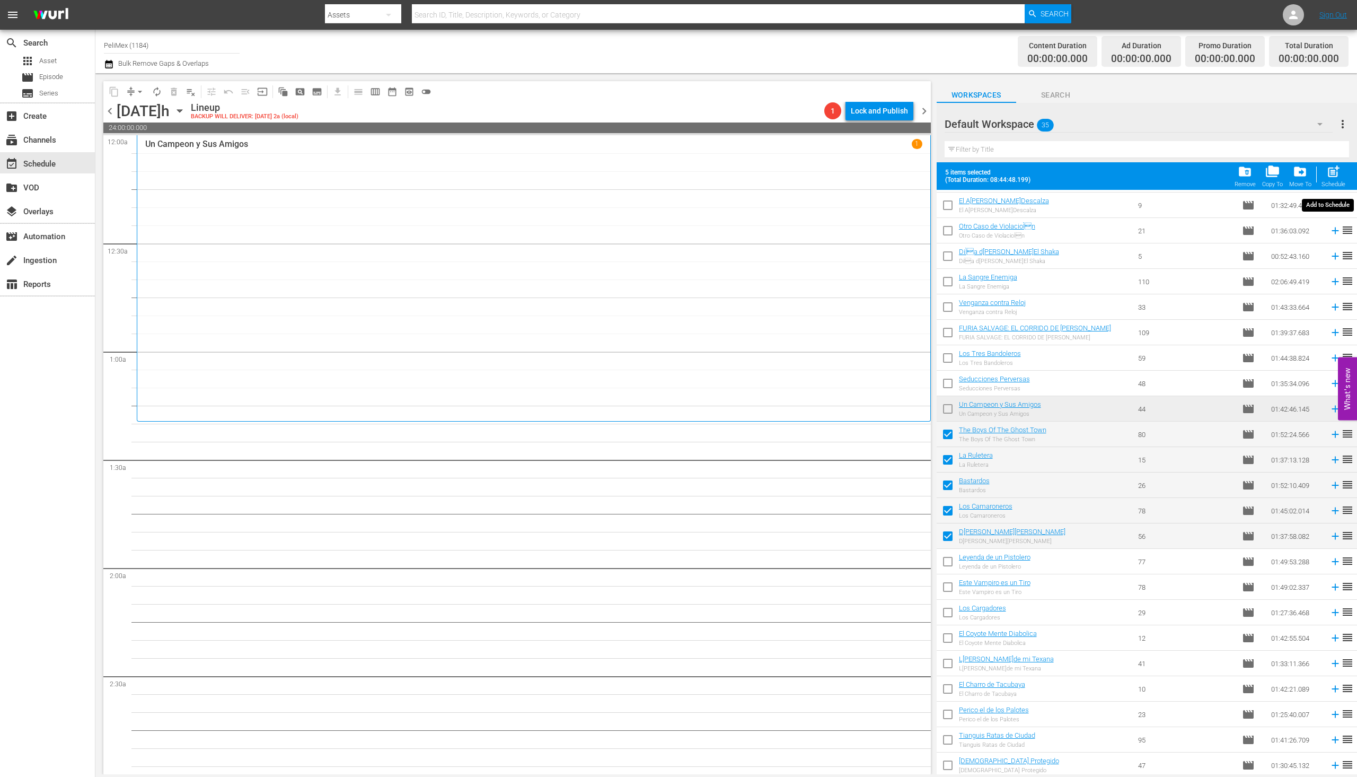
click at [1334, 175] on span "post_add" at bounding box center [1334, 171] width 14 height 14
checkbox input "false"
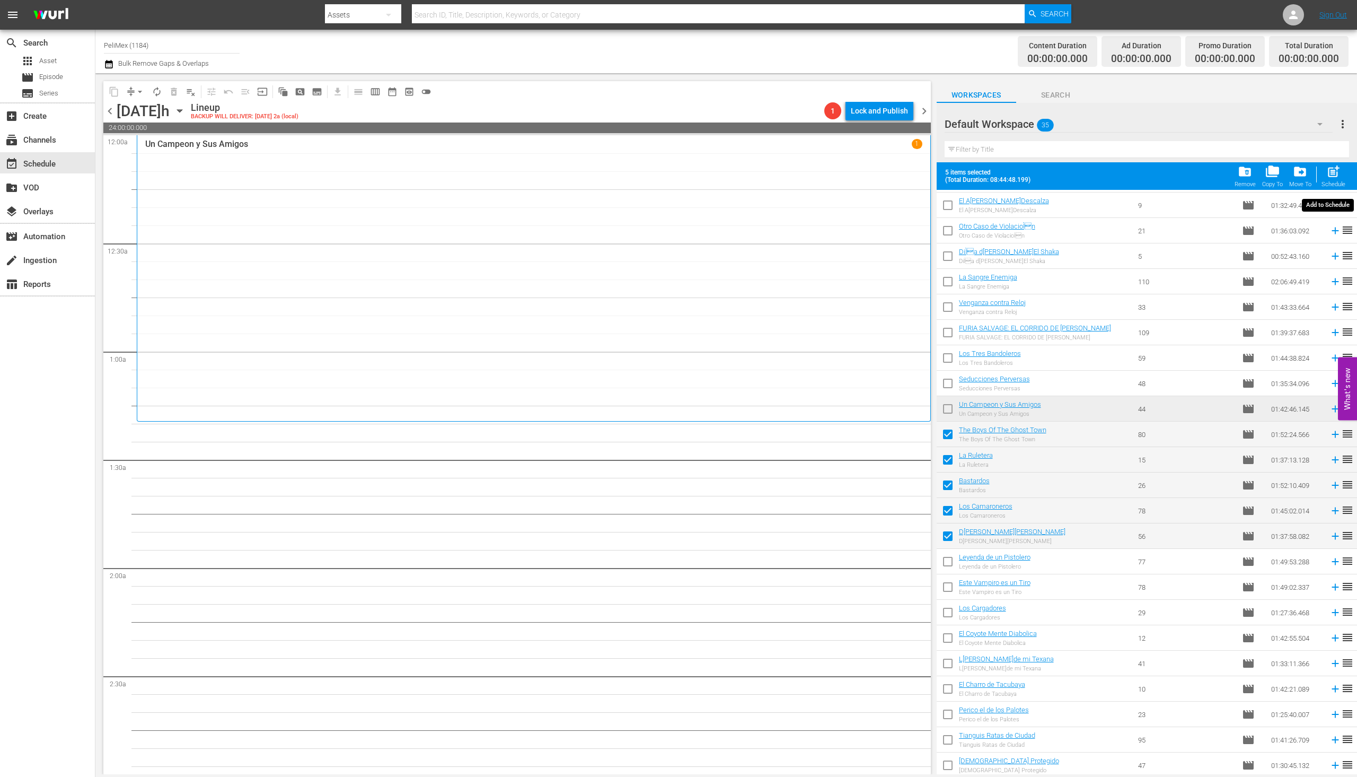
checkbox input "false"
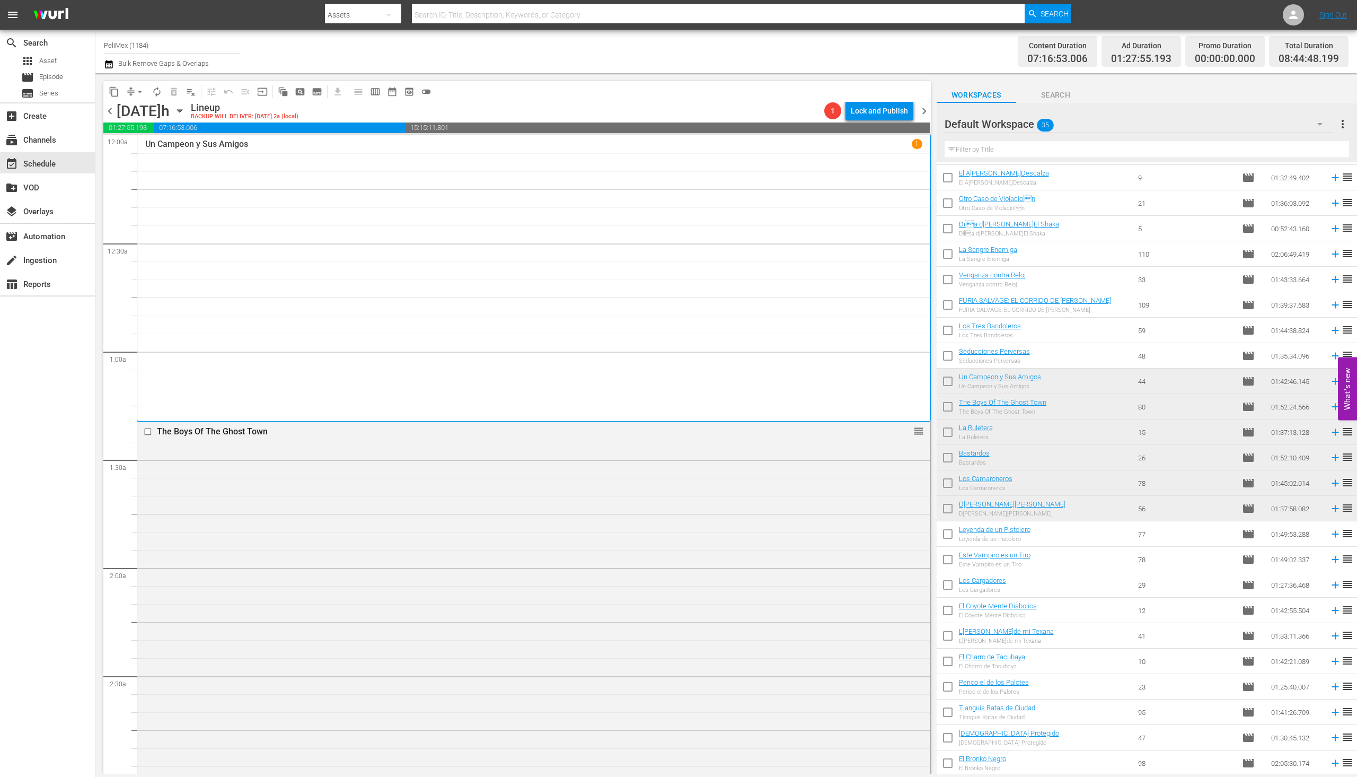
click at [944, 541] on input "checkbox" at bounding box center [948, 536] width 22 height 22
checkbox input "true"
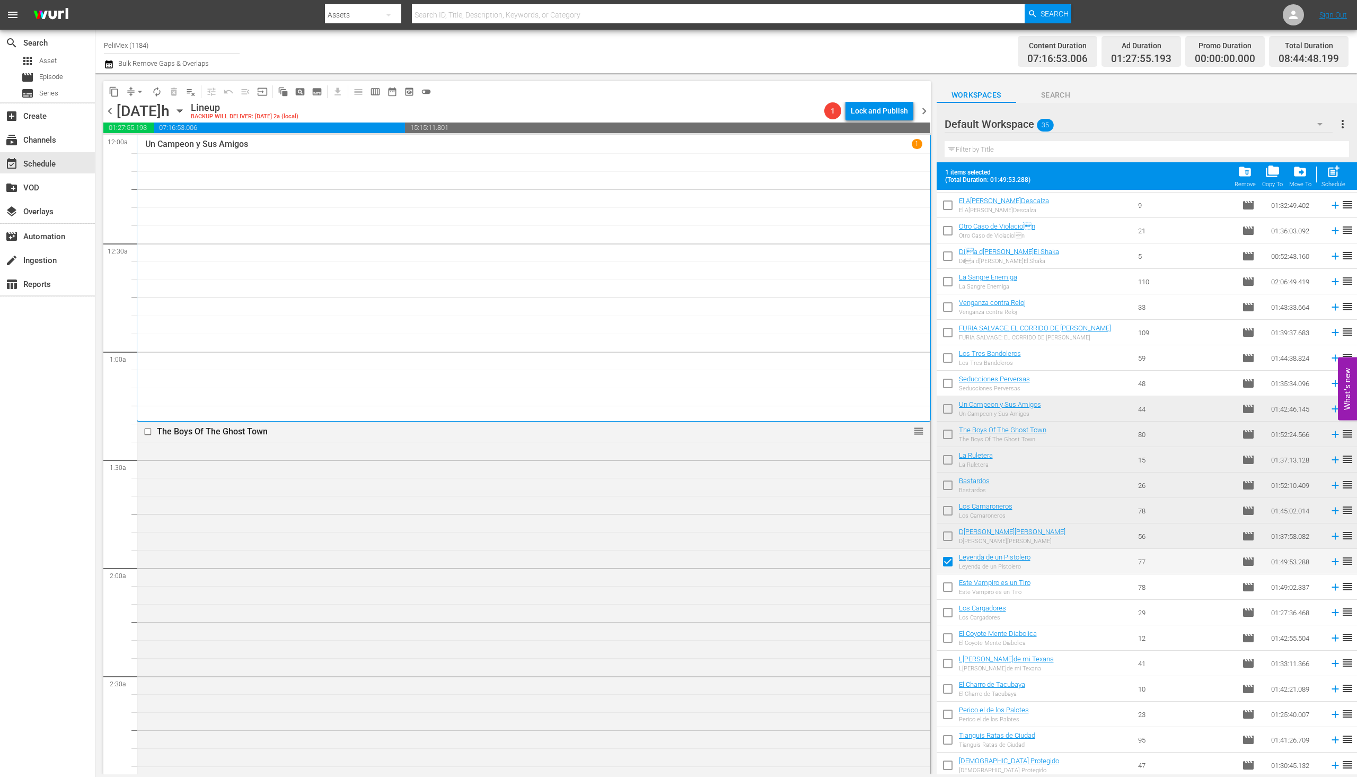
click at [953, 592] on input "checkbox" at bounding box center [948, 589] width 22 height 22
checkbox input "true"
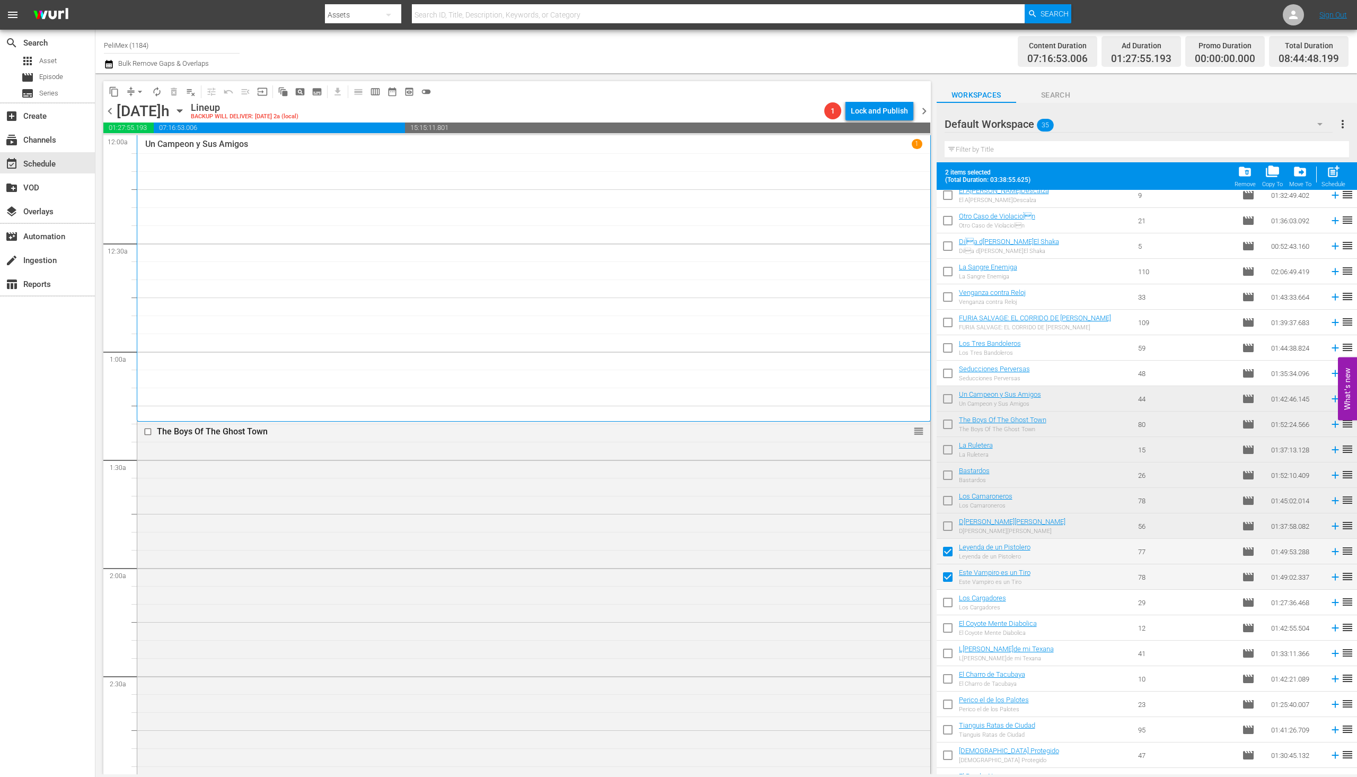
scroll to position [331, 0]
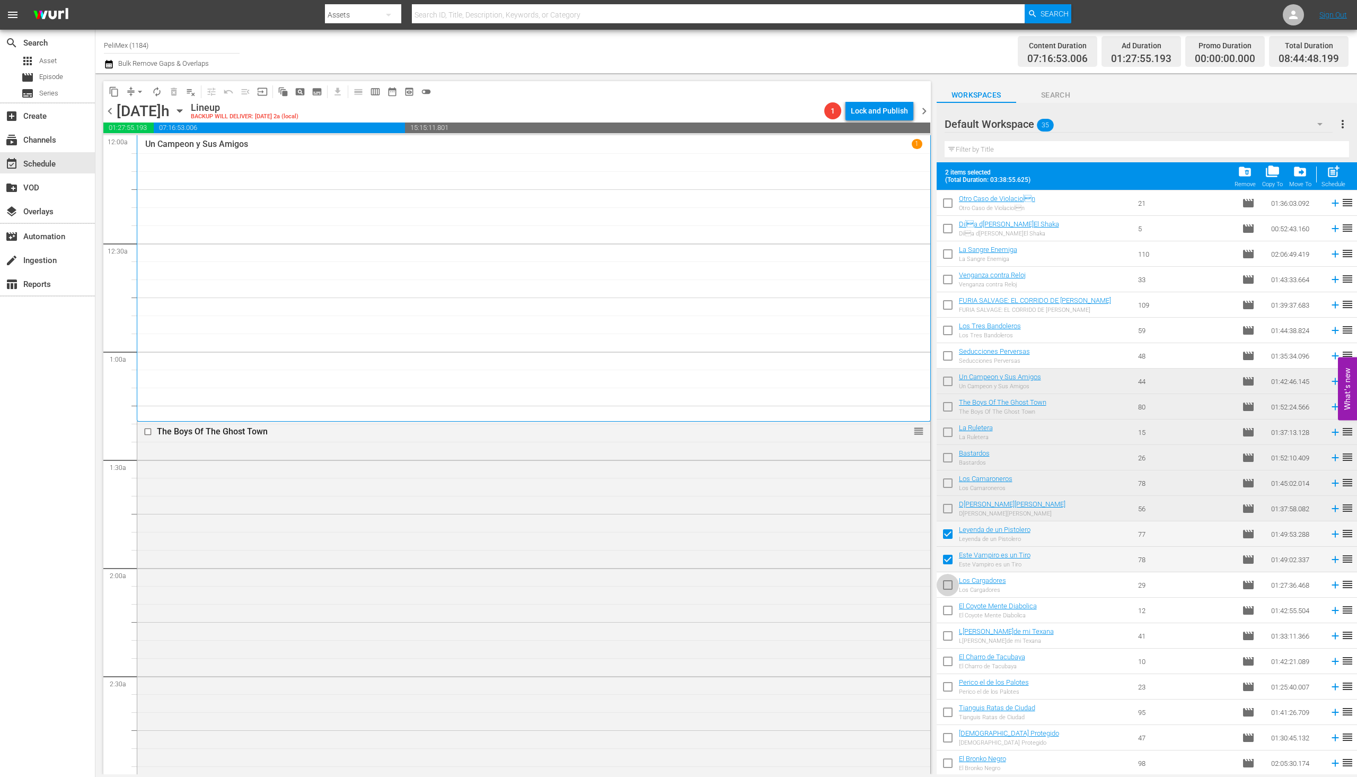
click at [949, 591] on input "checkbox" at bounding box center [948, 587] width 22 height 22
checkbox input "true"
click at [950, 605] on input "checkbox" at bounding box center [948, 612] width 22 height 22
checkbox input "true"
click at [945, 639] on input "checkbox" at bounding box center [948, 638] width 22 height 22
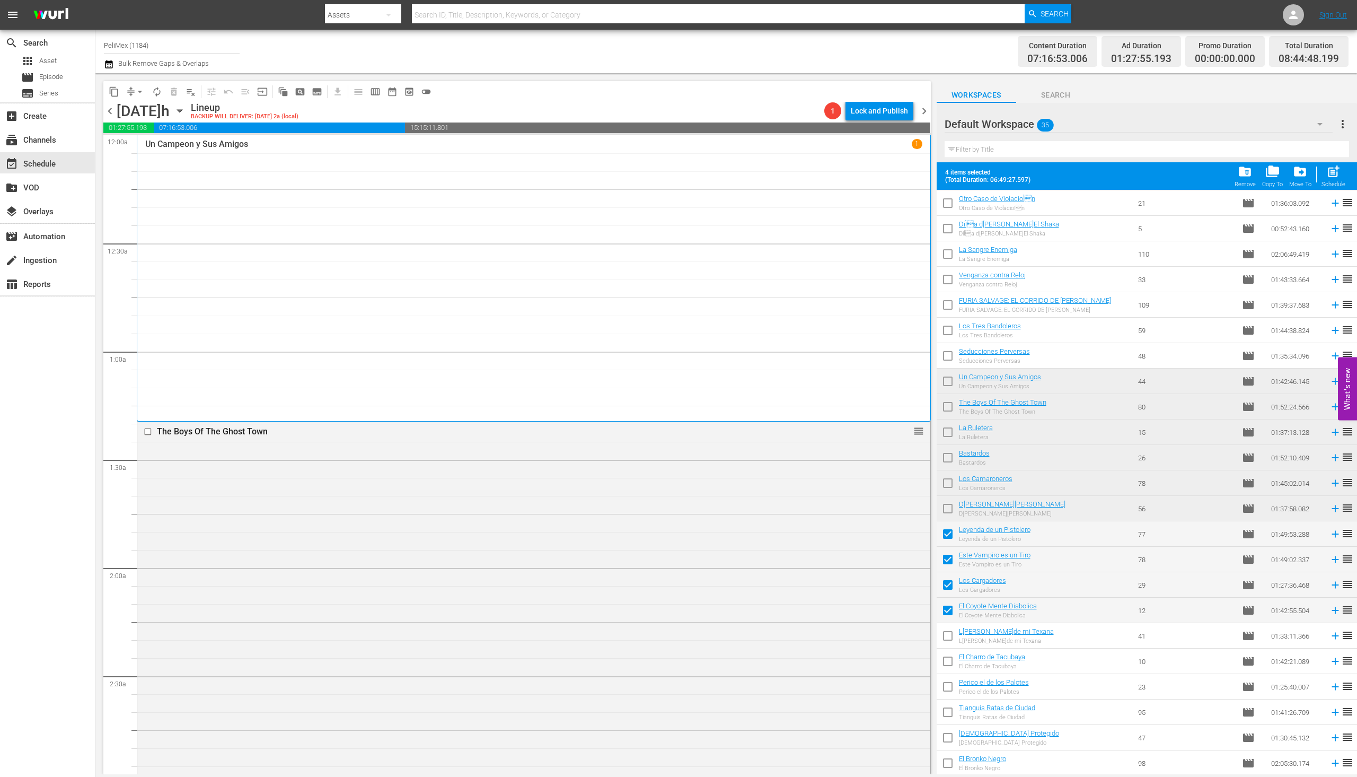
checkbox input "true"
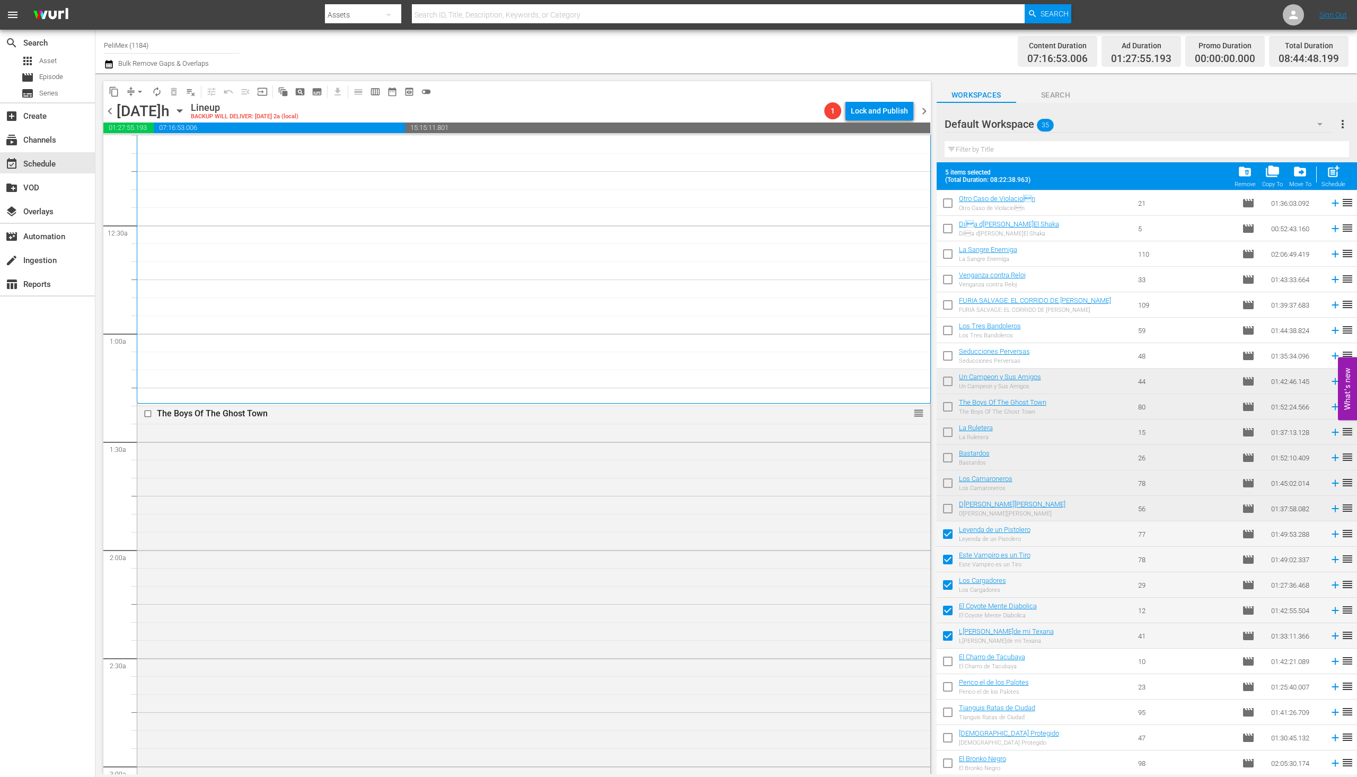
scroll to position [0, 0]
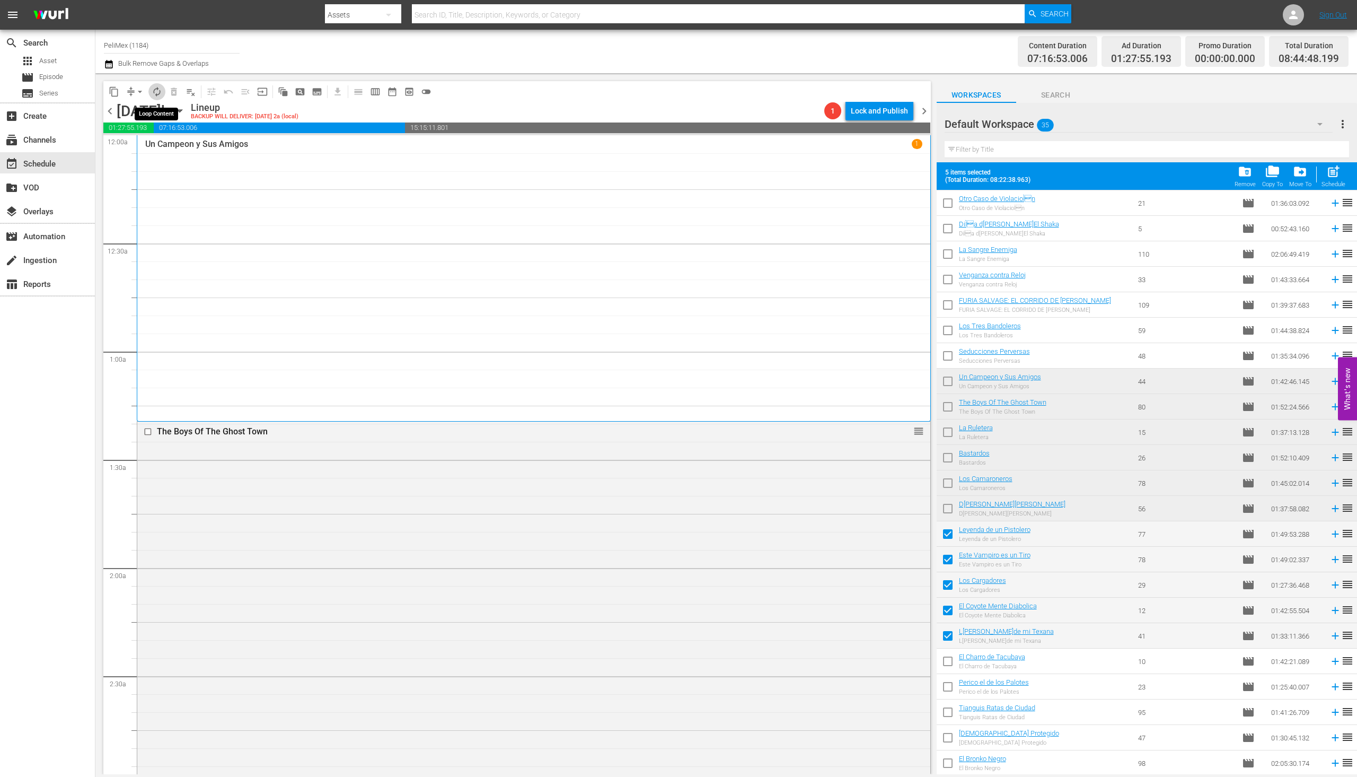
click at [155, 99] on button "autorenew_outlined" at bounding box center [156, 91] width 17 height 17
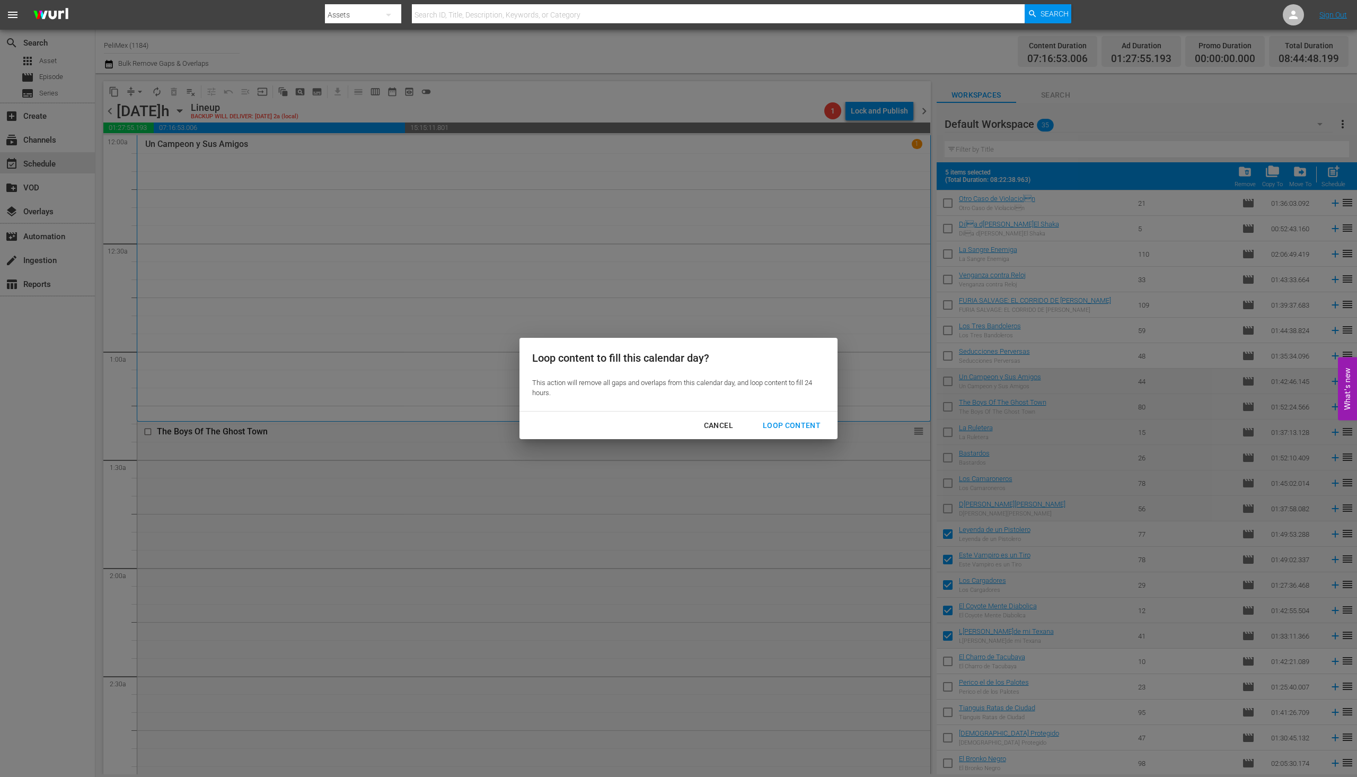
click at [807, 429] on div "Loop Content" at bounding box center [791, 425] width 75 height 13
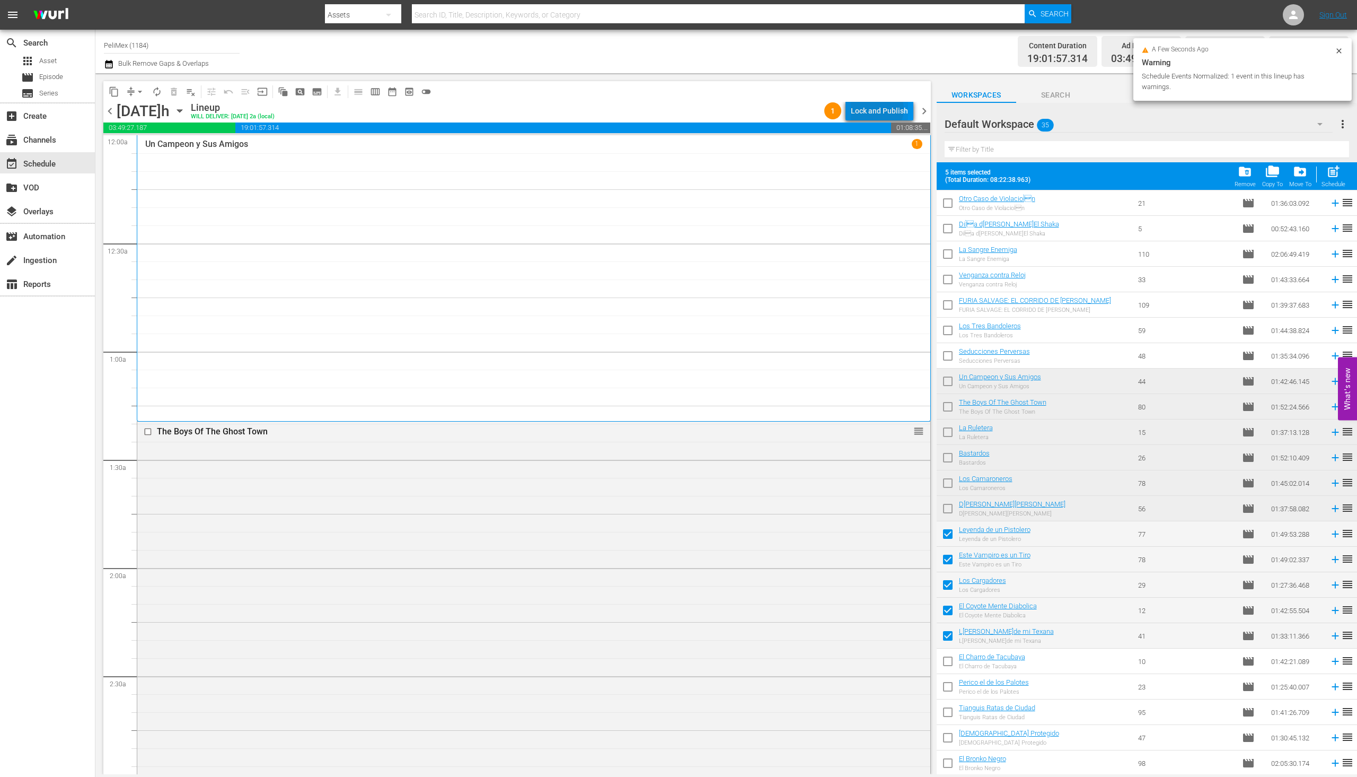
click at [879, 109] on div "Lock and Publish" at bounding box center [879, 110] width 57 height 19
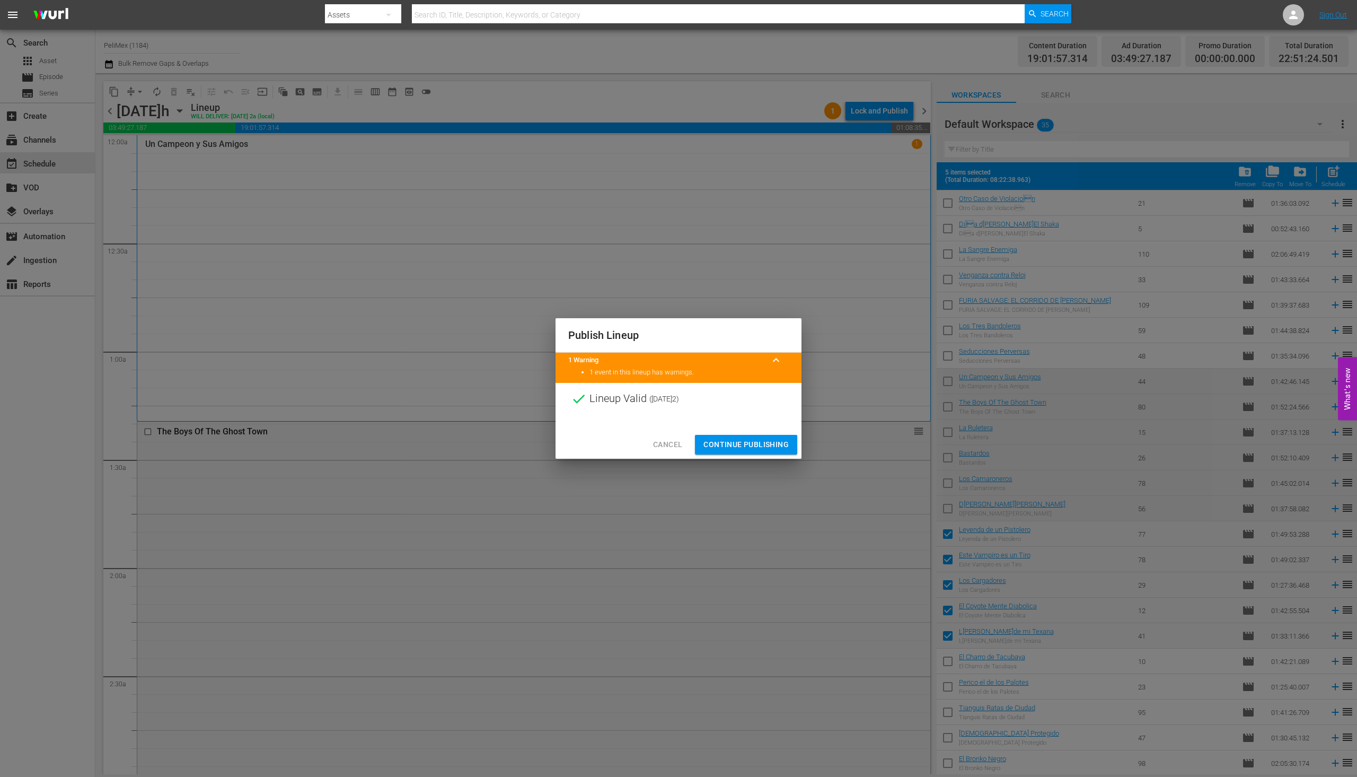
click at [767, 443] on span "Continue Publishing" at bounding box center [746, 444] width 85 height 13
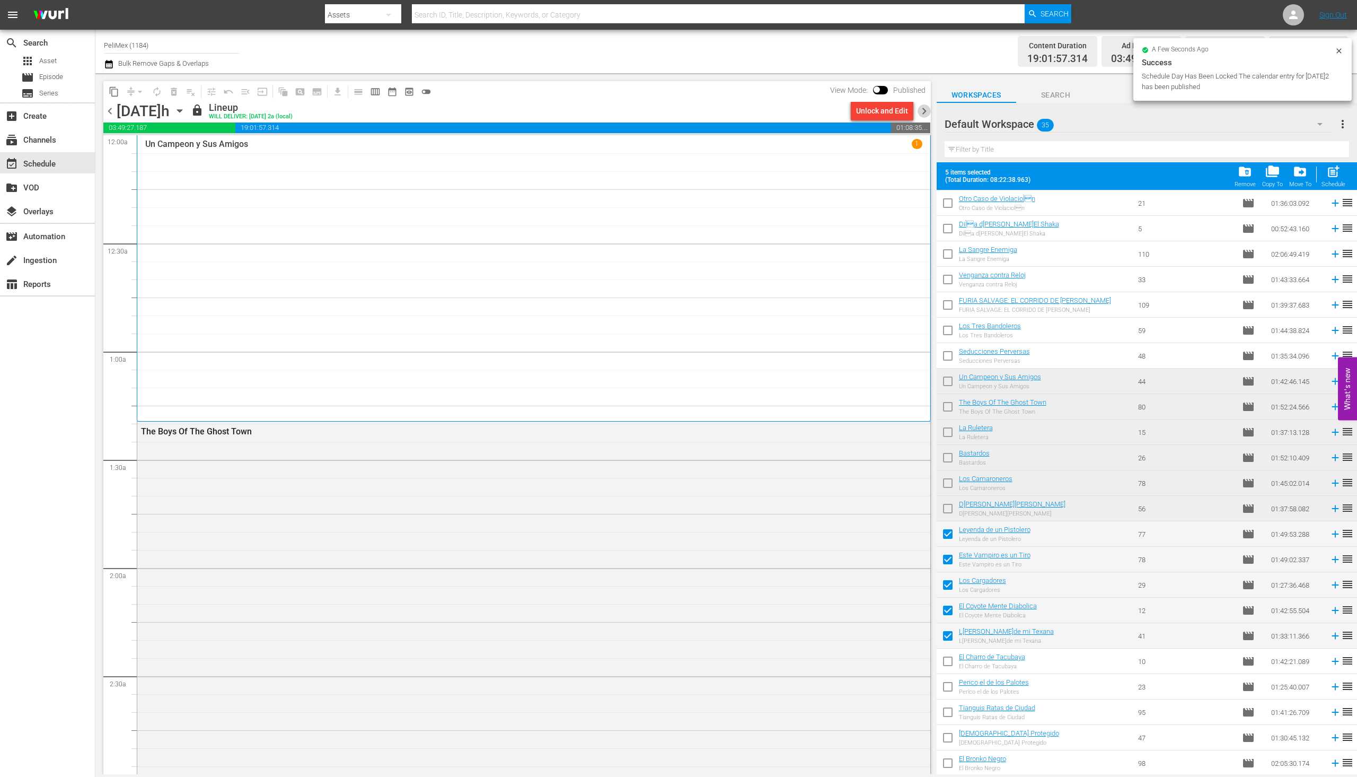
click at [923, 112] on span "chevron_right" at bounding box center [924, 110] width 13 height 13
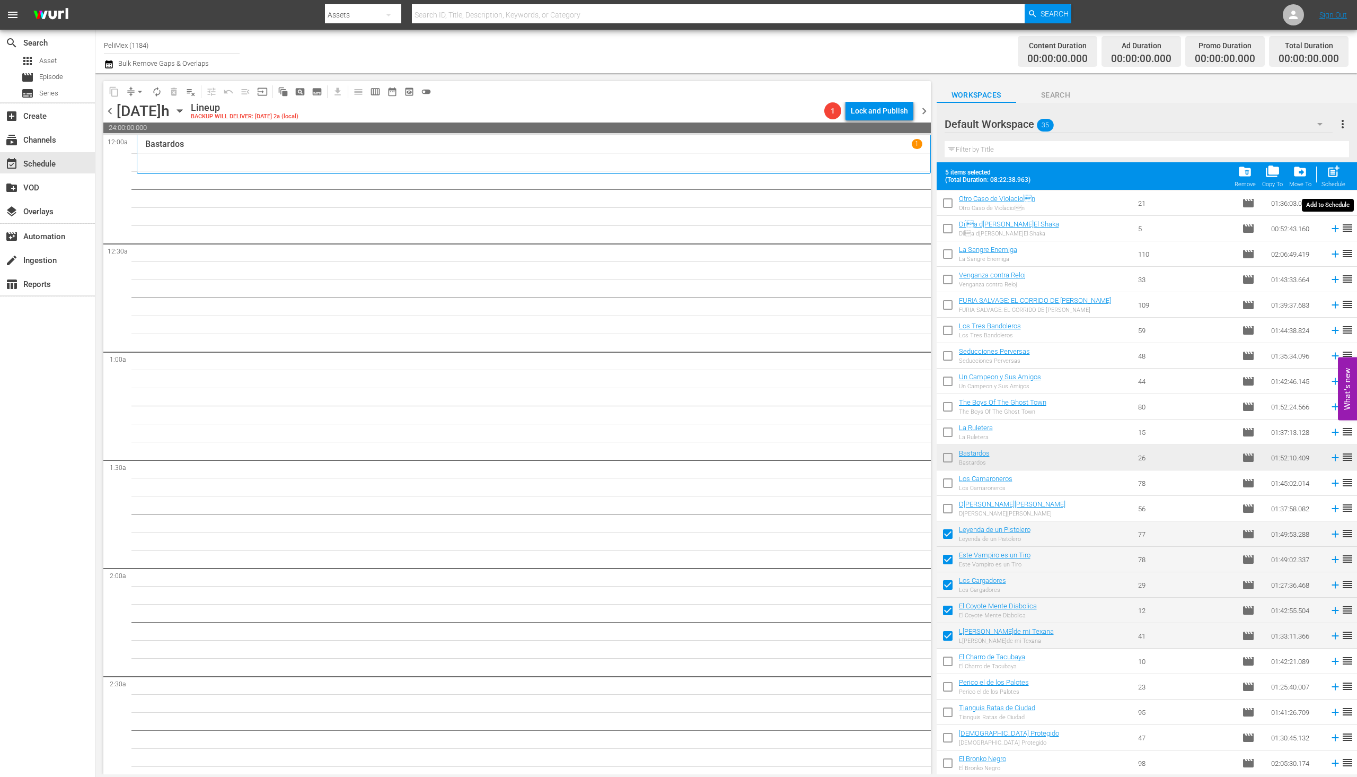
click at [1338, 174] on span "post_add" at bounding box center [1334, 171] width 14 height 14
checkbox input "false"
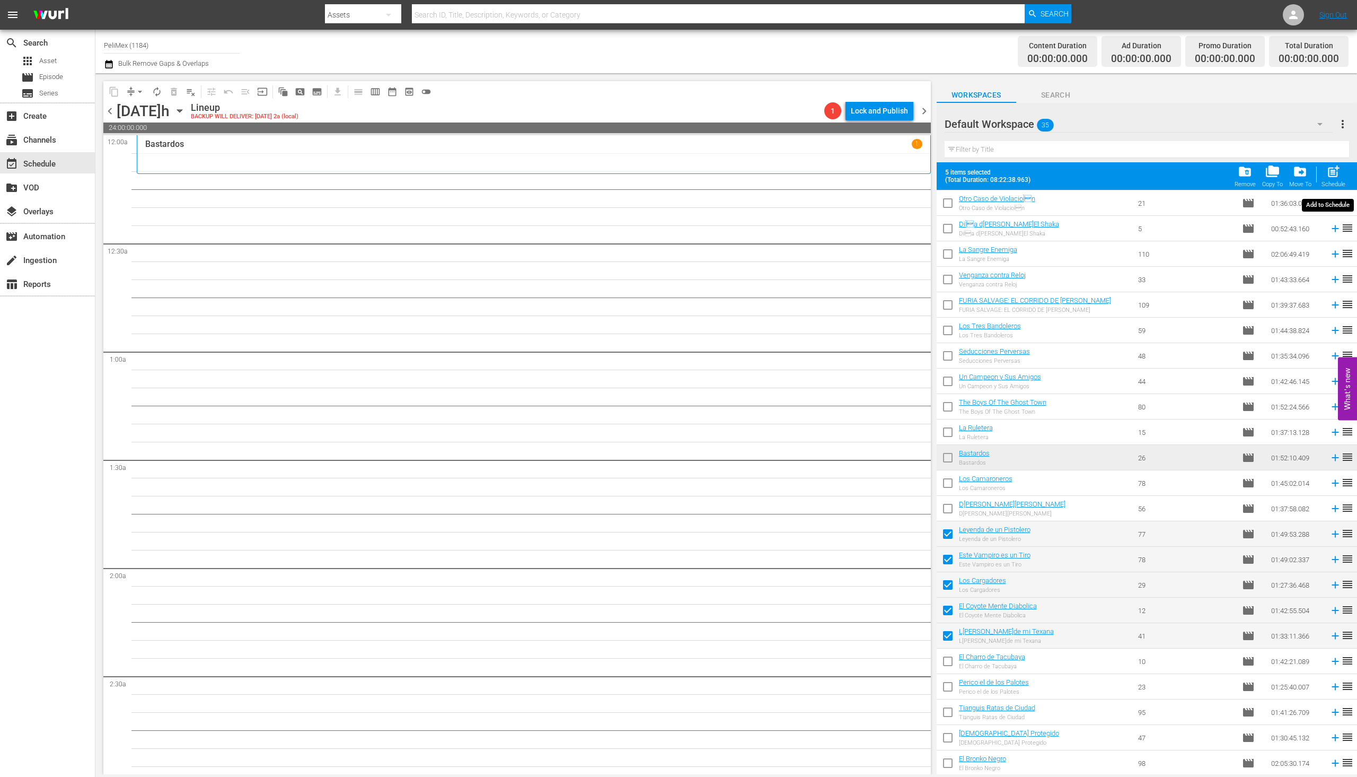
checkbox input "false"
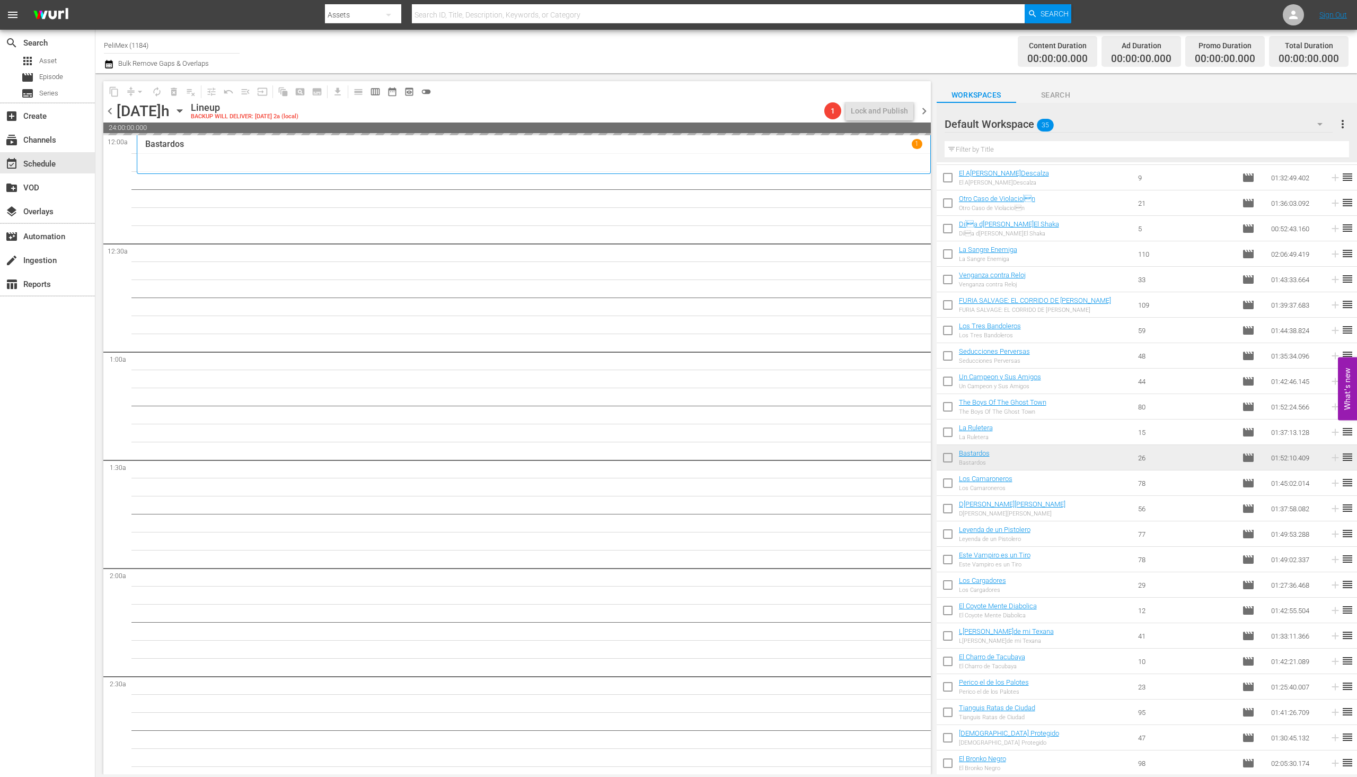
scroll to position [303, 0]
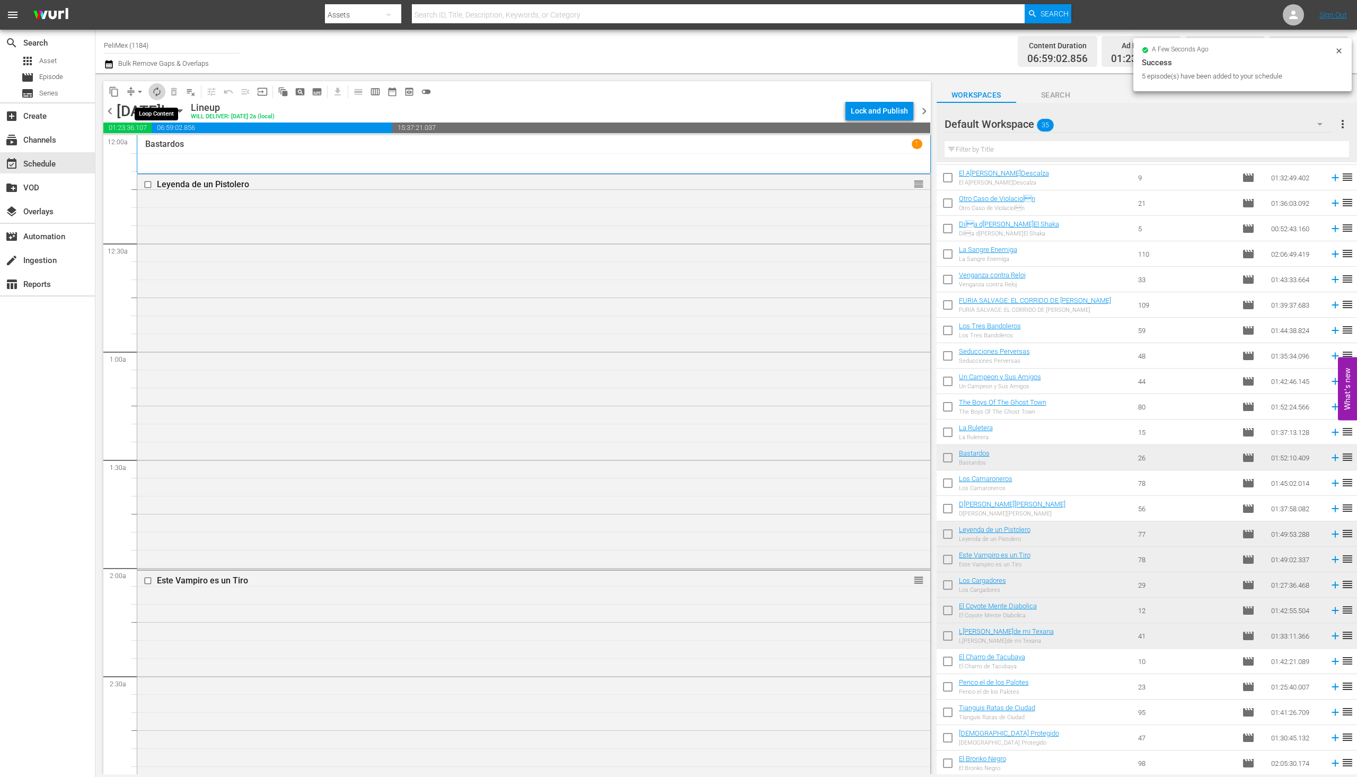
click at [157, 93] on span "autorenew_outlined" at bounding box center [157, 91] width 11 height 11
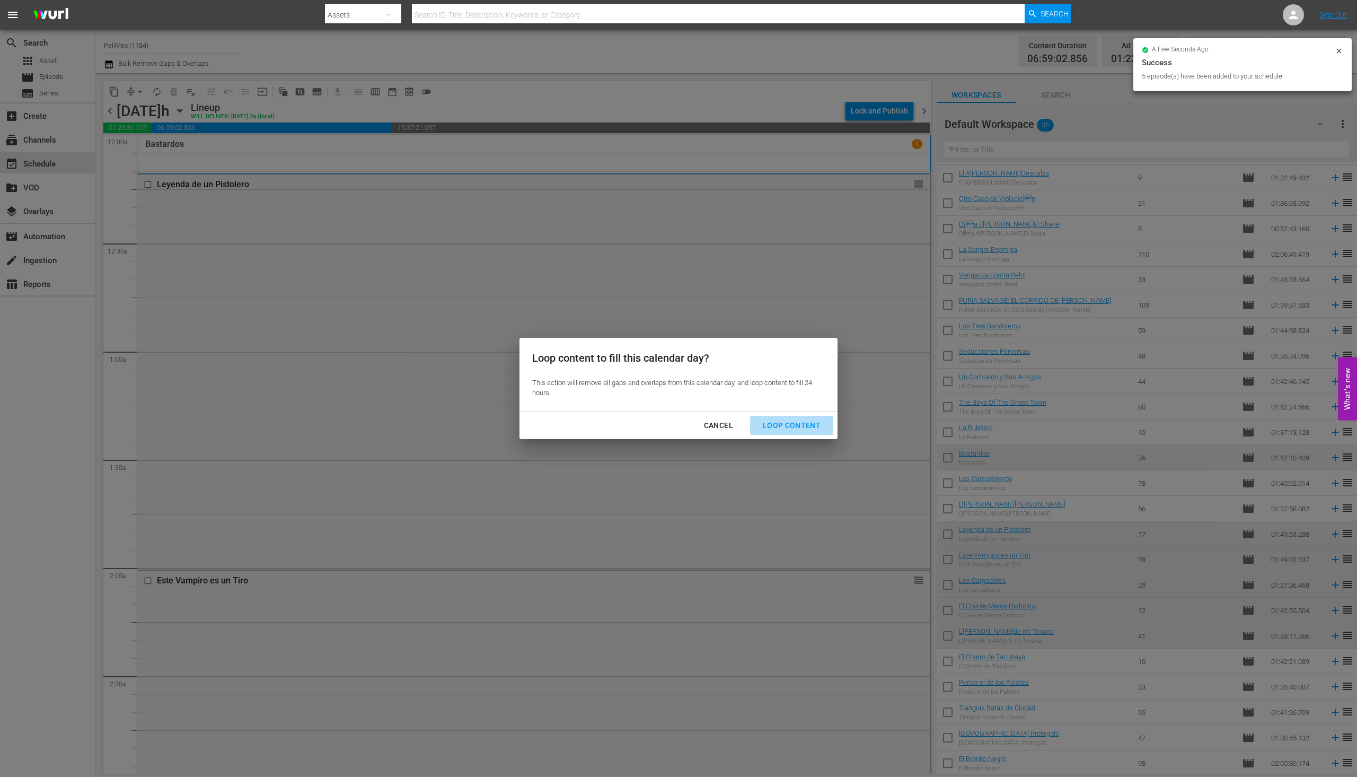
click at [796, 427] on div "Loop Content" at bounding box center [791, 425] width 75 height 13
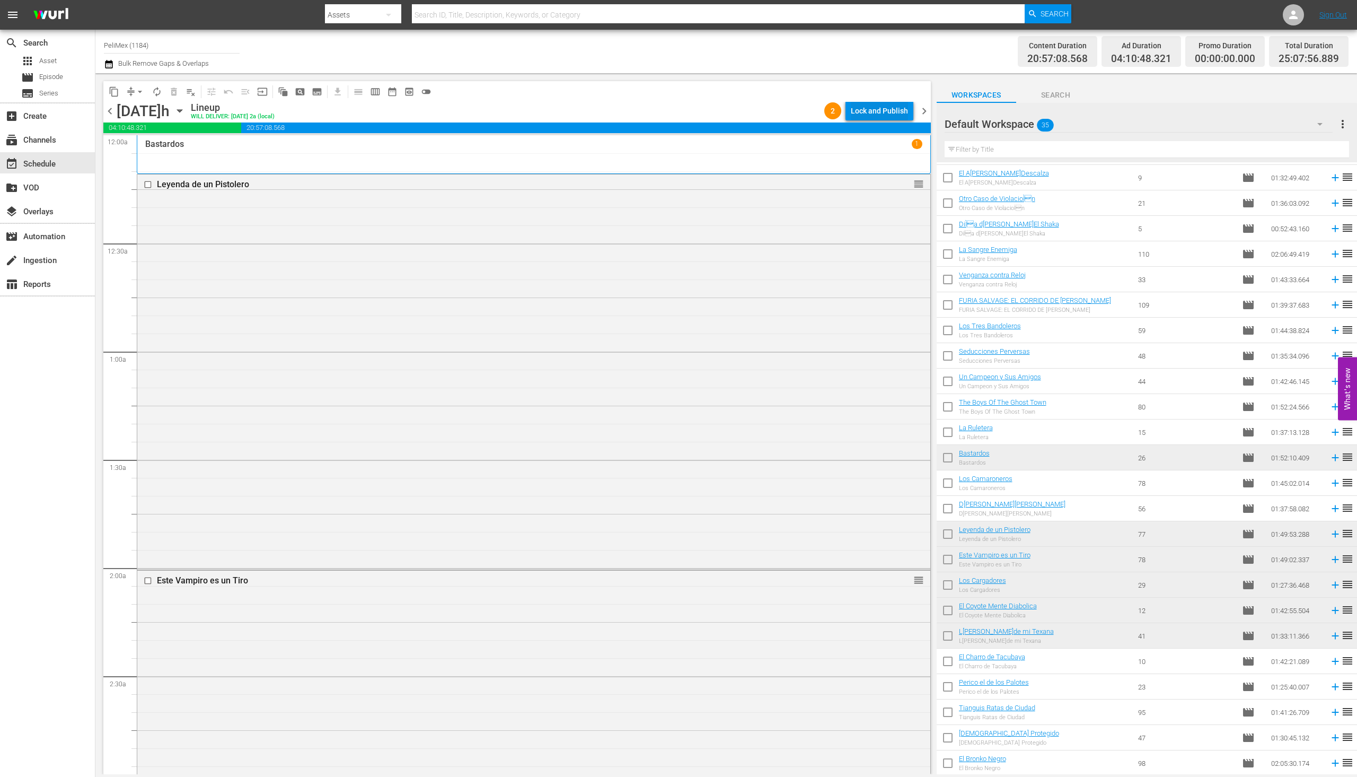
click at [867, 118] on div "Lock and Publish" at bounding box center [879, 110] width 57 height 19
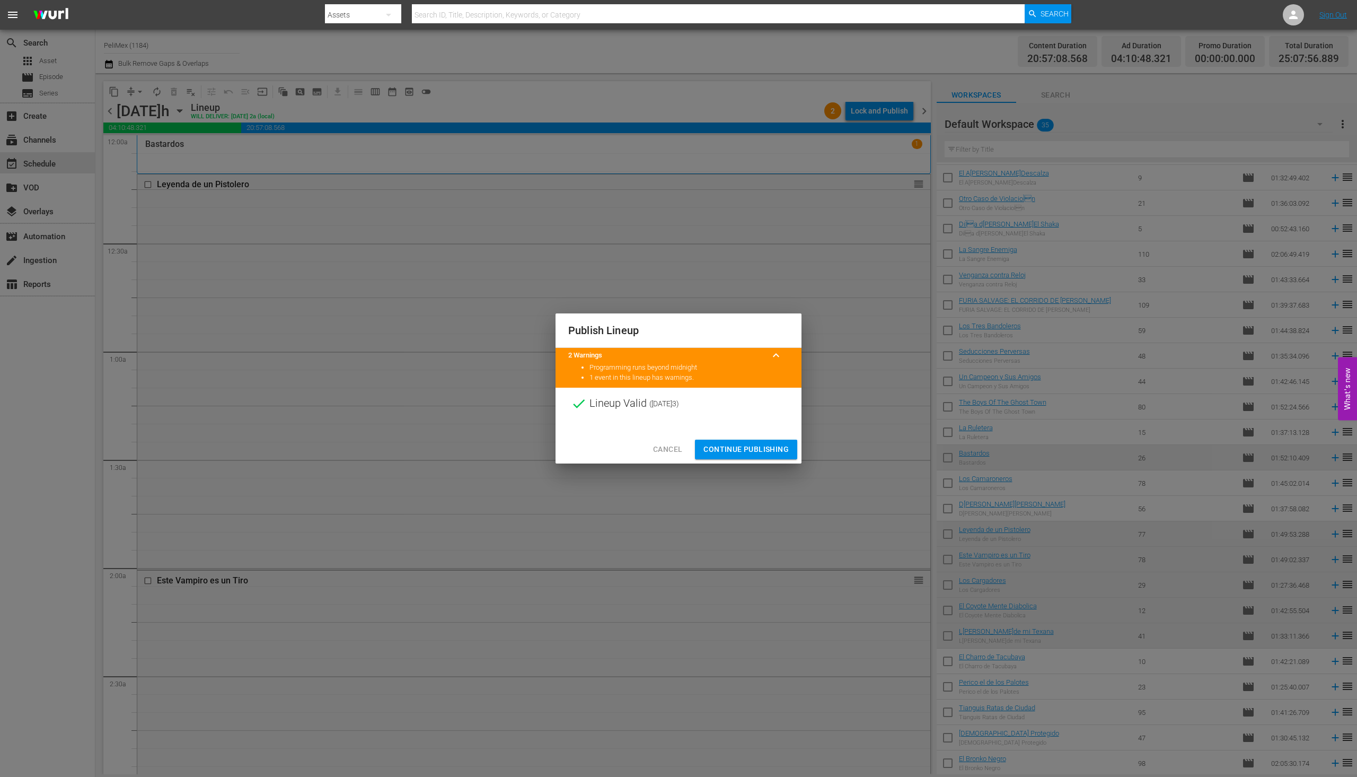
click at [759, 446] on span "Continue Publishing" at bounding box center [746, 449] width 85 height 13
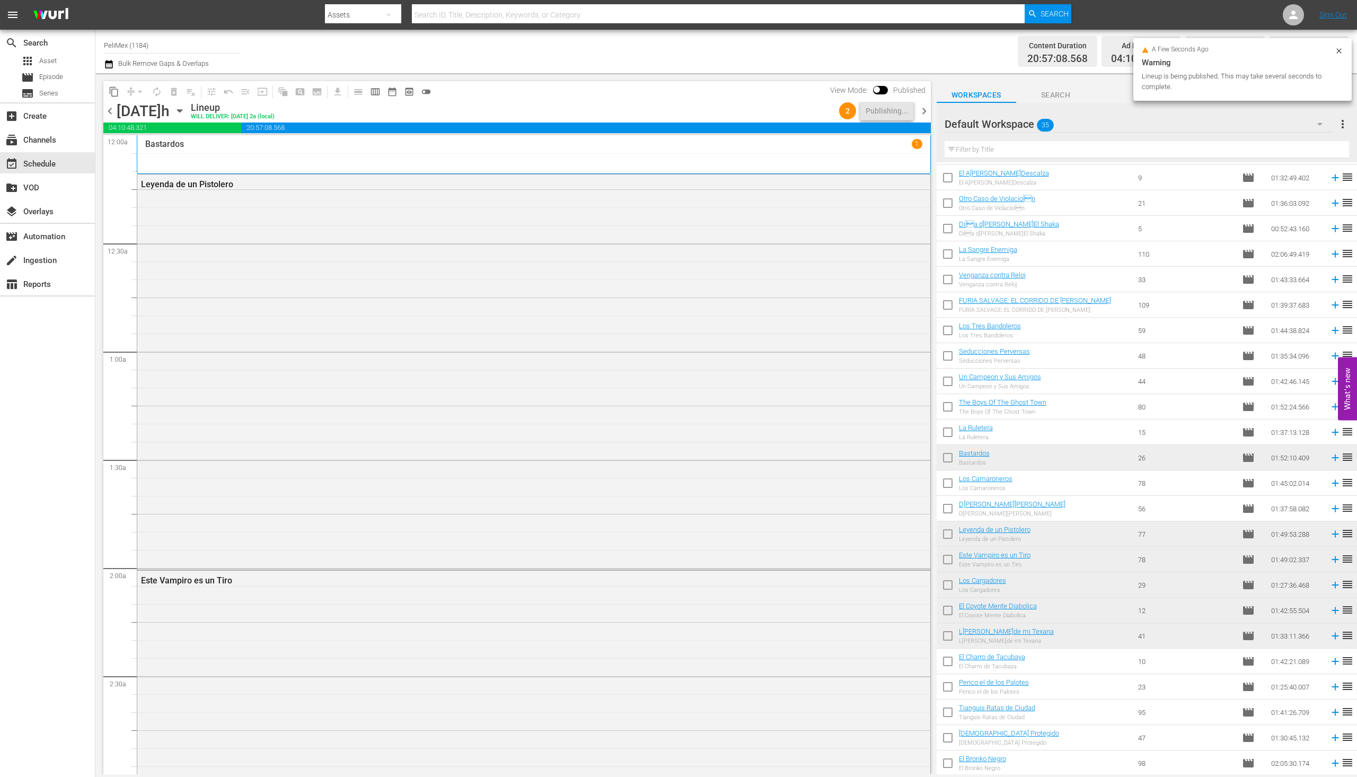
click at [951, 669] on input "checkbox" at bounding box center [948, 663] width 22 height 22
checkbox input "true"
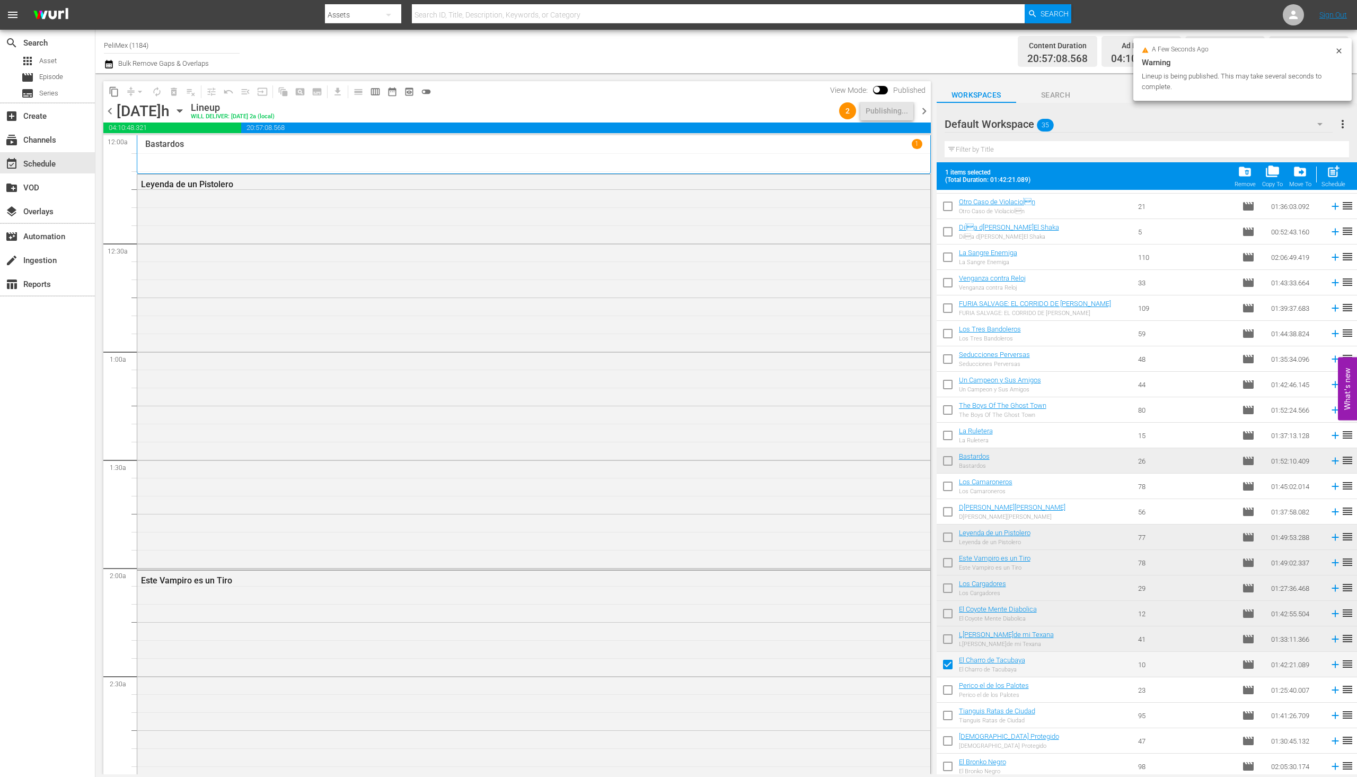
scroll to position [331, 0]
click at [952, 698] on input "checkbox" at bounding box center [948, 689] width 22 height 22
checkbox input "true"
click at [953, 709] on input "checkbox" at bounding box center [948, 714] width 22 height 22
checkbox input "true"
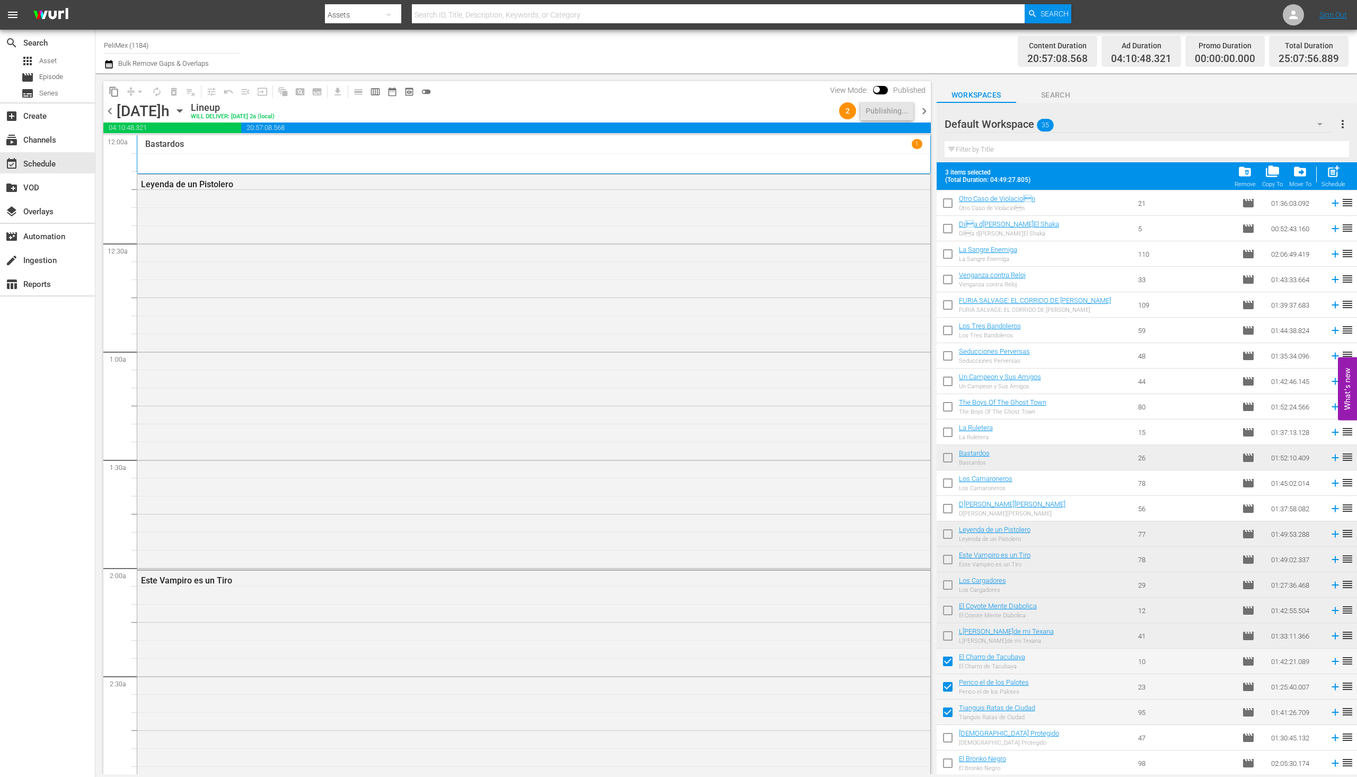
click at [949, 739] on input "checkbox" at bounding box center [948, 740] width 22 height 22
checkbox input "true"
click at [951, 767] on input "checkbox" at bounding box center [948, 765] width 22 height 22
checkbox input "true"
click at [929, 109] on span "chevron_right" at bounding box center [924, 110] width 13 height 13
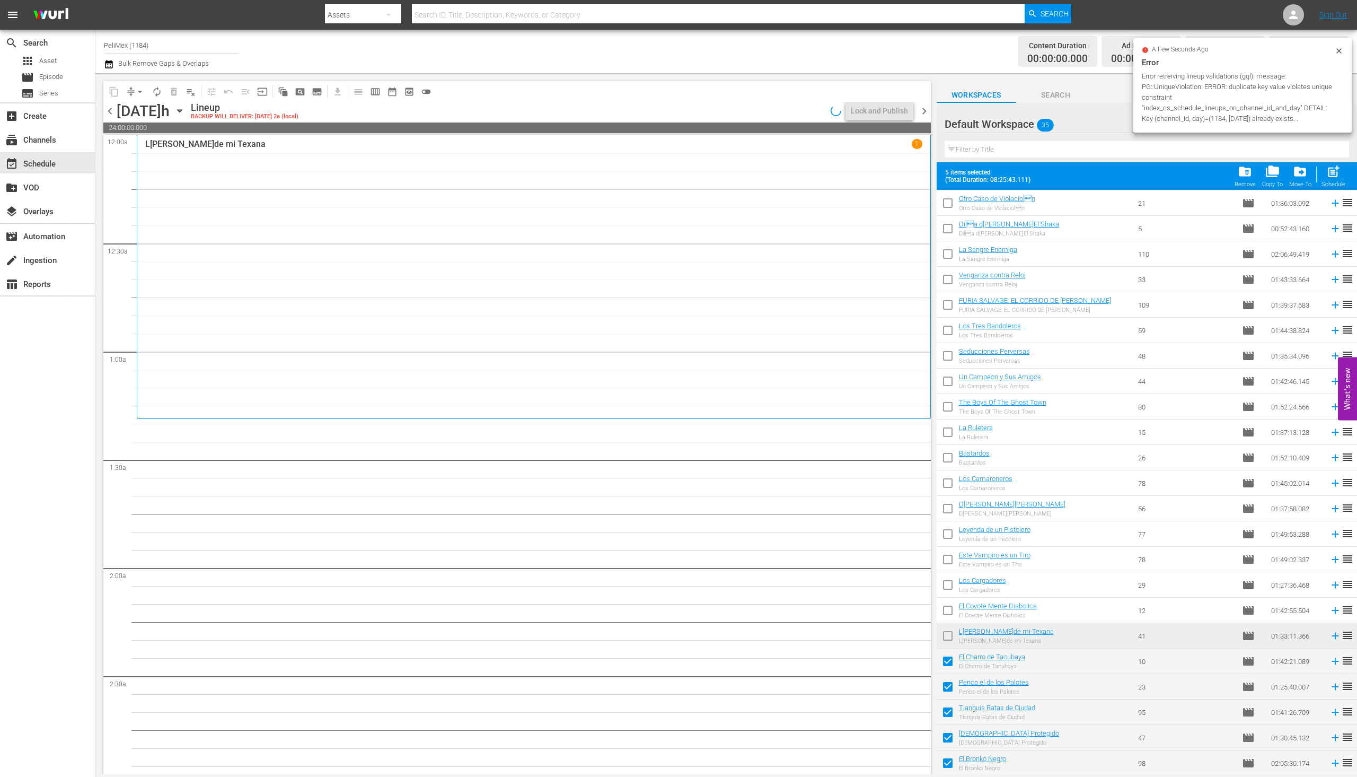
click at [106, 111] on span "chevron_left" at bounding box center [109, 110] width 13 height 13
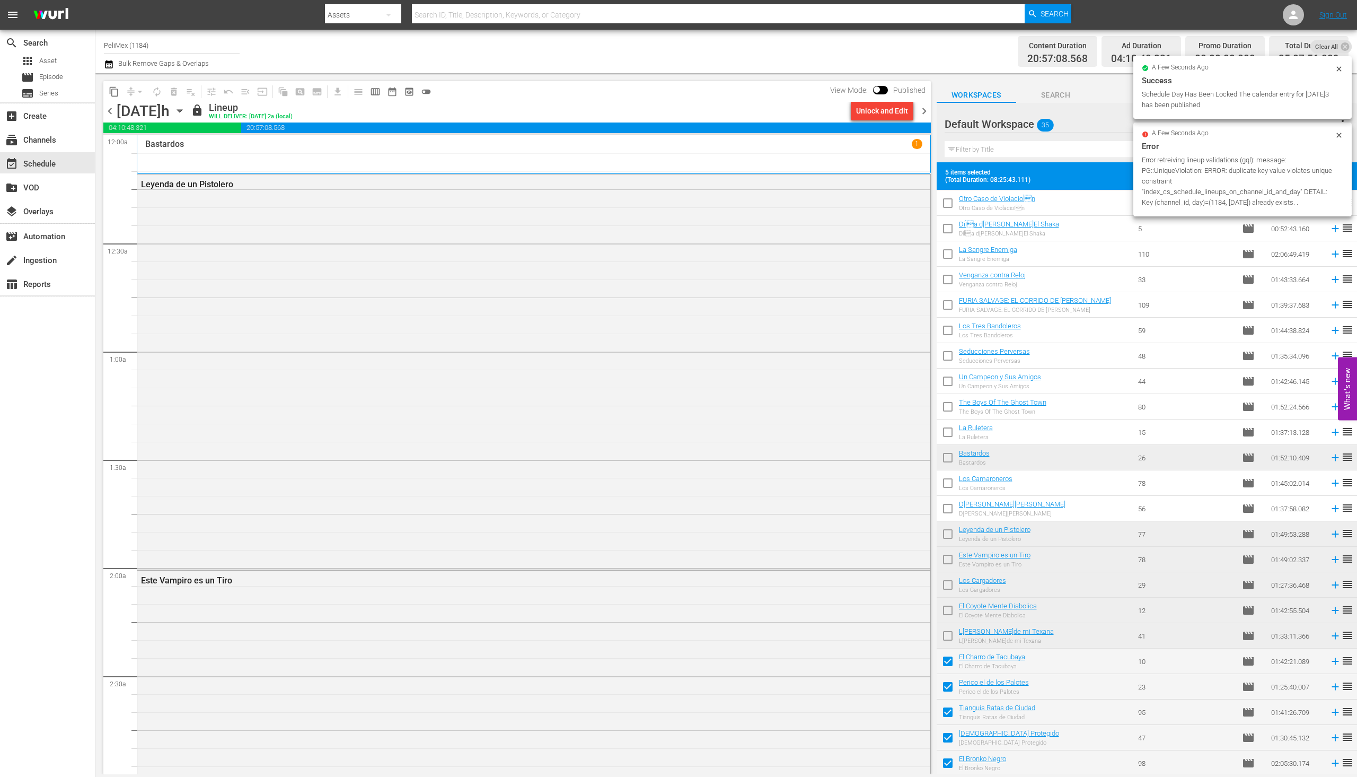
click at [923, 110] on span "chevron_right" at bounding box center [924, 110] width 13 height 13
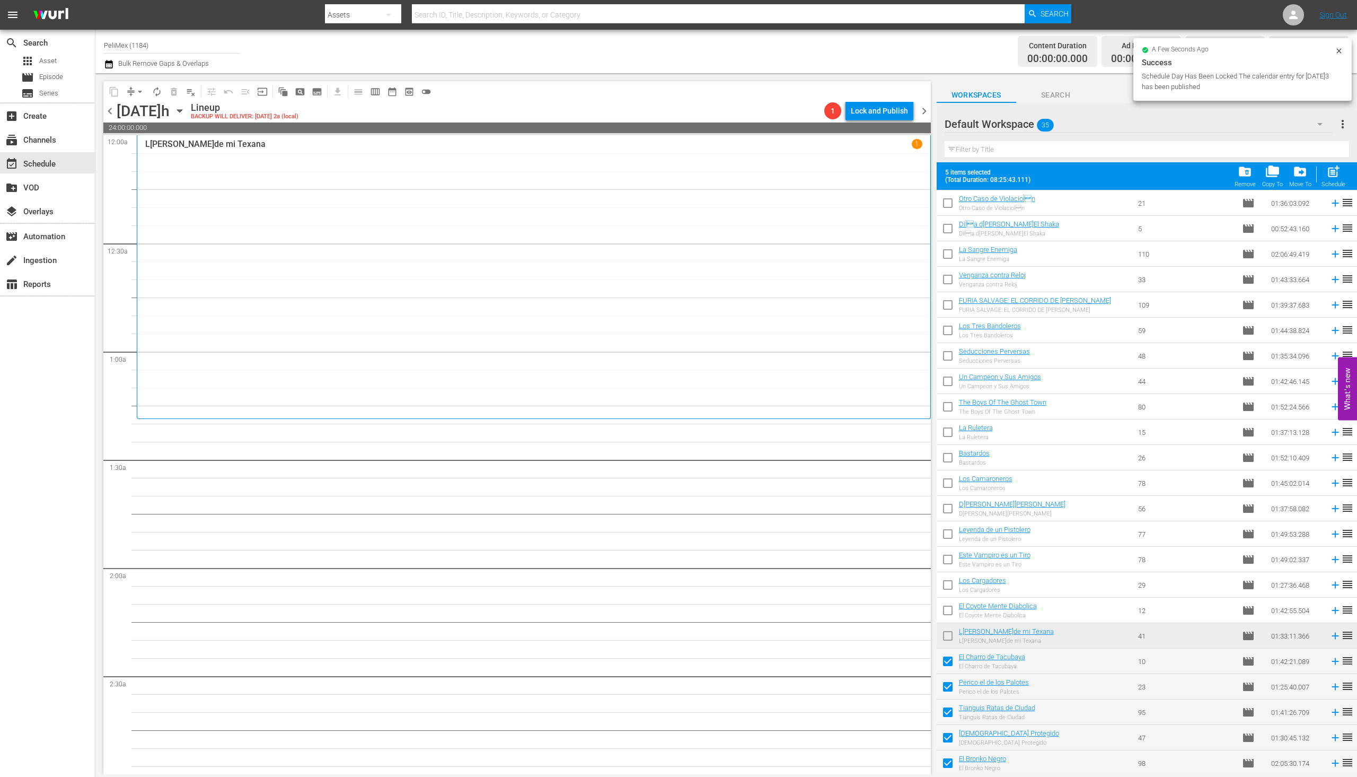
click at [1335, 77] on span "Success Schedule Day Has Been Locked The calendar entry for 2025-09-13 has been…" at bounding box center [1242, 74] width 201 height 36
click at [1339, 55] on icon at bounding box center [1339, 51] width 8 height 8
click at [1338, 171] on span "post_add" at bounding box center [1334, 171] width 14 height 14
checkbox input "false"
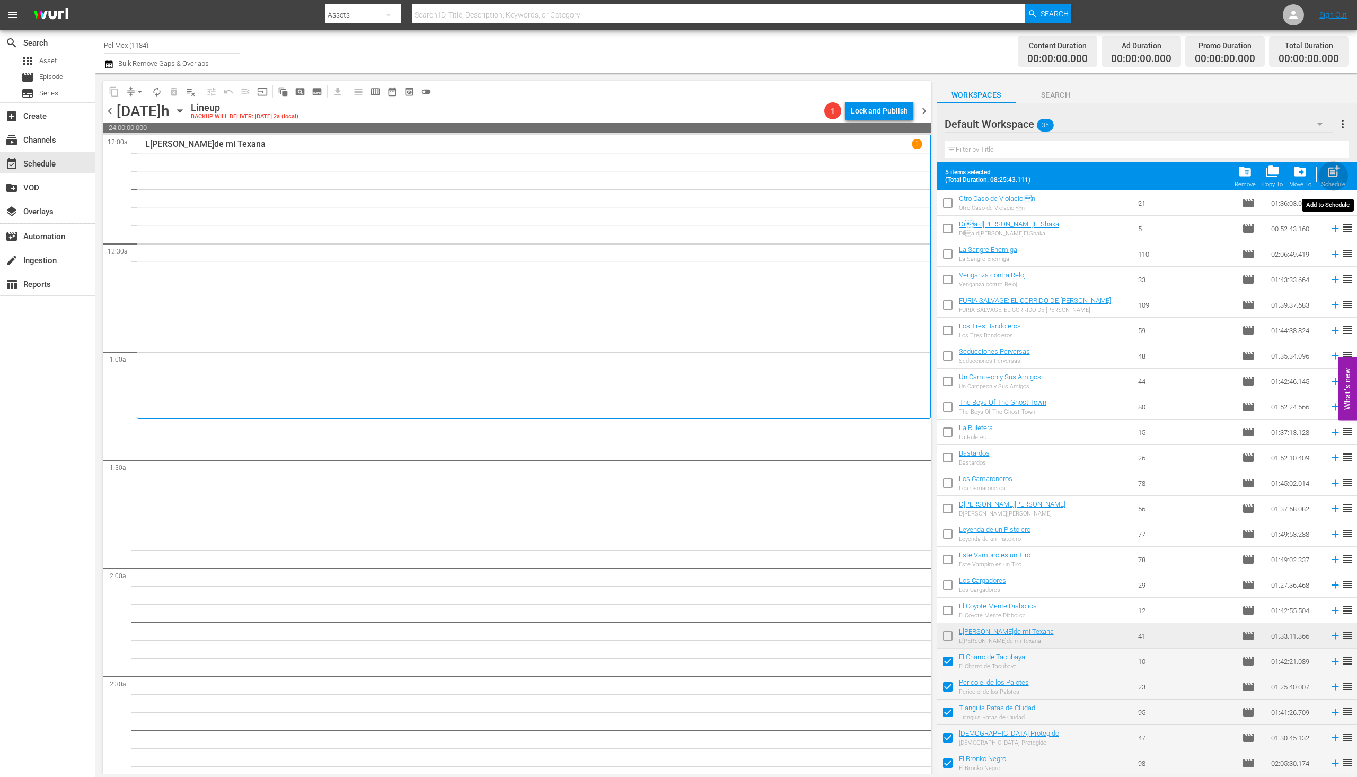
checkbox input "false"
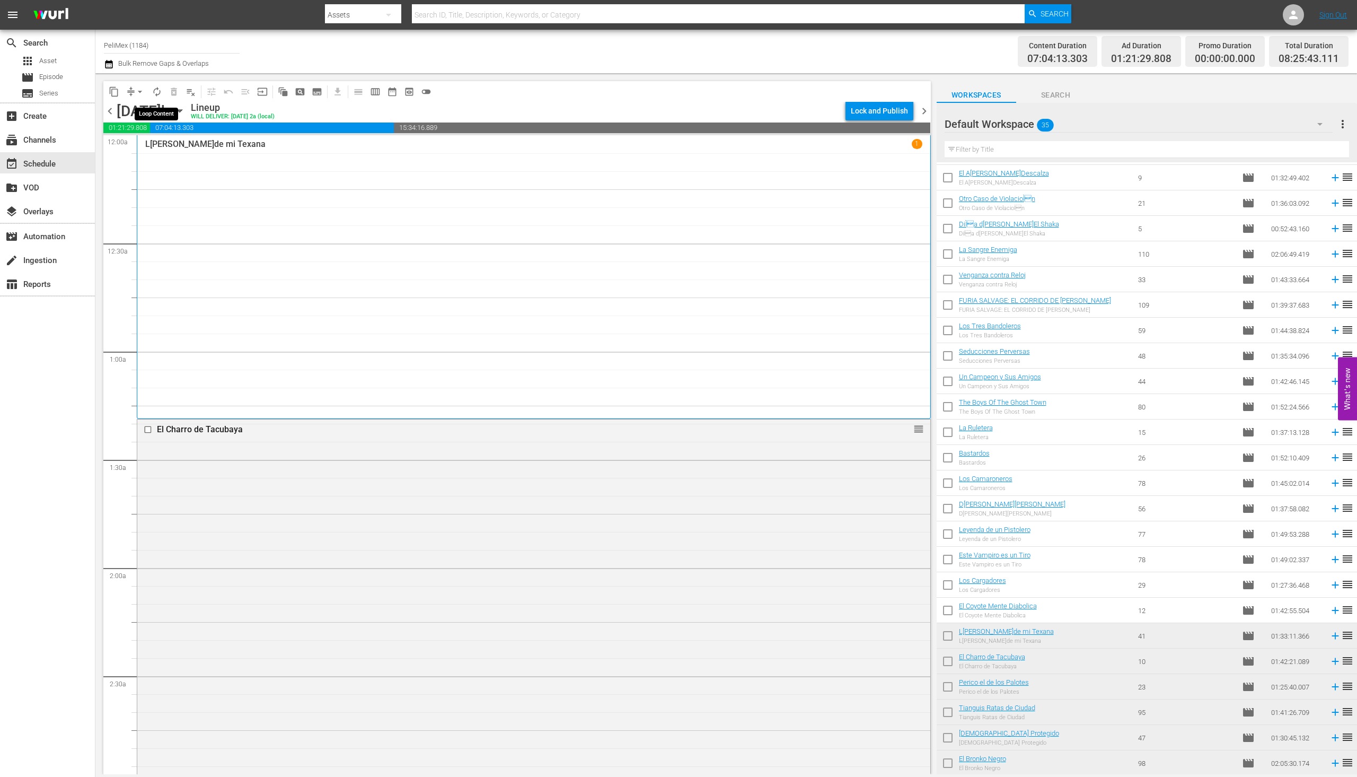
click at [162, 93] on span "autorenew_outlined" at bounding box center [157, 91] width 11 height 11
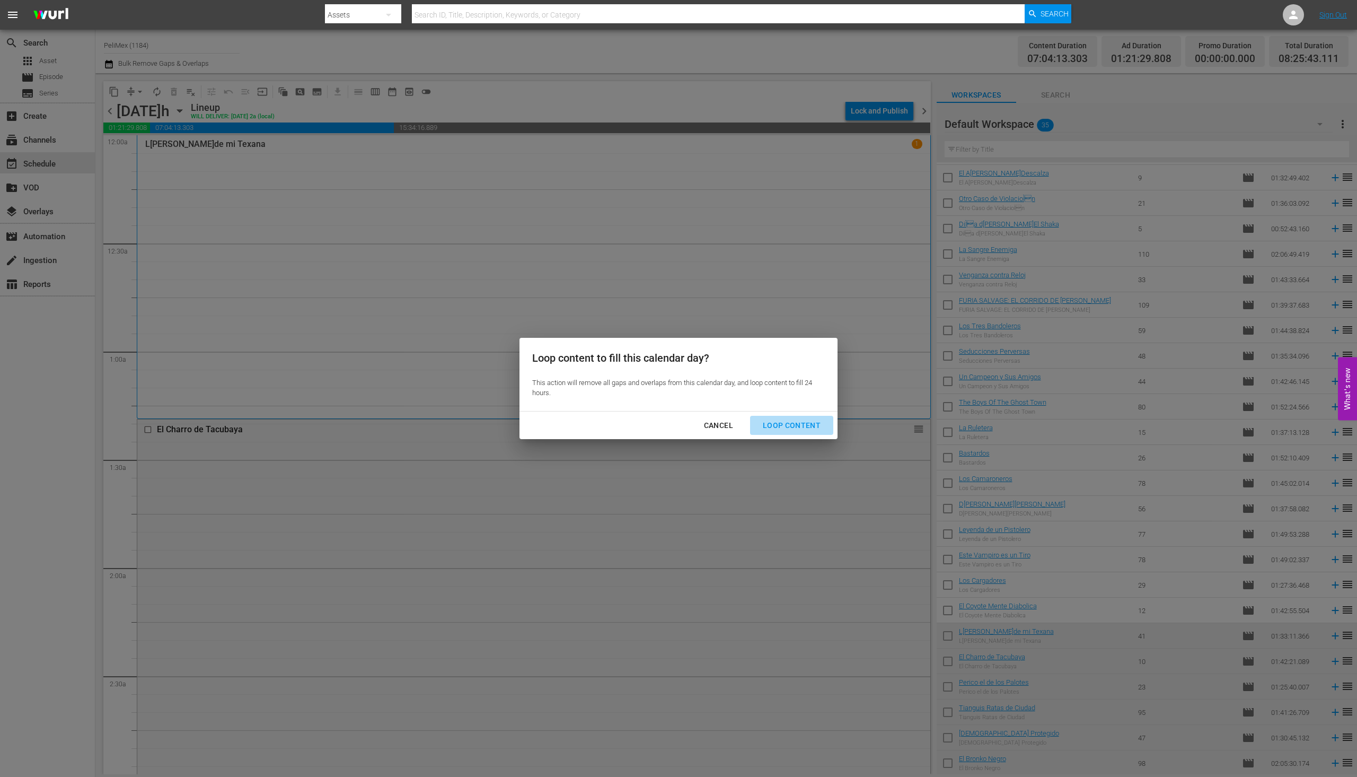
click at [806, 430] on div "Loop Content" at bounding box center [791, 425] width 75 height 13
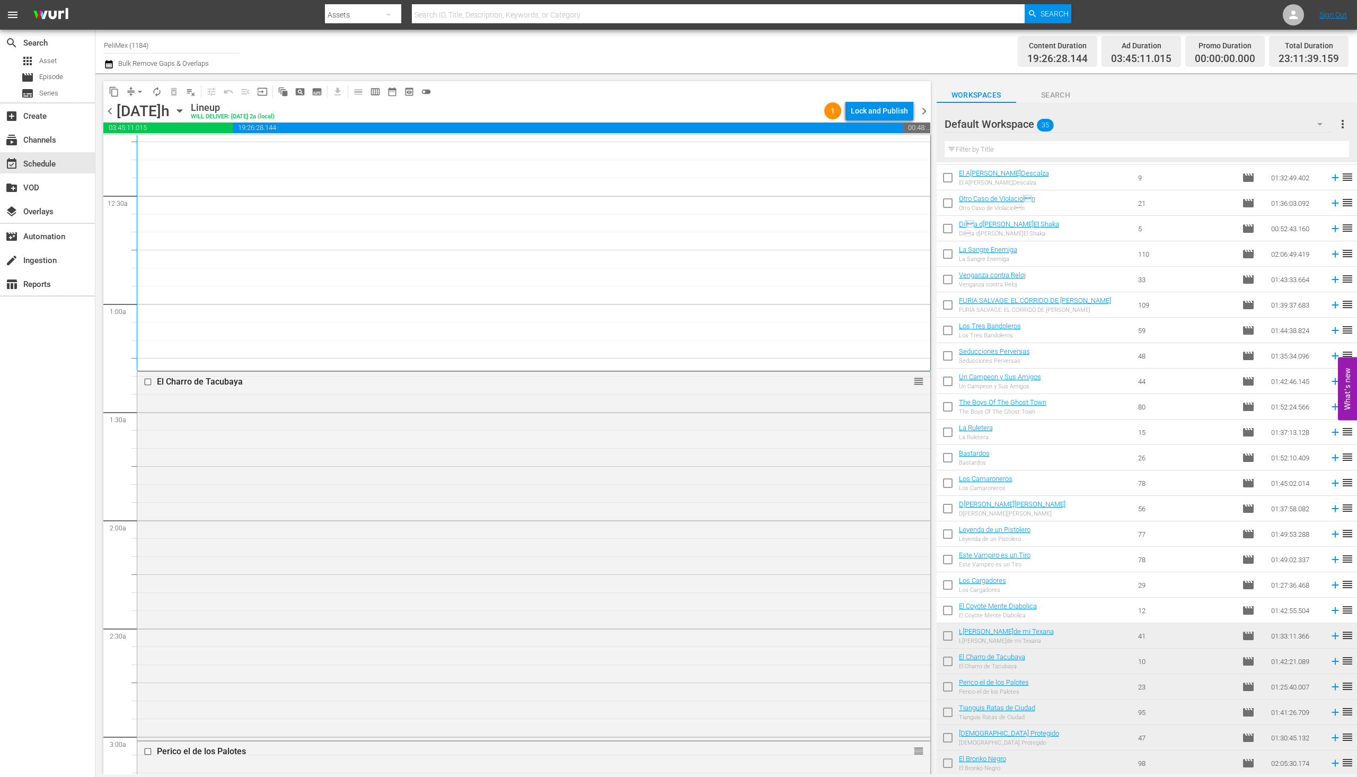
scroll to position [212, 0]
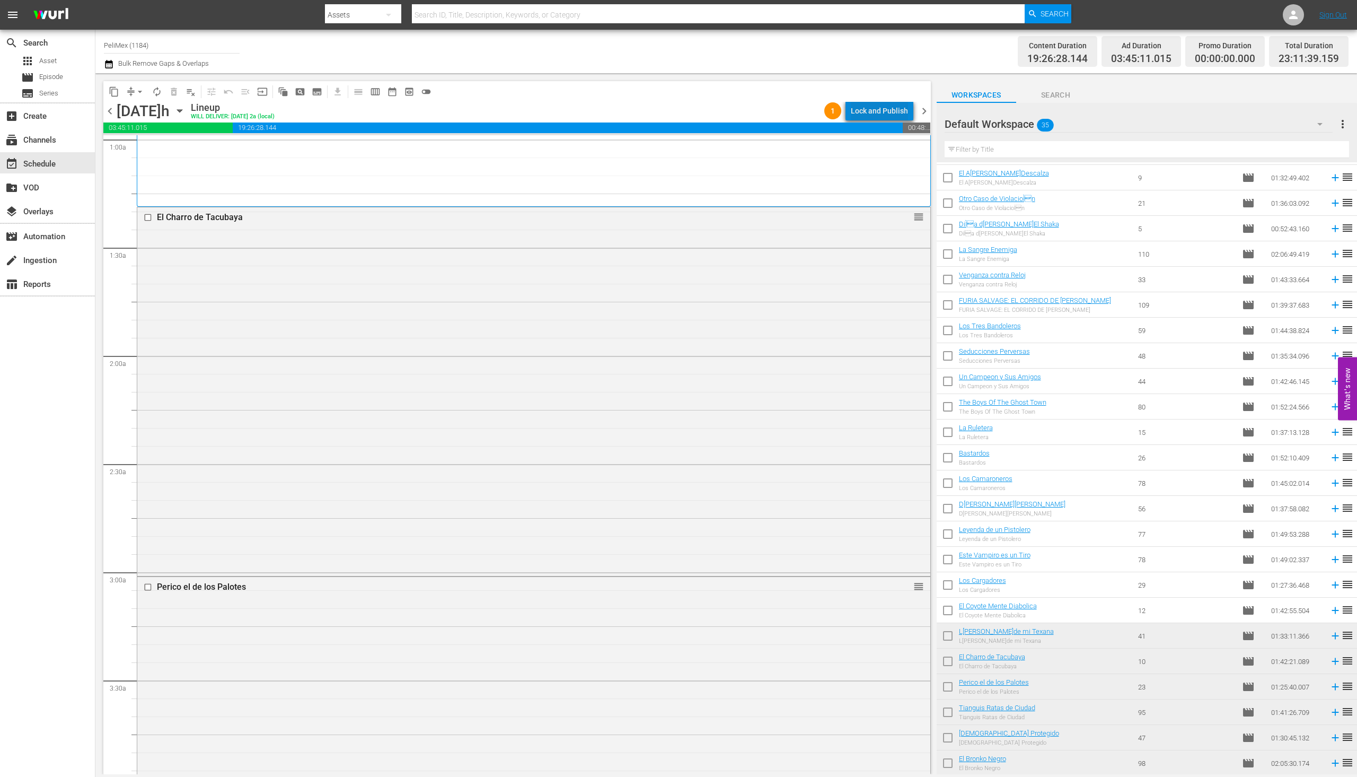
click at [891, 111] on div "Lock and Publish" at bounding box center [879, 110] width 57 height 19
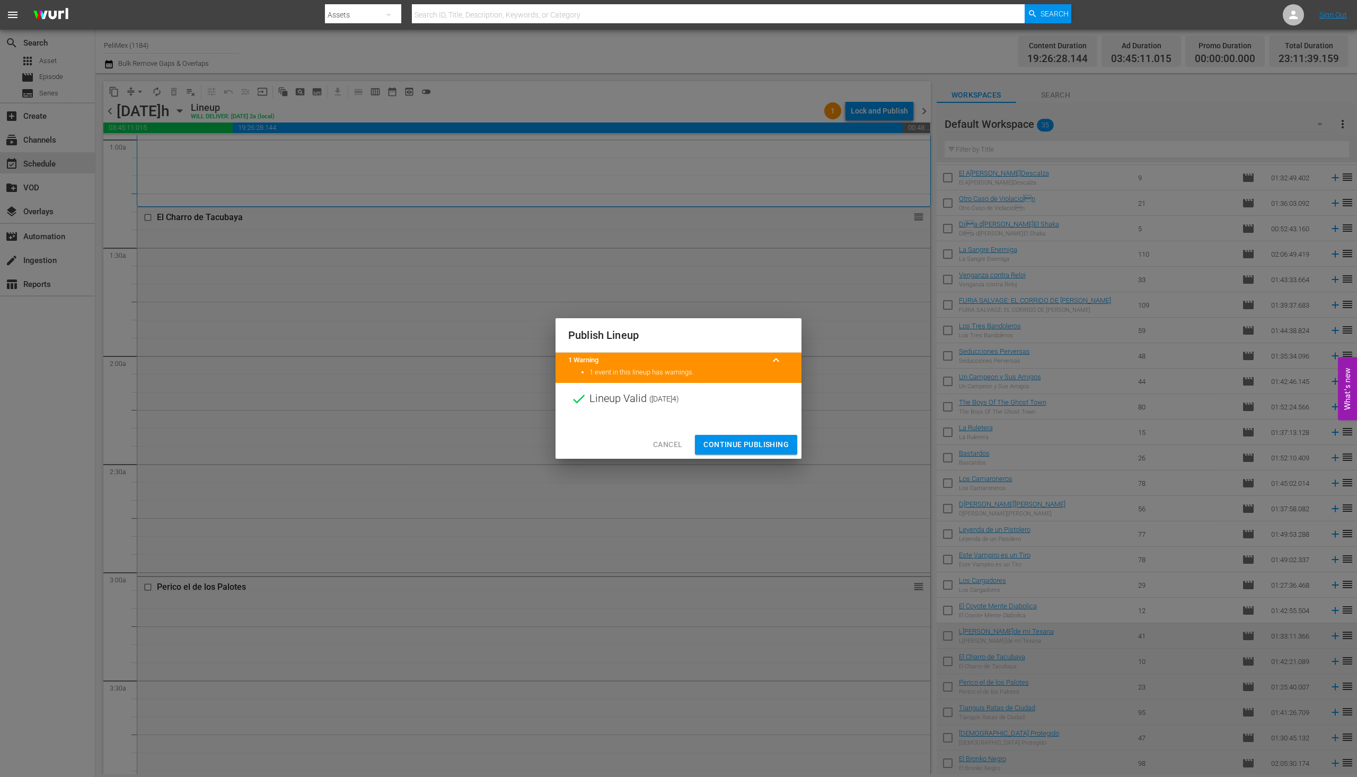
click at [739, 446] on span "Continue Publishing" at bounding box center [746, 444] width 85 height 13
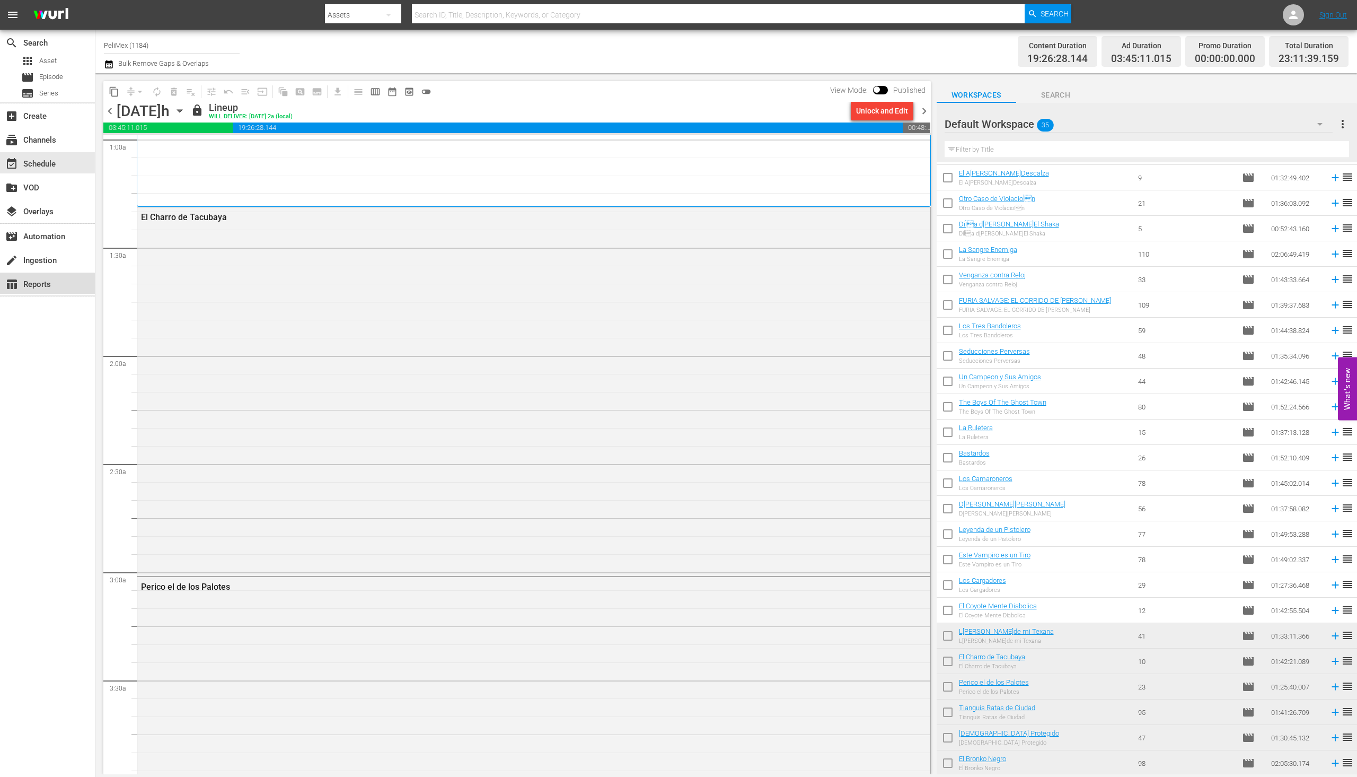
click at [59, 280] on div "table_chart Reports" at bounding box center [29, 283] width 59 height 10
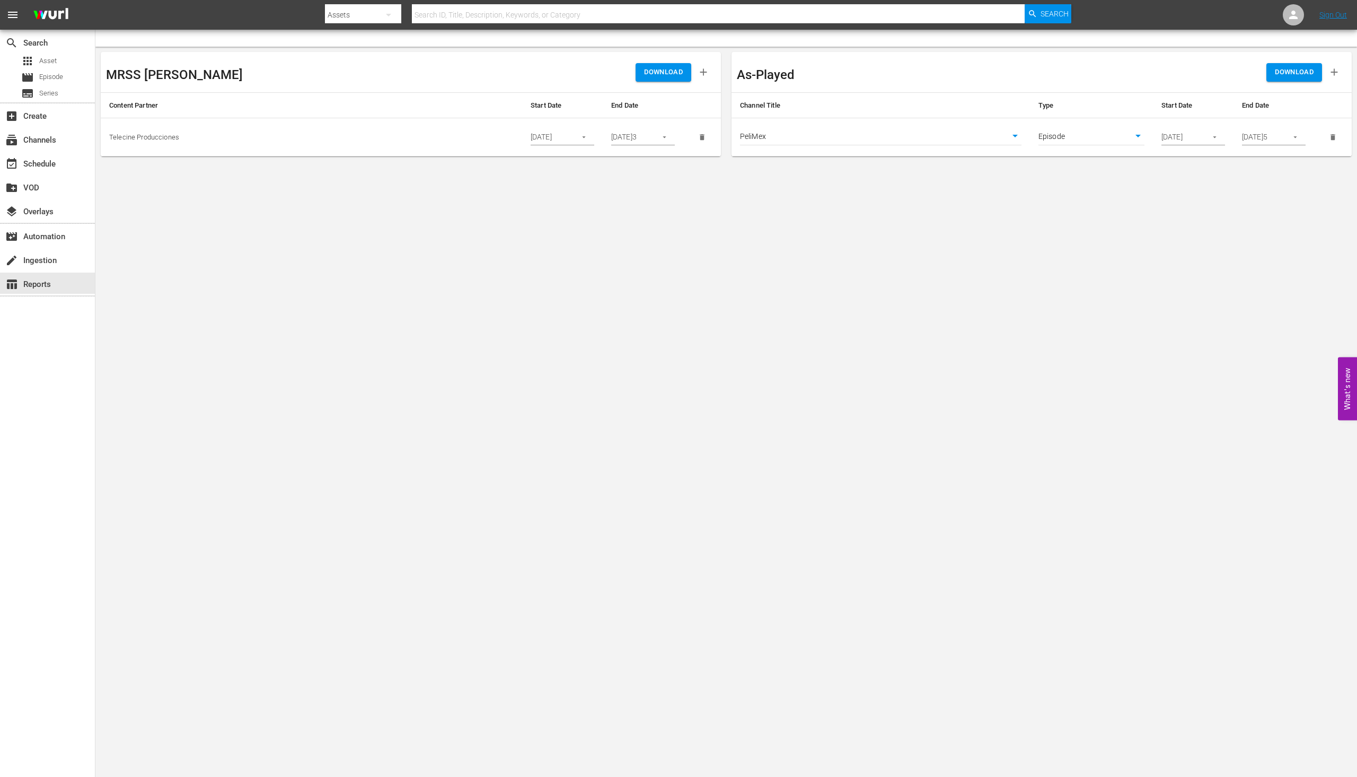
click at [1297, 142] on button "button" at bounding box center [1295, 137] width 21 height 21
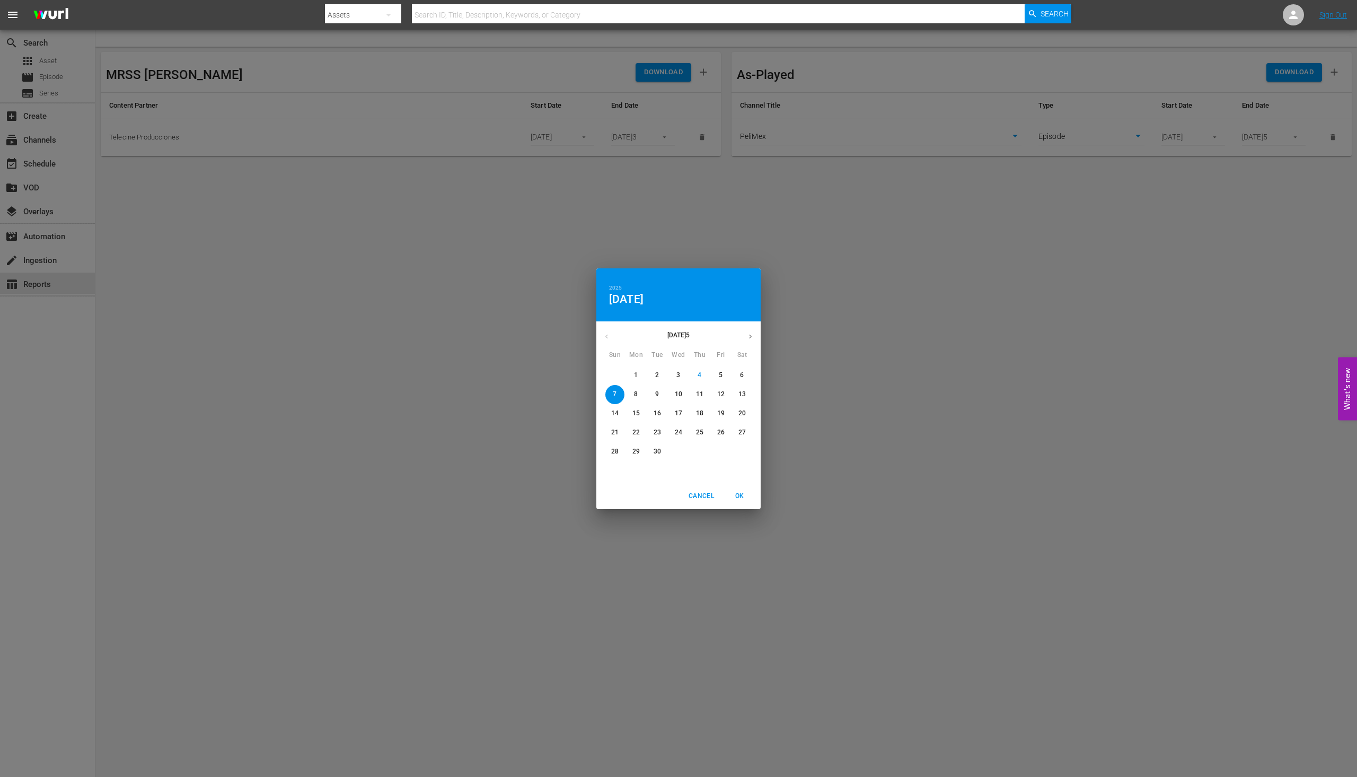
click at [613, 414] on p "14" at bounding box center [614, 413] width 7 height 9
click at [745, 492] on span "OK" at bounding box center [739, 495] width 25 height 11
type input "09/14/2025"
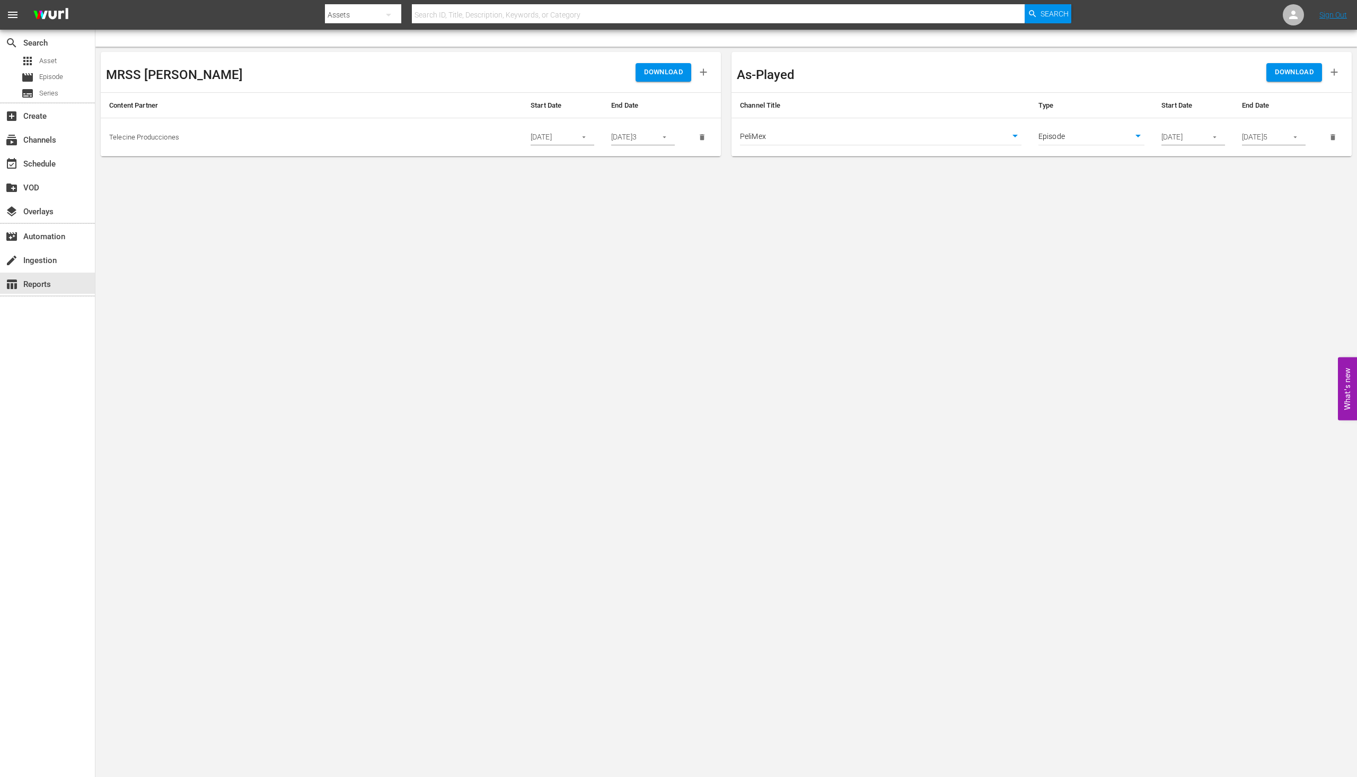
click at [1208, 141] on button "button" at bounding box center [1215, 137] width 21 height 21
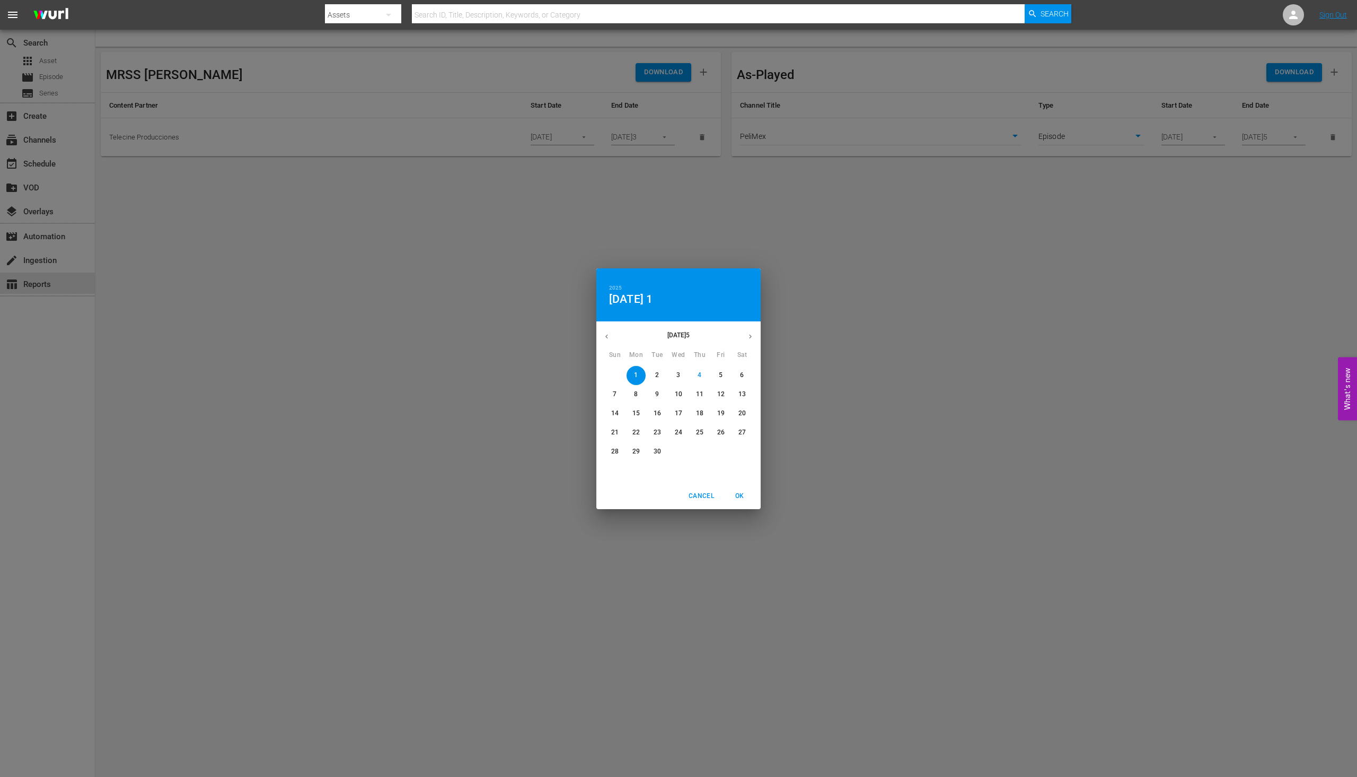
click at [637, 394] on p "8" at bounding box center [636, 394] width 4 height 9
click at [744, 494] on span "OK" at bounding box center [739, 495] width 25 height 11
type input "09/08/2025"
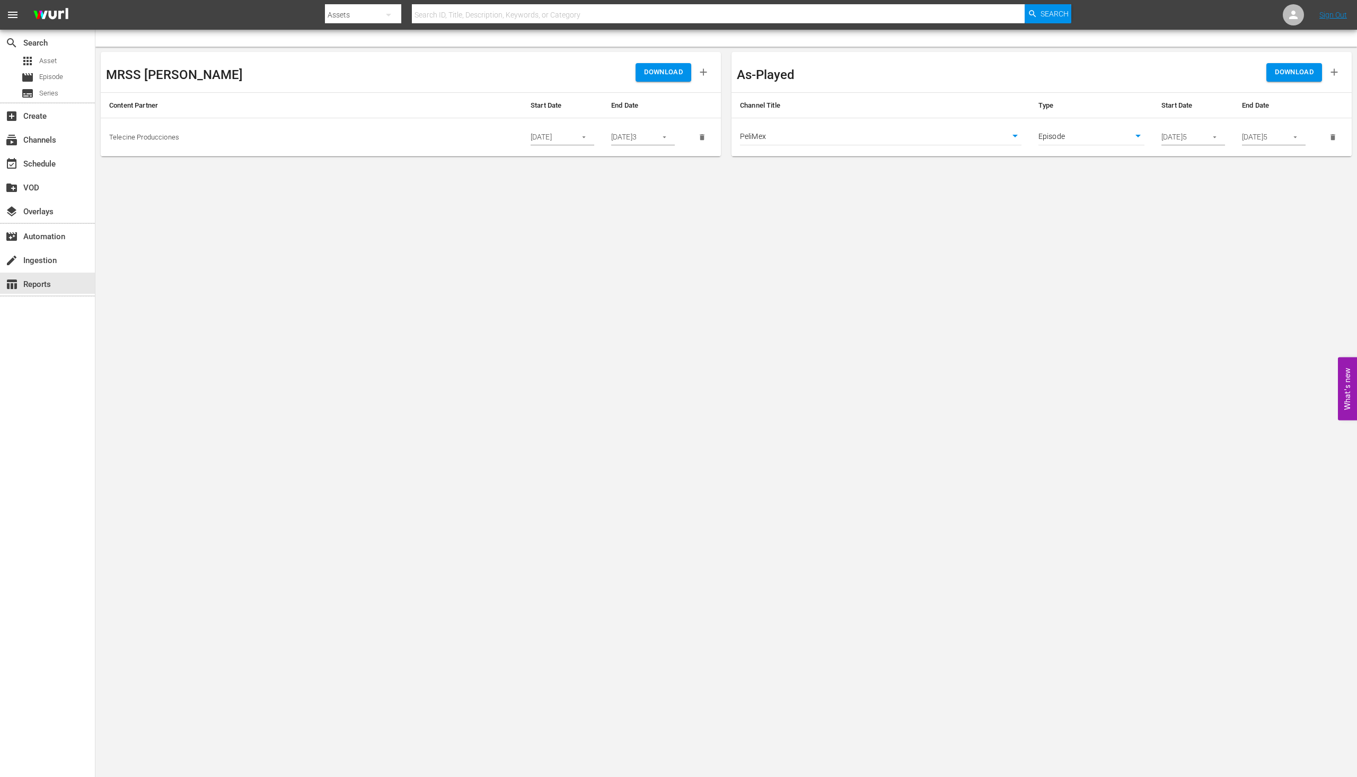
click at [1313, 64] on button "DOWNLOAD" at bounding box center [1295, 72] width 56 height 19
